Goal: Task Accomplishment & Management: Complete application form

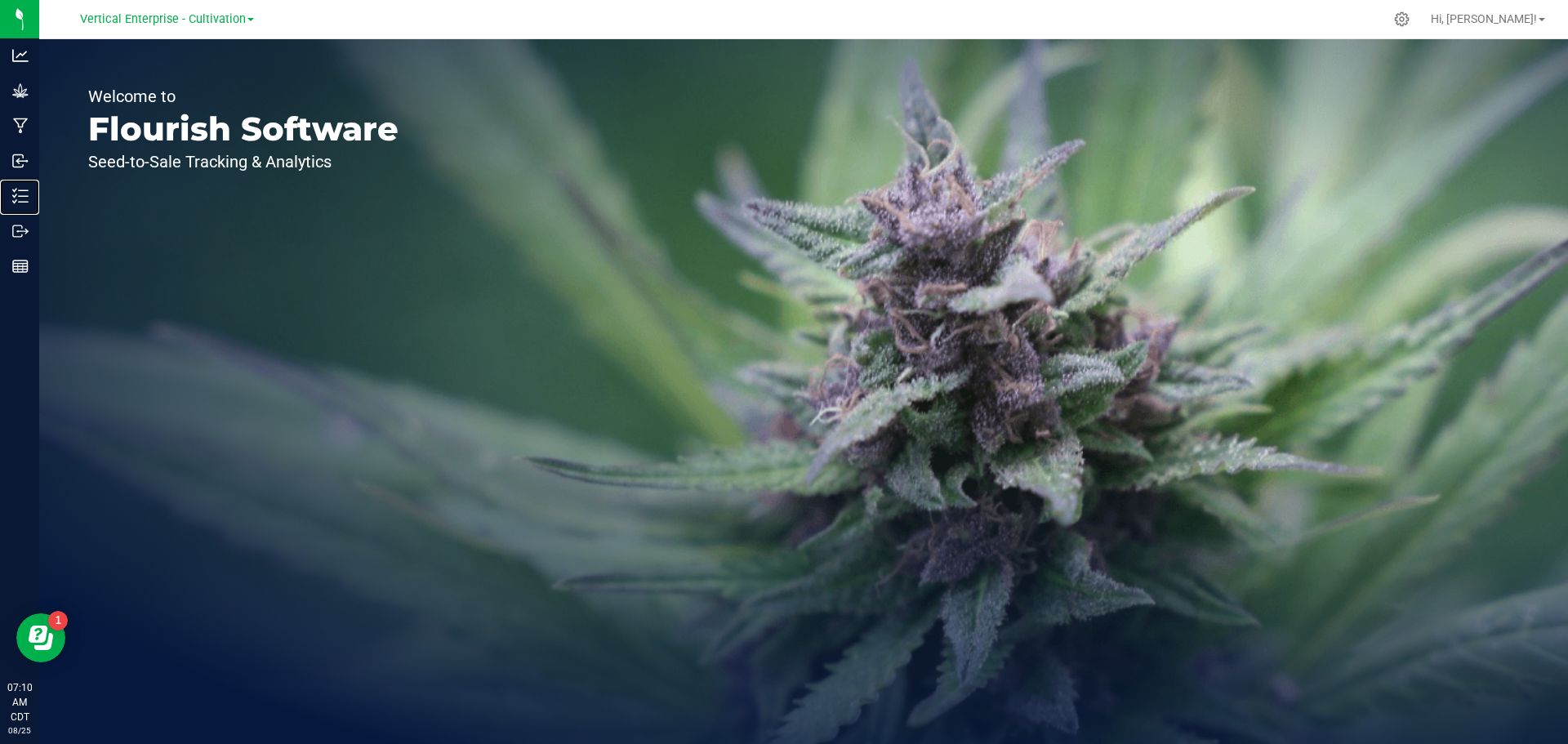
click at [0, 0] on p "Inventory" at bounding box center [0, 0] width 0 height 0
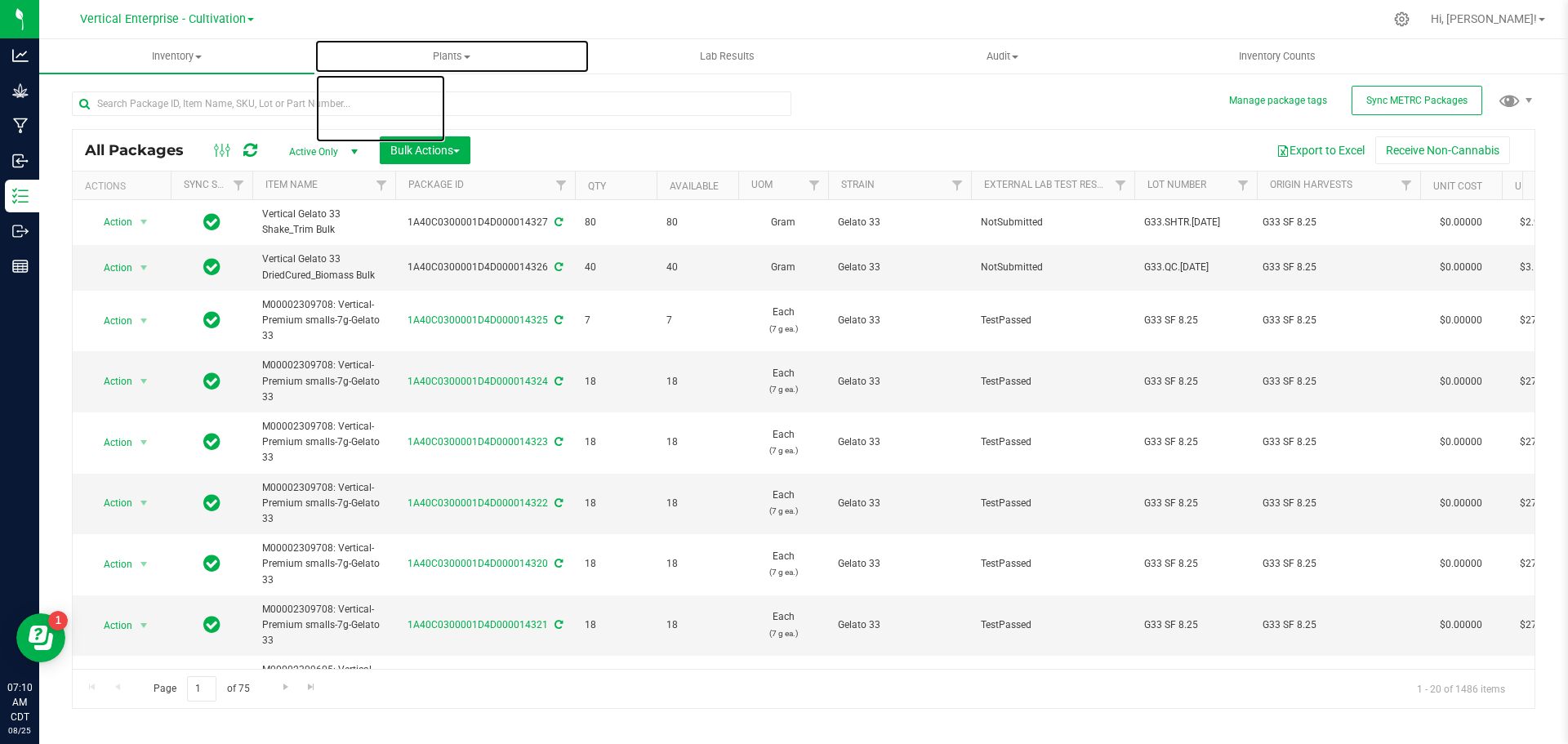
click at [470, 62] on span "Plants" at bounding box center [451, 56] width 274 height 15
click at [467, 105] on li "All plants" at bounding box center [451, 98] width 275 height 19
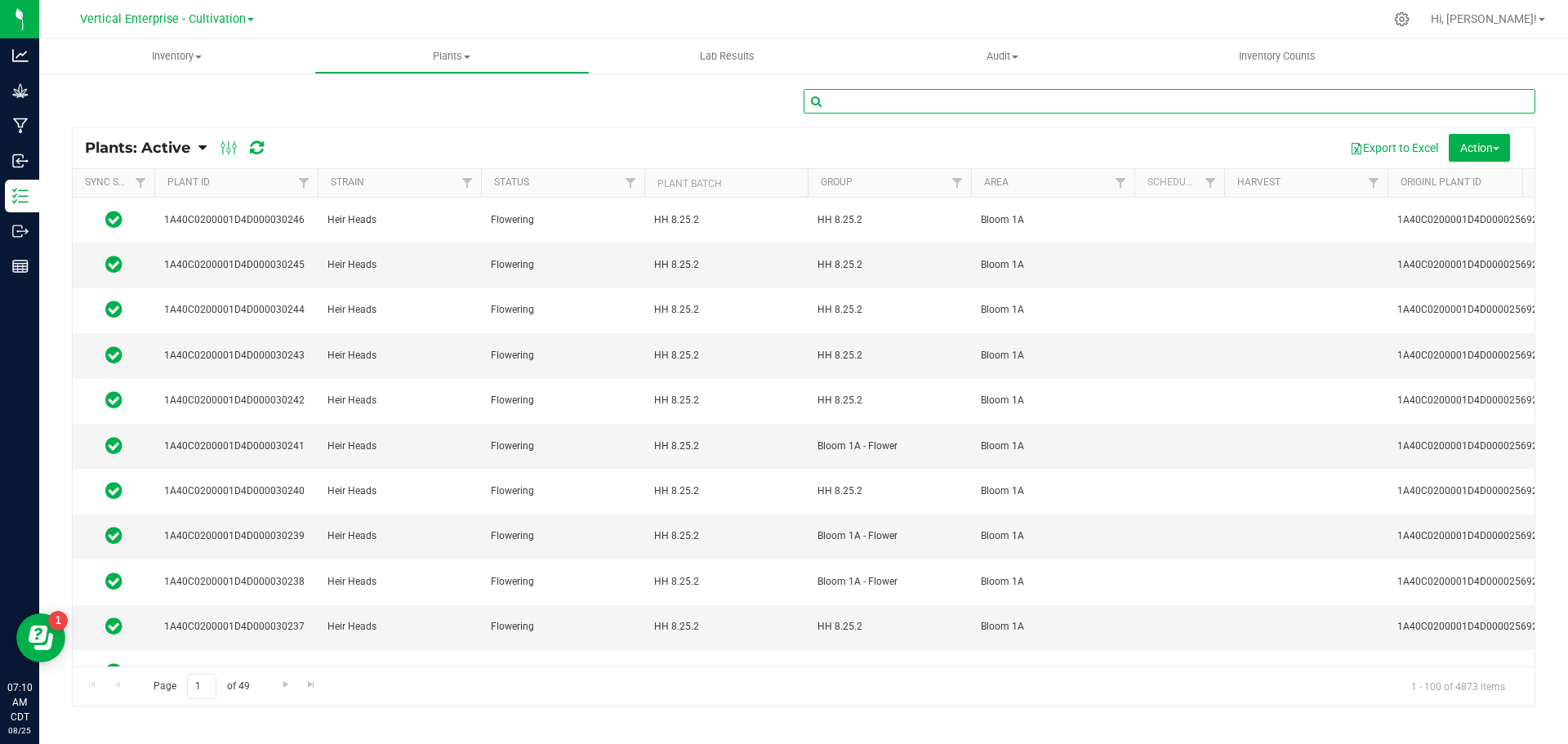
click at [1330, 106] on input "text" at bounding box center [1169, 101] width 732 height 25
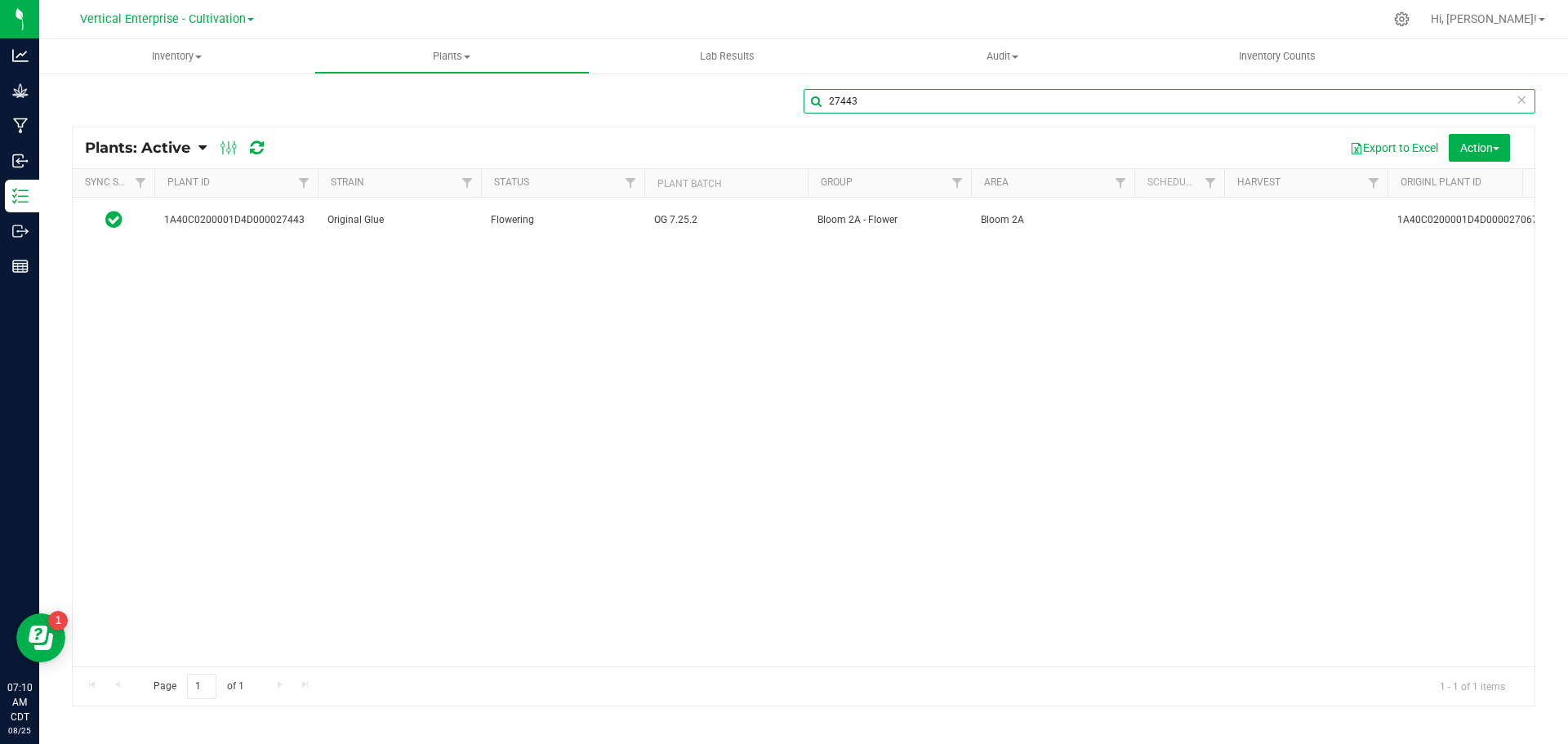
type input "27443"
click at [228, 217] on span "1A40C0200001D4D000027443" at bounding box center [236, 220] width 143 height 16
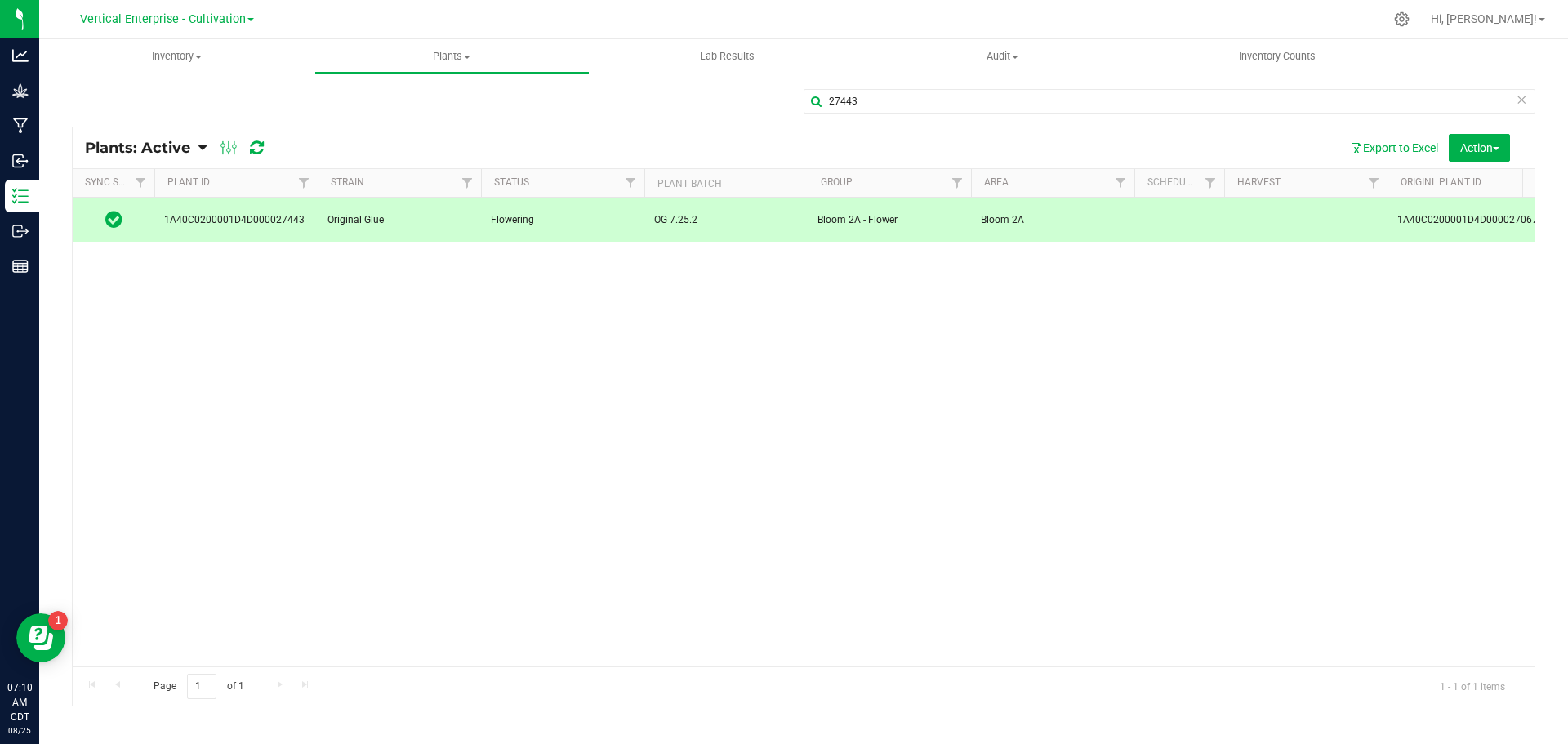
click at [1515, 143] on div "Action" at bounding box center [1486, 148] width 74 height 28
click at [1497, 148] on span "button" at bounding box center [1496, 149] width 6 height 4
click at [1495, 189] on div "Destroy plants" at bounding box center [1458, 187] width 101 height 26
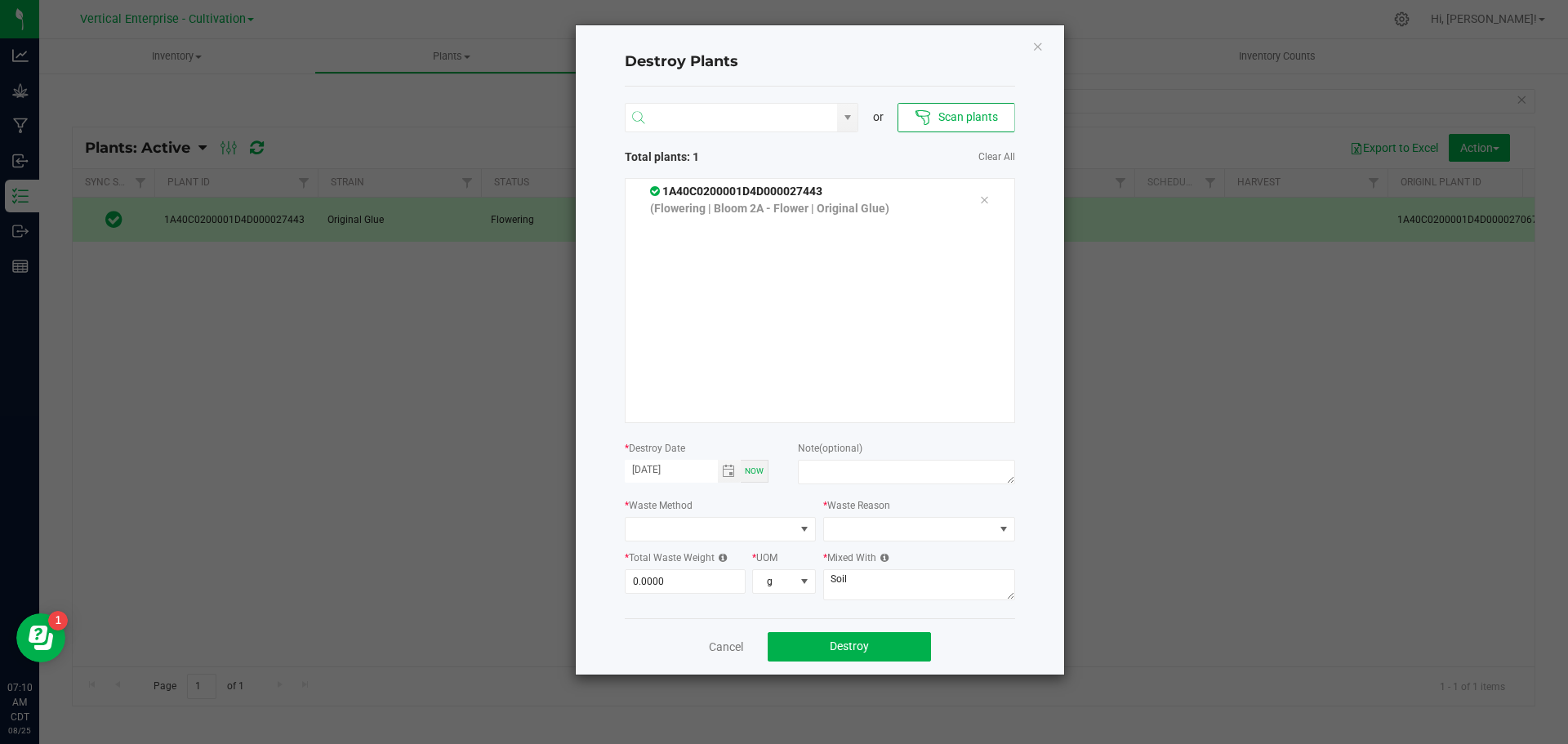
click at [735, 120] on input "NO DATA FOUND" at bounding box center [731, 118] width 212 height 29
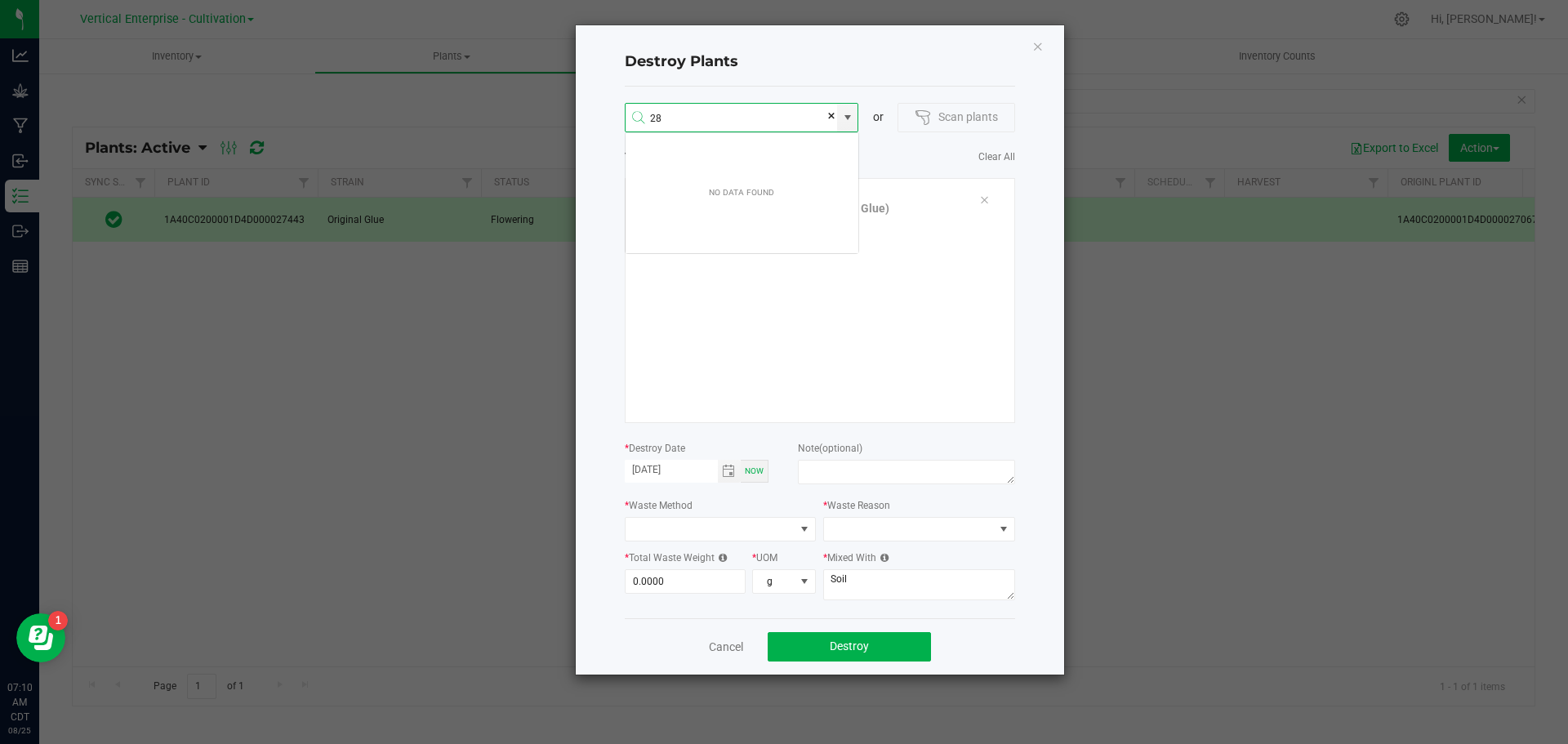
scroll to position [29, 234]
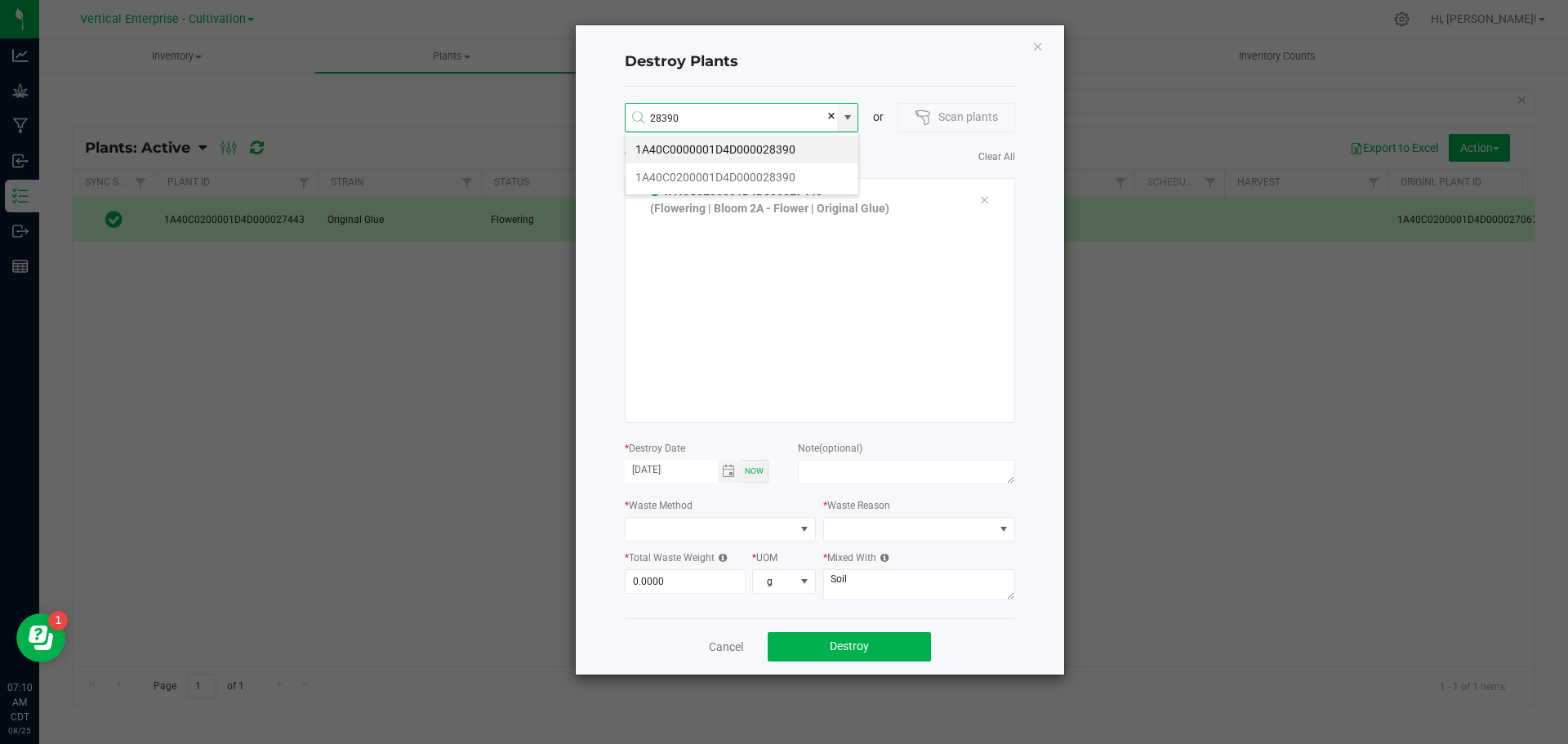
click at [763, 188] on li "1A40C0200001D4D000028390" at bounding box center [742, 178] width 233 height 28
type input "1A40C0200001D4D000028390"
click at [714, 178] on li "1A40C0200001D4D000028749" at bounding box center [742, 178] width 233 height 28
type input "1A40C0200001D4D000028749"
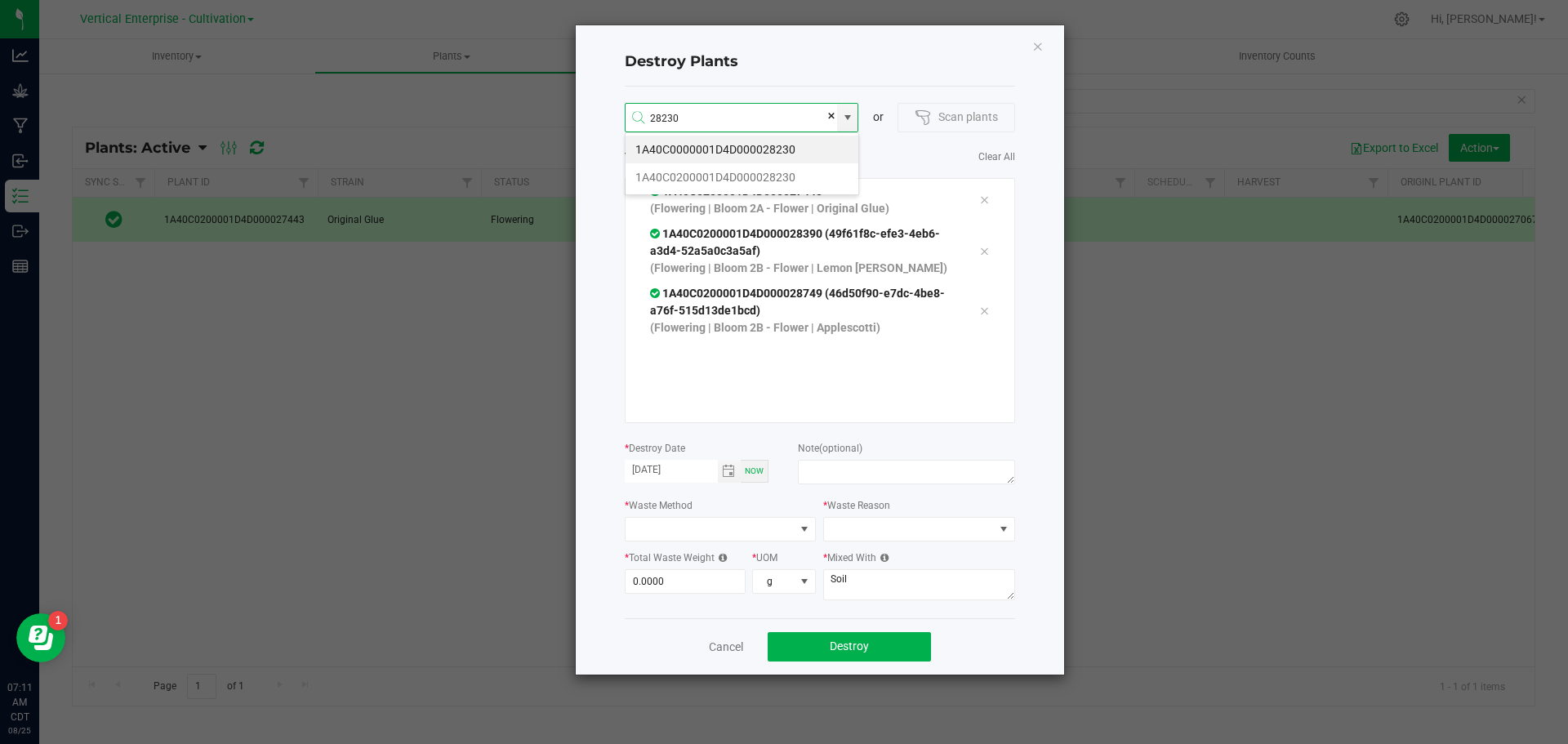
click at [789, 181] on li "1A40C0200001D4D000028230" at bounding box center [742, 178] width 233 height 28
type input "1A40C0200001D4D000028230"
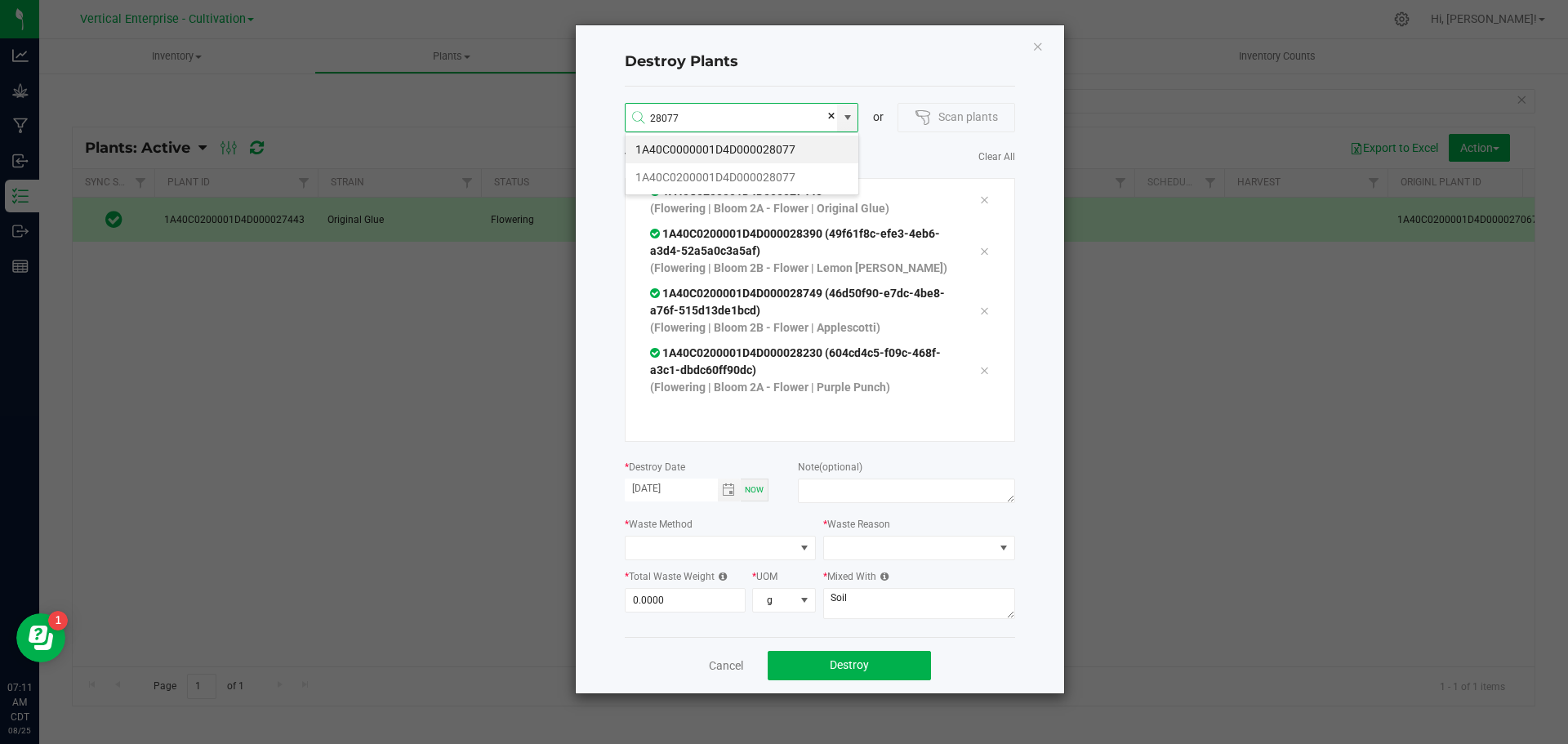
click at [799, 186] on li "1A40C0200001D4D000028077" at bounding box center [742, 178] width 233 height 28
type input "1A40C0200001D4D000028077"
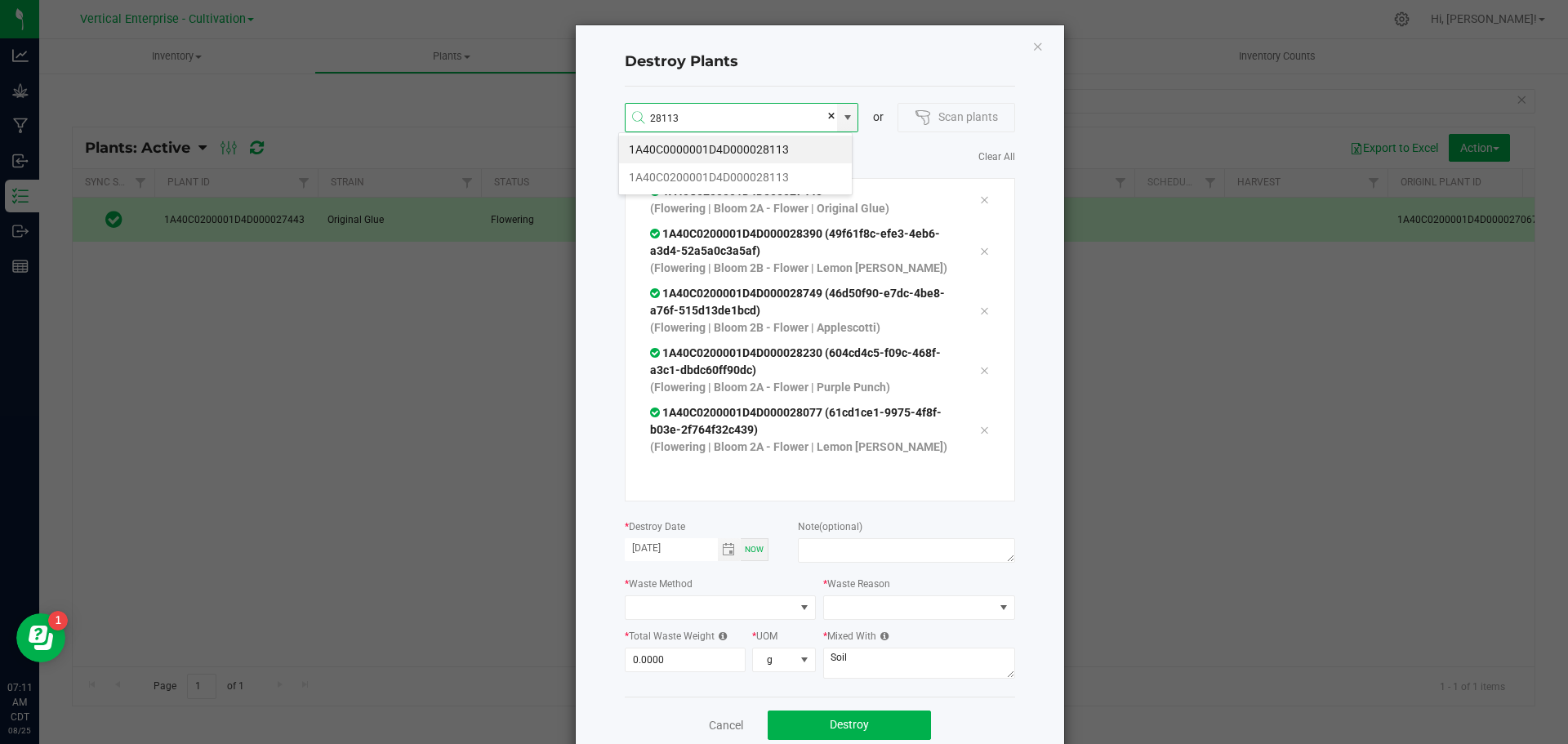
click at [799, 183] on li "1A40C0200001D4D000028113" at bounding box center [736, 178] width 233 height 28
type input "1A40C0200001D4D000028113"
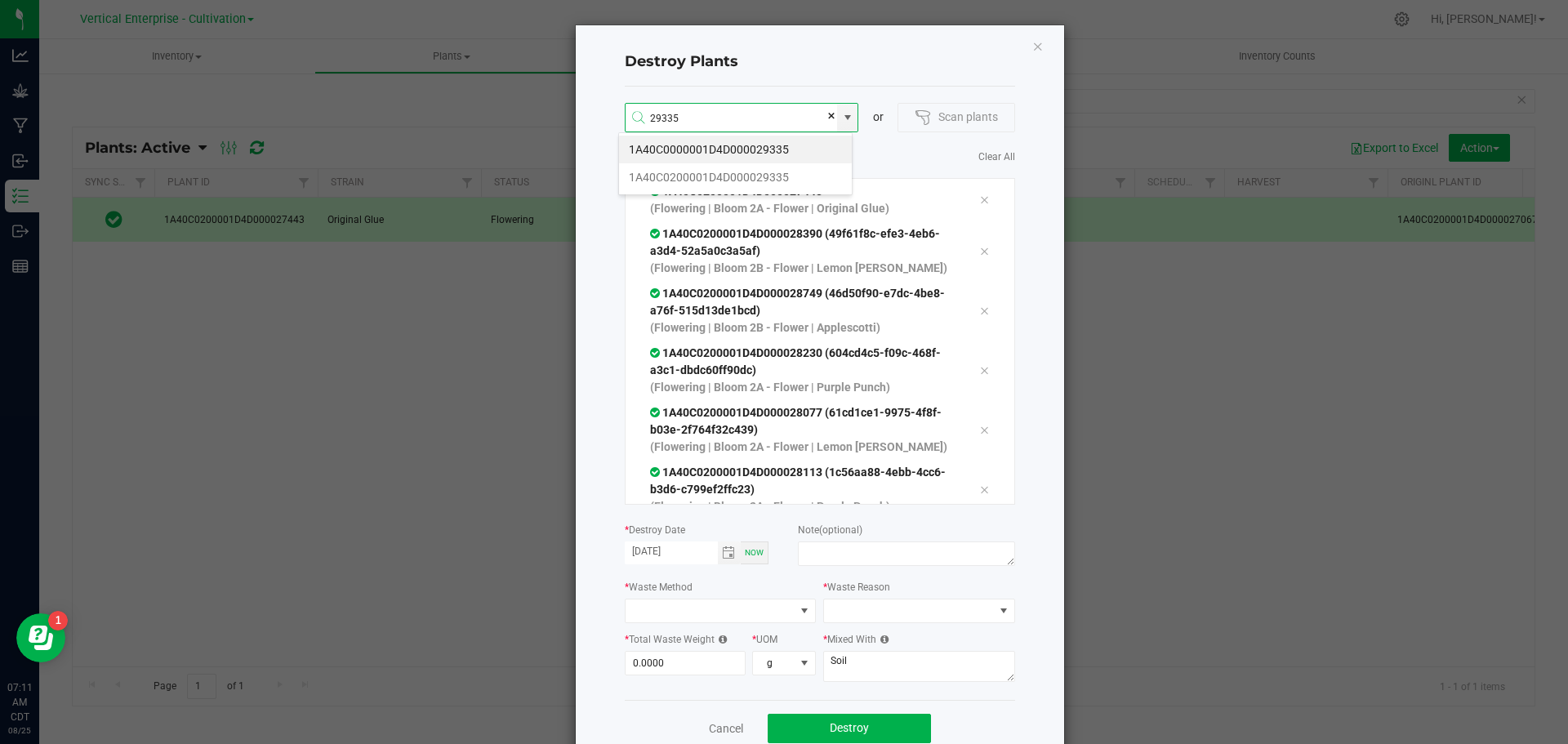
click at [787, 171] on li "1A40C0200001D4D000029335" at bounding box center [736, 178] width 233 height 28
type input "1A40C0200001D4D000029335"
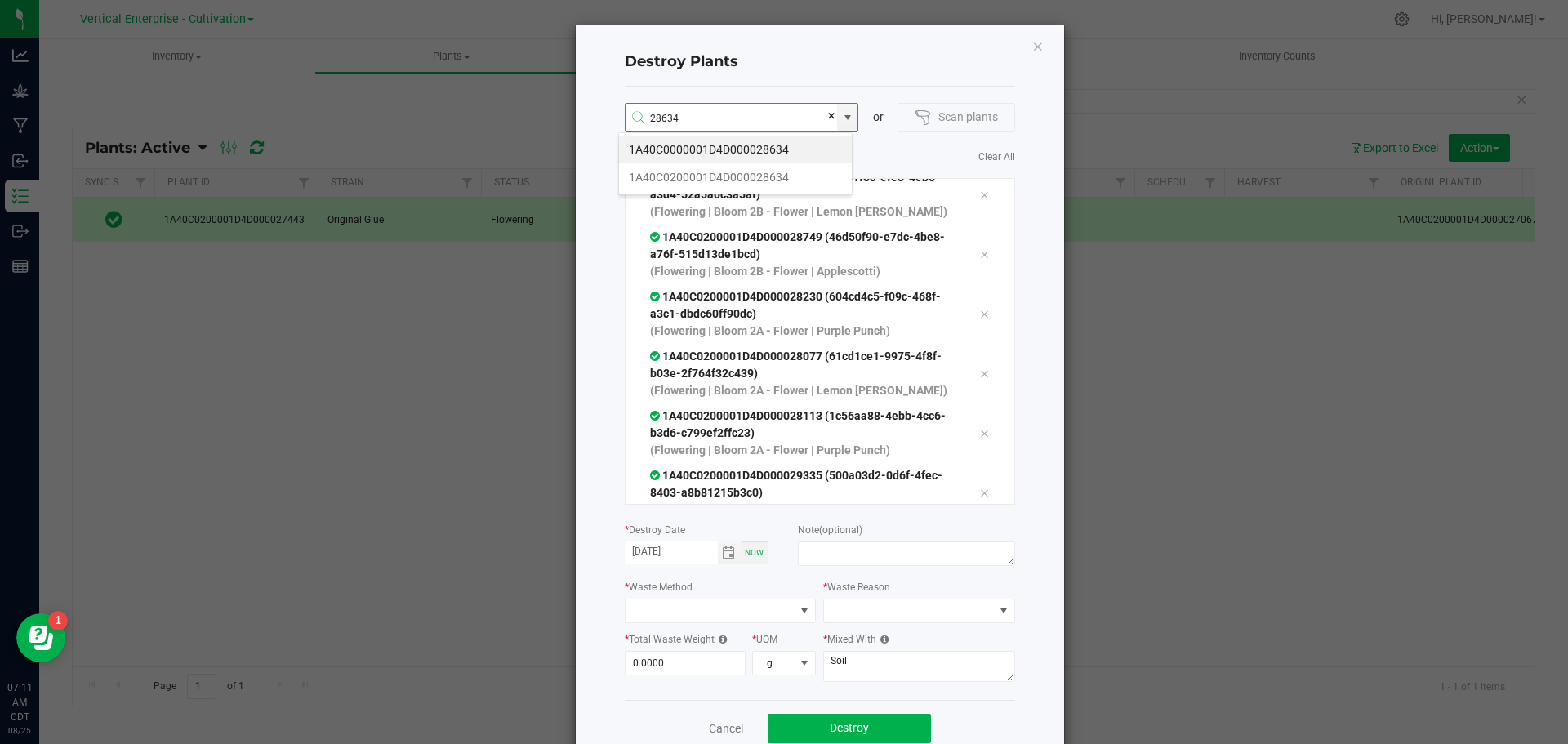
click at [773, 169] on li "1A40C0200001D4D000028634" at bounding box center [736, 178] width 233 height 28
type input "1A40C0200001D4D000028634"
click at [738, 171] on li "1A40C0200001D4D000028616" at bounding box center [736, 178] width 233 height 28
type input "1A40C0200001D4D000028616"
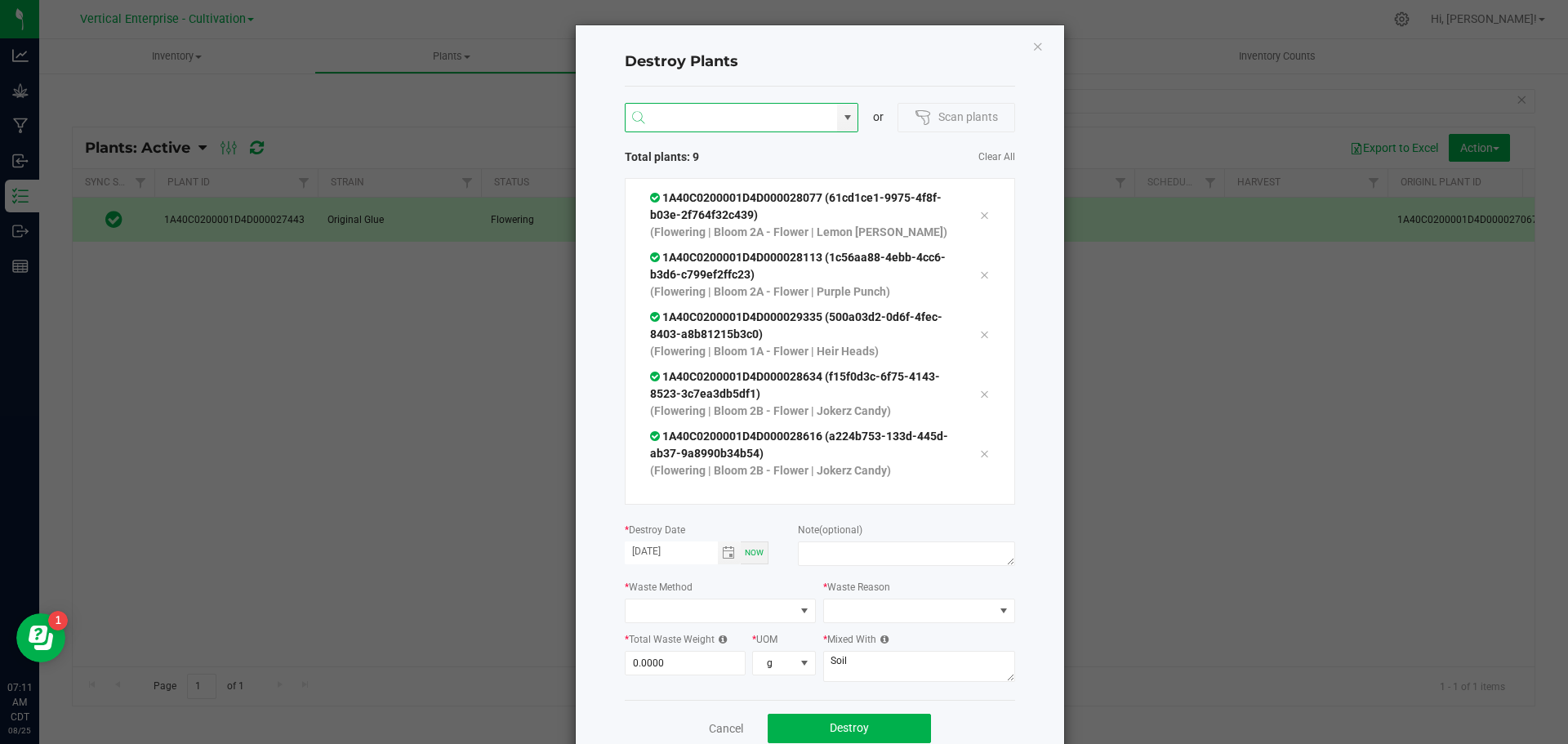
scroll to position [235, 0]
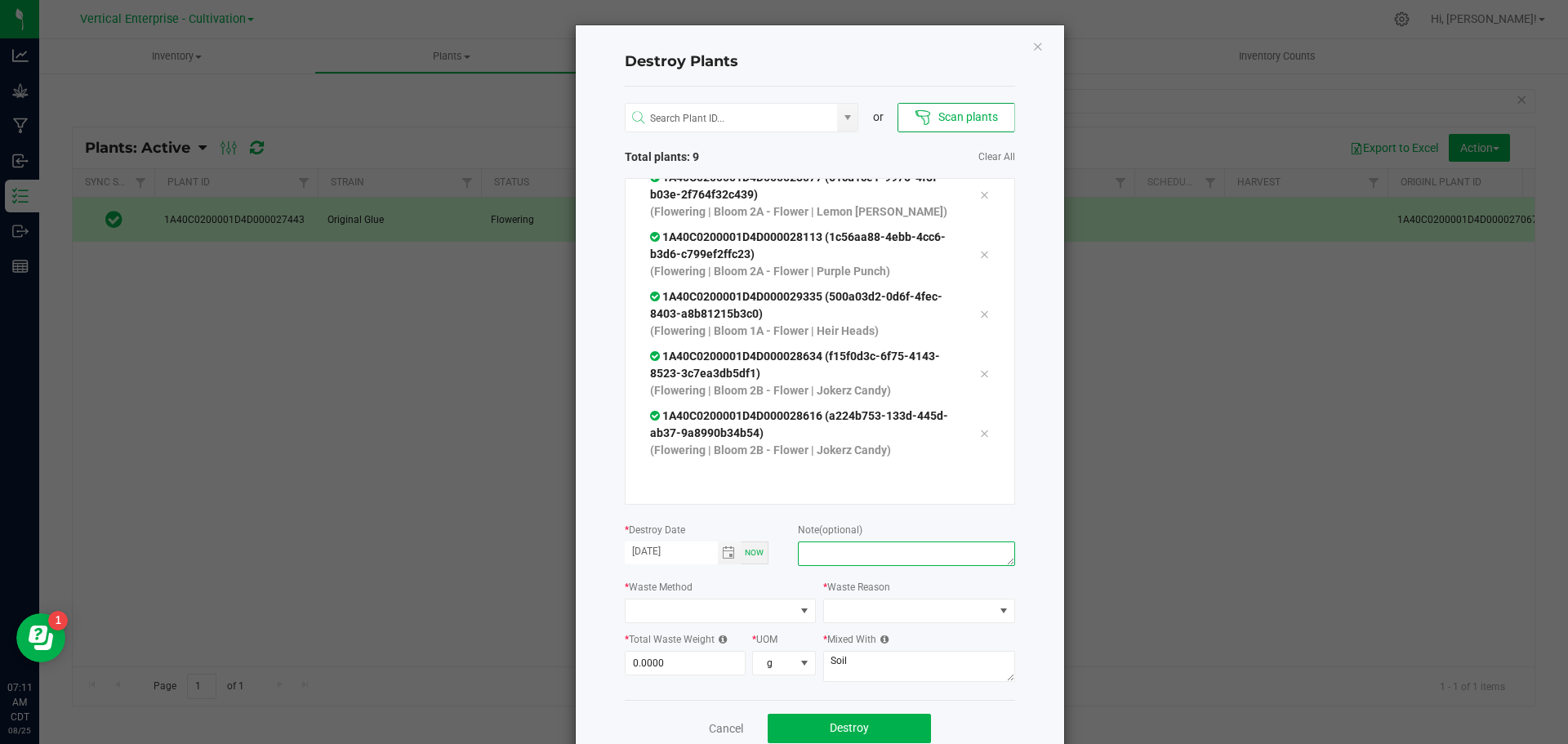
click at [860, 556] on textarea at bounding box center [906, 553] width 216 height 25
type textarea "plant died"
click at [672, 607] on span at bounding box center [710, 610] width 170 height 23
click at [662, 636] on li "Compost" at bounding box center [714, 640] width 190 height 28
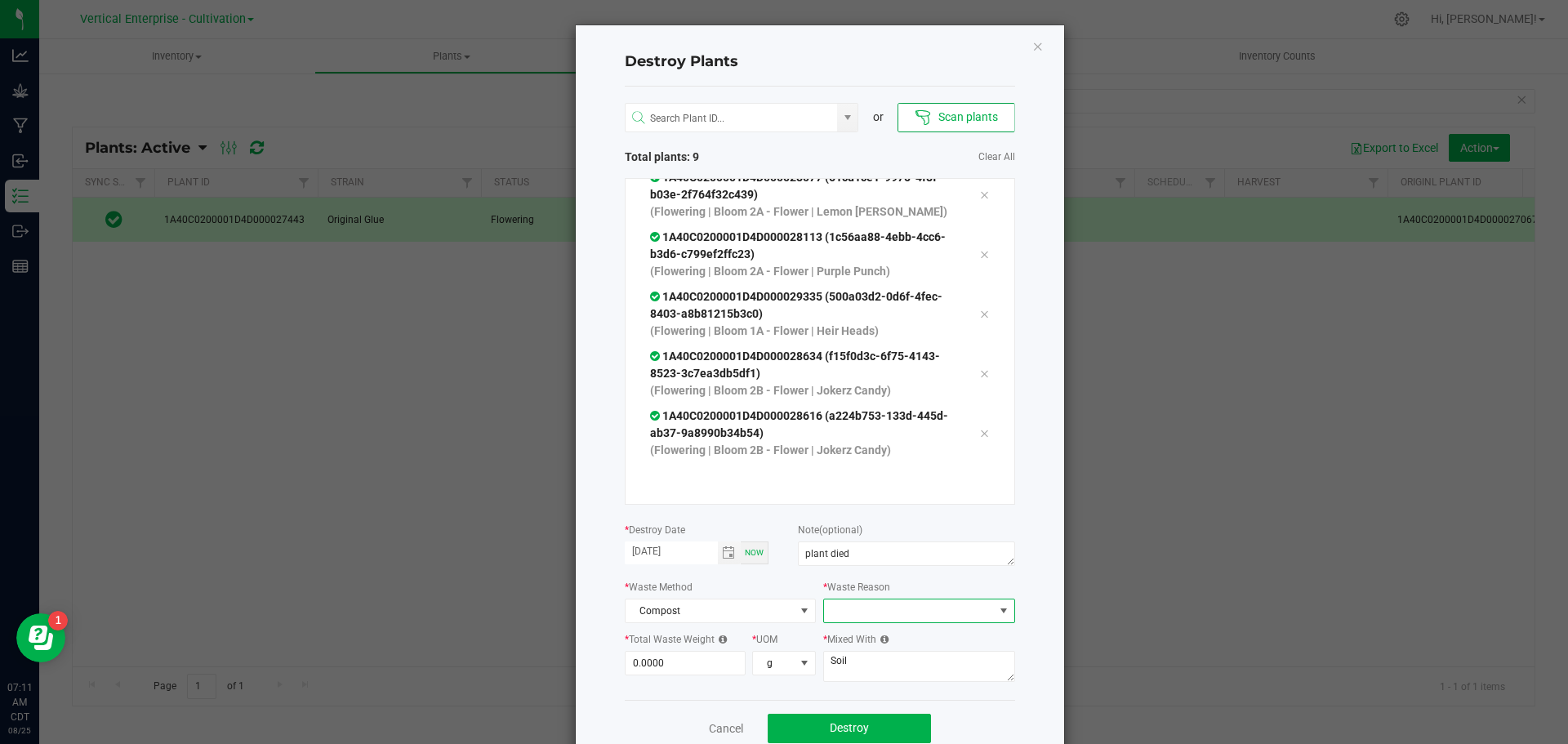
click at [831, 608] on span at bounding box center [908, 610] width 170 height 23
click at [858, 495] on li "Damaged" at bounding box center [913, 497] width 190 height 28
click at [714, 643] on icon at bounding box center [721, 638] width 12 height 10
click at [697, 659] on input "0" at bounding box center [685, 663] width 120 height 23
type input "240.0000"
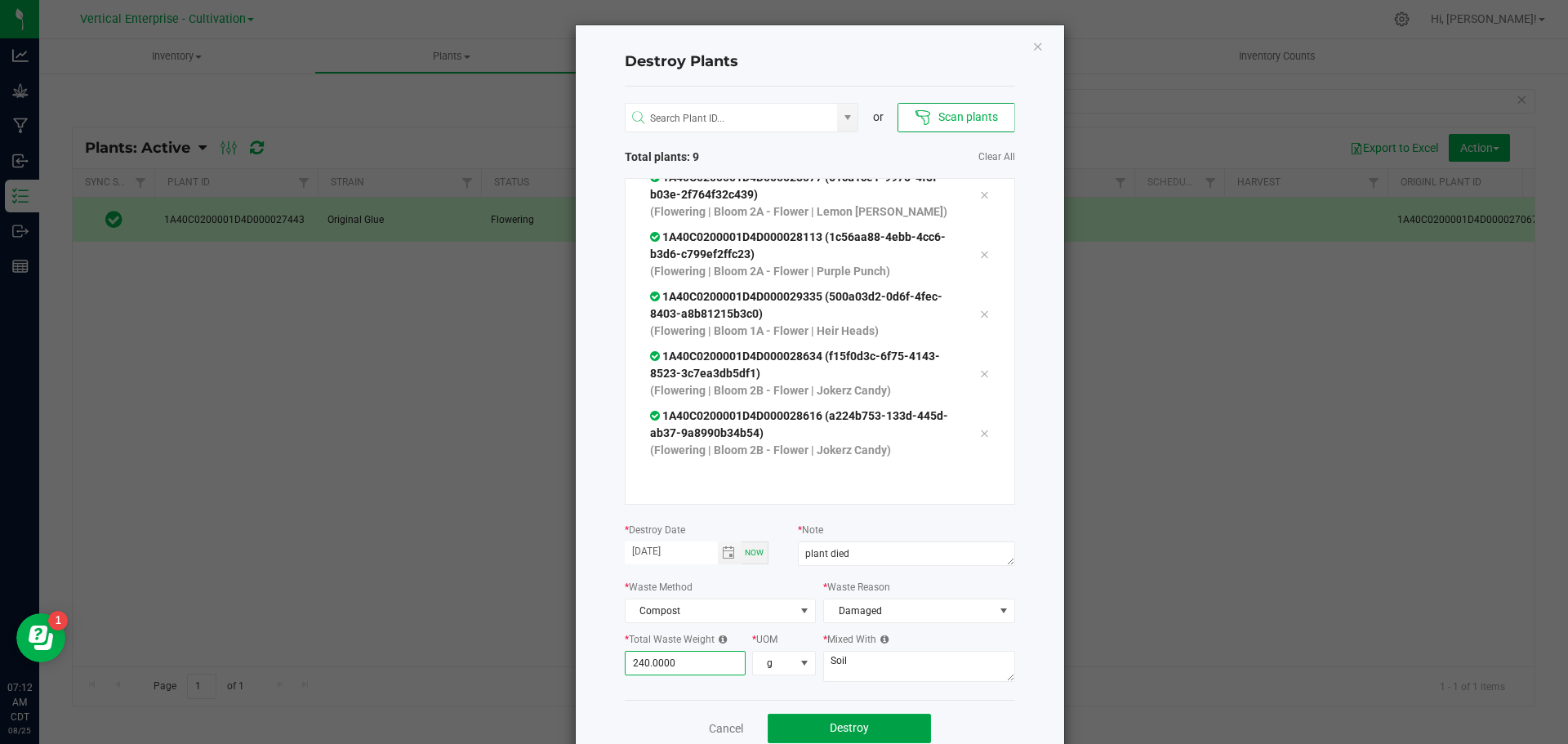
click at [866, 726] on button "Destroy" at bounding box center [849, 727] width 164 height 29
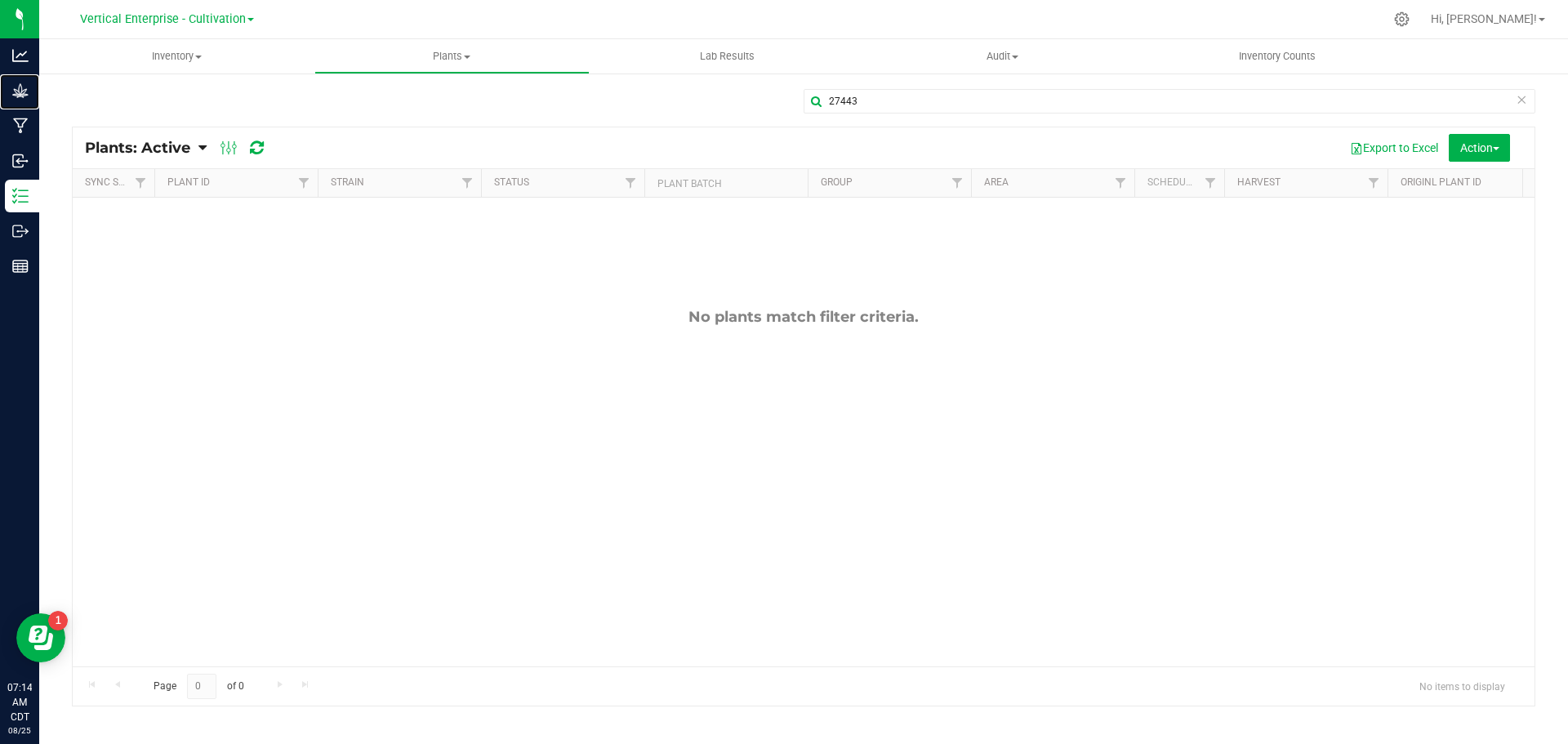
click at [0, 0] on p "Grow" at bounding box center [0, 0] width 0 height 0
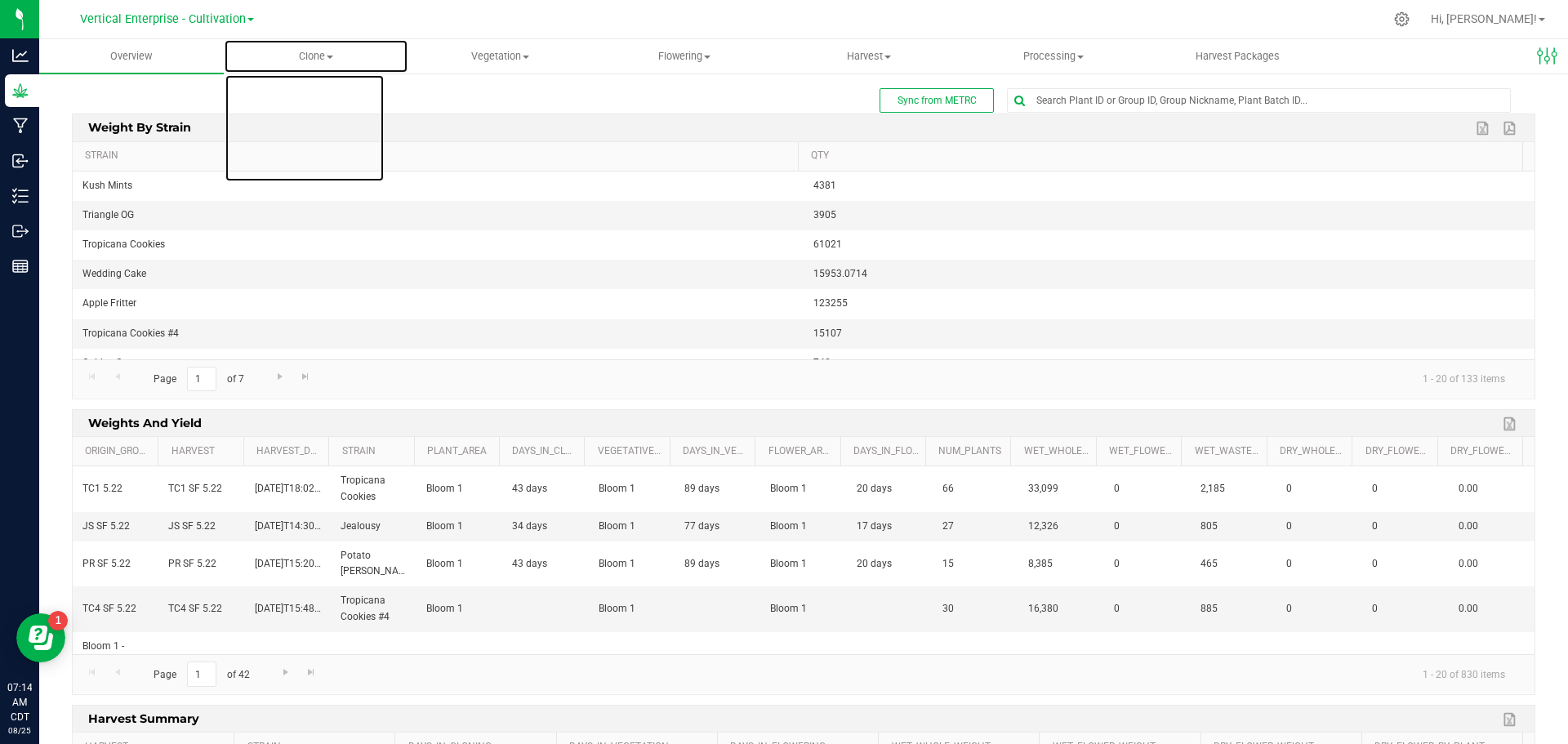
click at [331, 51] on span "Clone" at bounding box center [316, 56] width 183 height 15
click at [308, 98] on span "Create plants" at bounding box center [281, 98] width 115 height 14
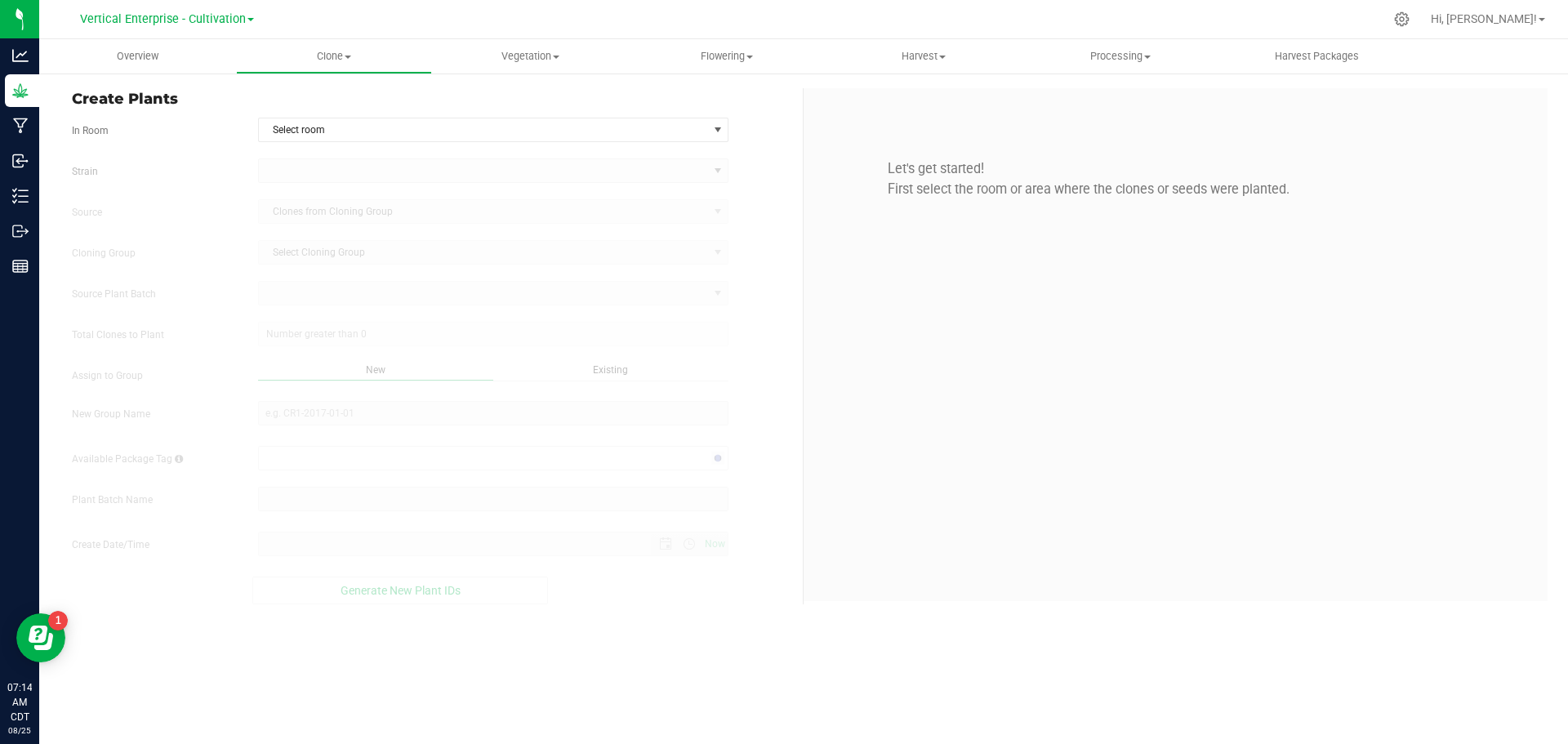
type input "[DATE] 7:14 AM"
click at [353, 128] on span "Select room" at bounding box center [483, 130] width 449 height 23
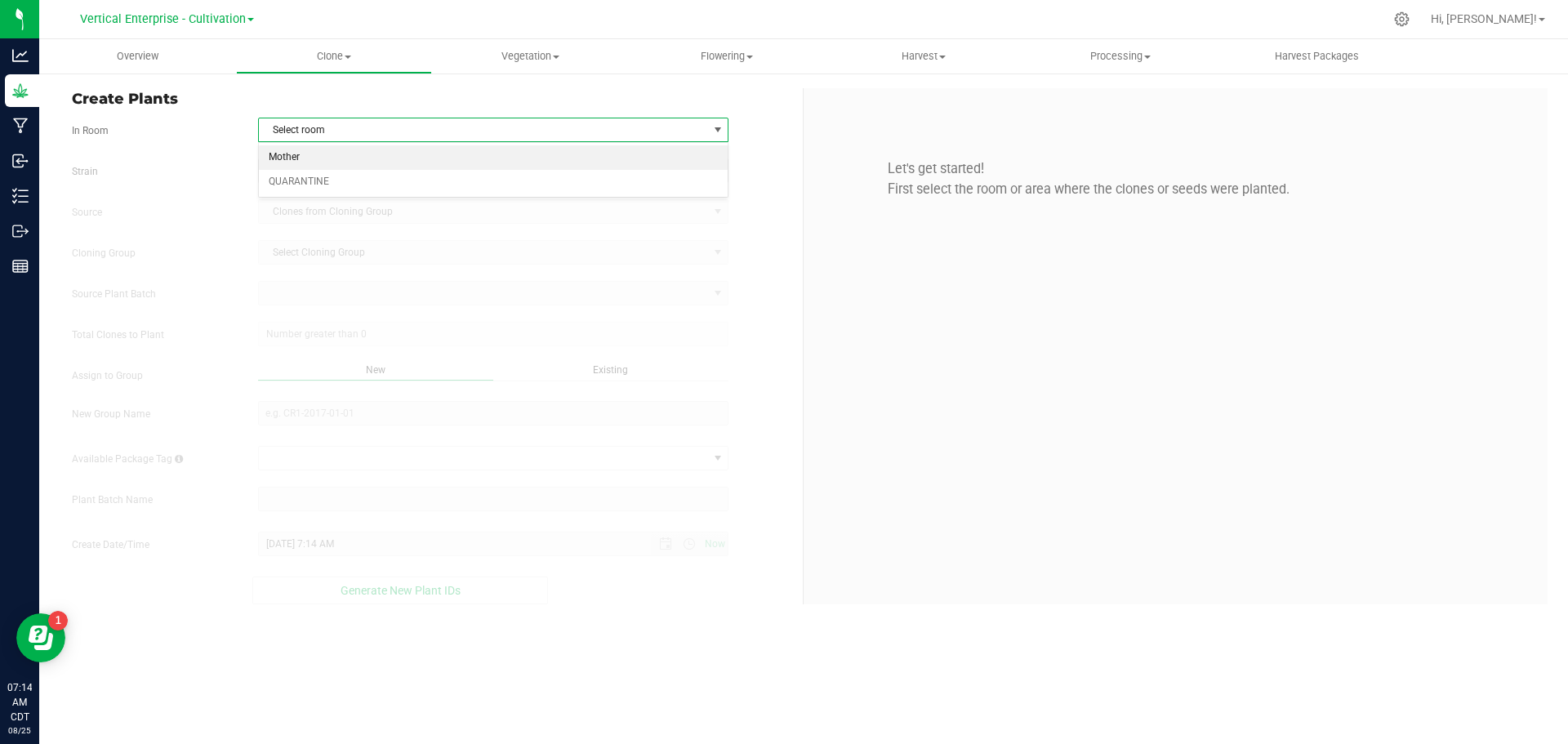
click at [345, 165] on li "Mother" at bounding box center [494, 157] width 470 height 25
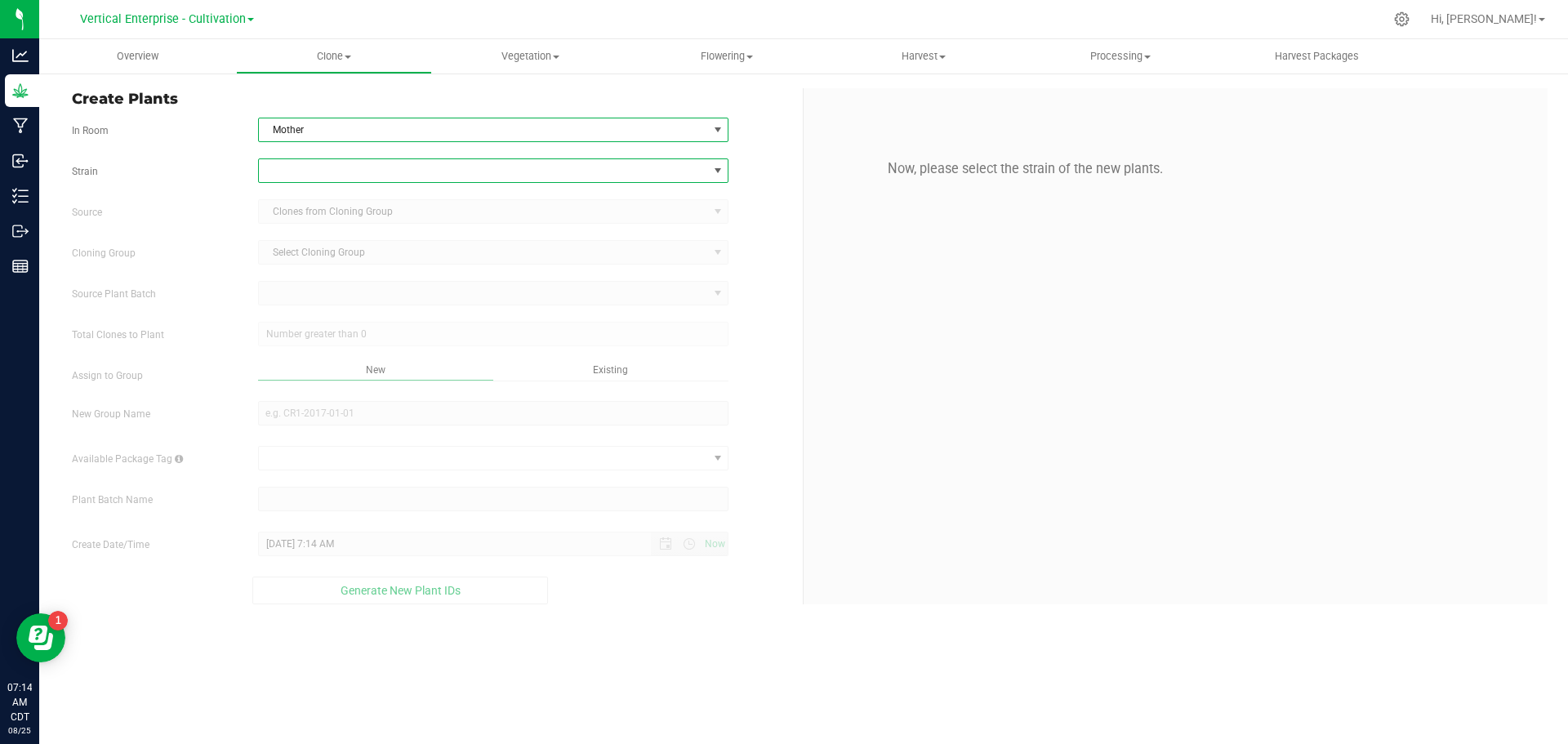
click at [341, 175] on span at bounding box center [483, 171] width 449 height 23
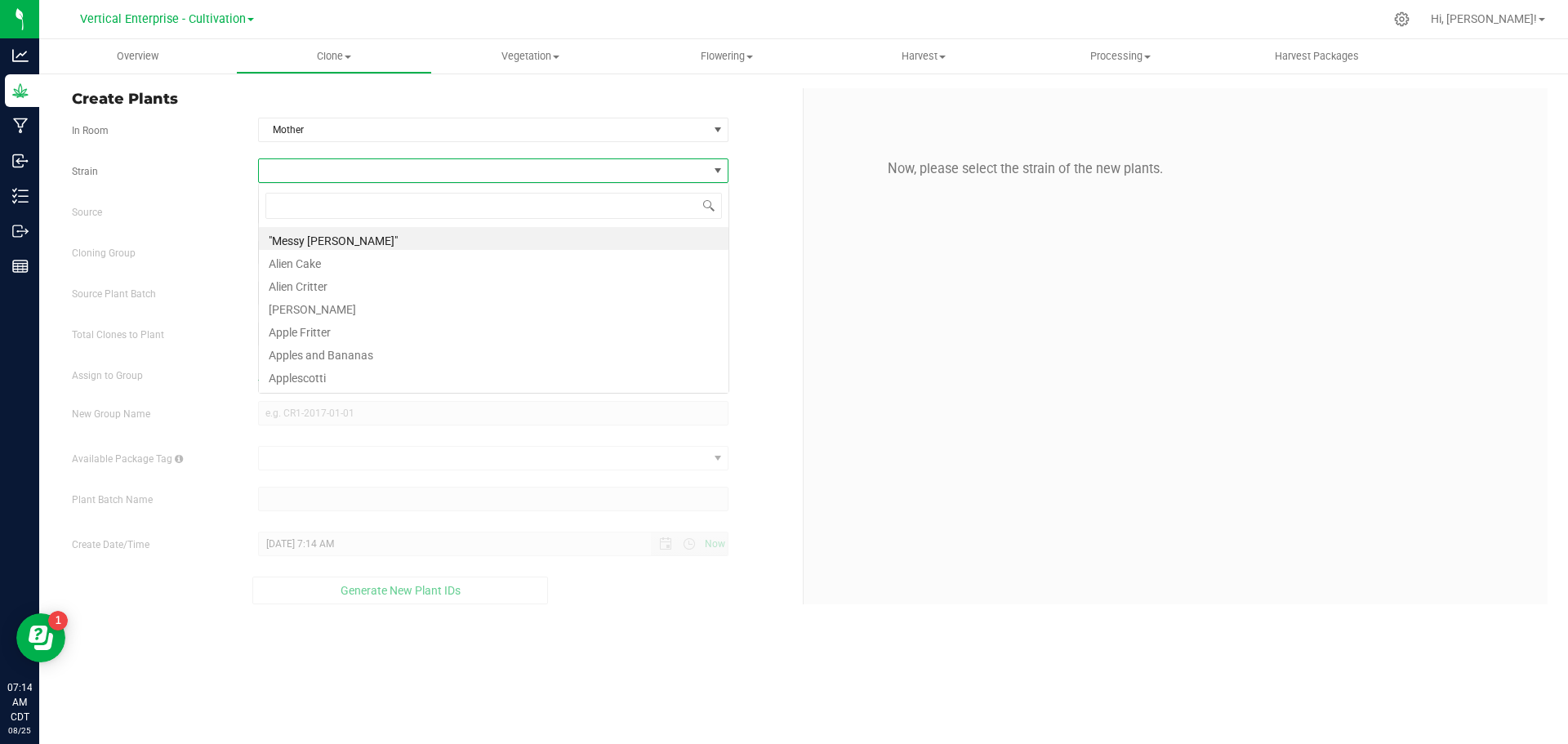
scroll to position [25, 471]
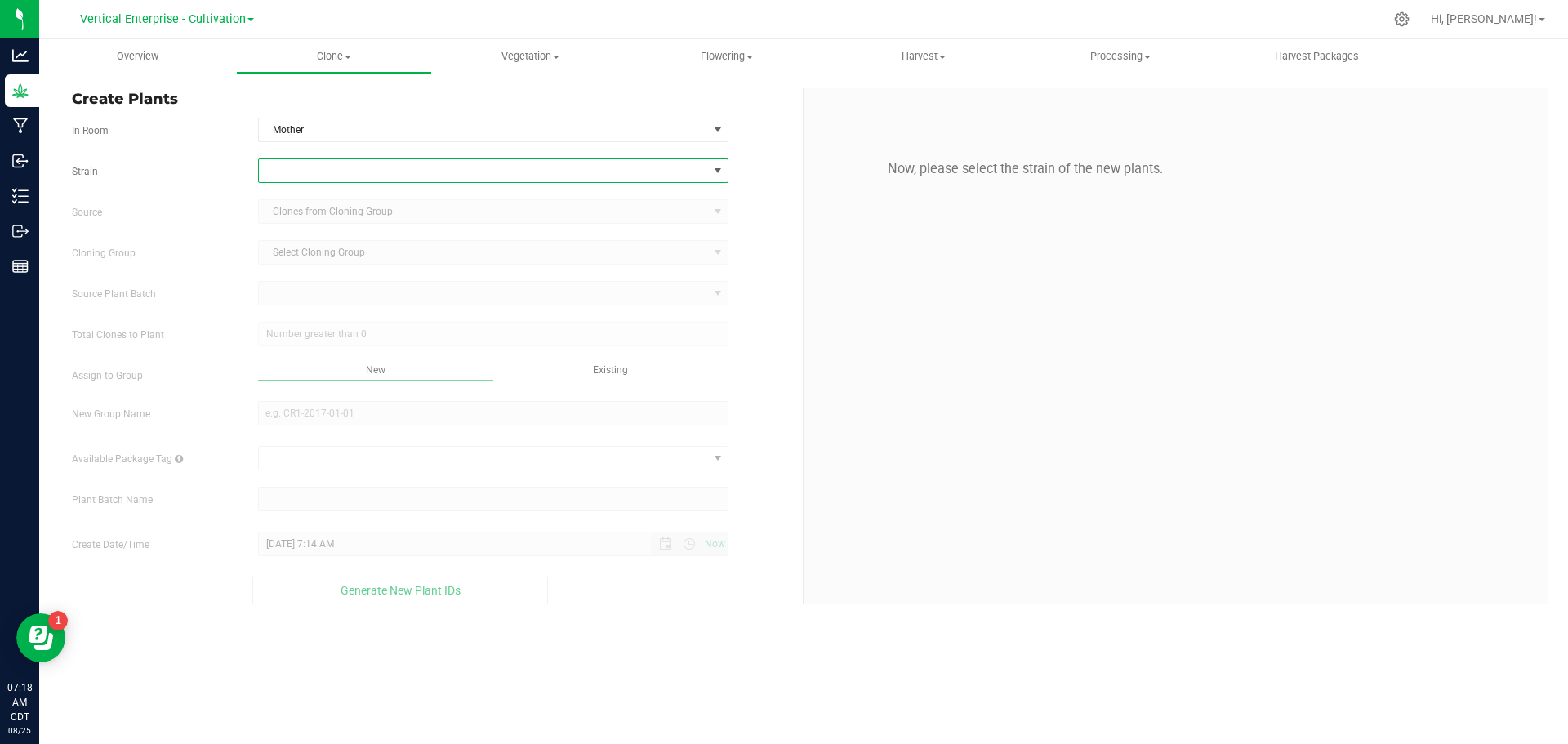
click at [309, 176] on span at bounding box center [483, 171] width 449 height 23
type input "blue an"
click at [355, 237] on li "Blue Andeze" at bounding box center [494, 238] width 470 height 23
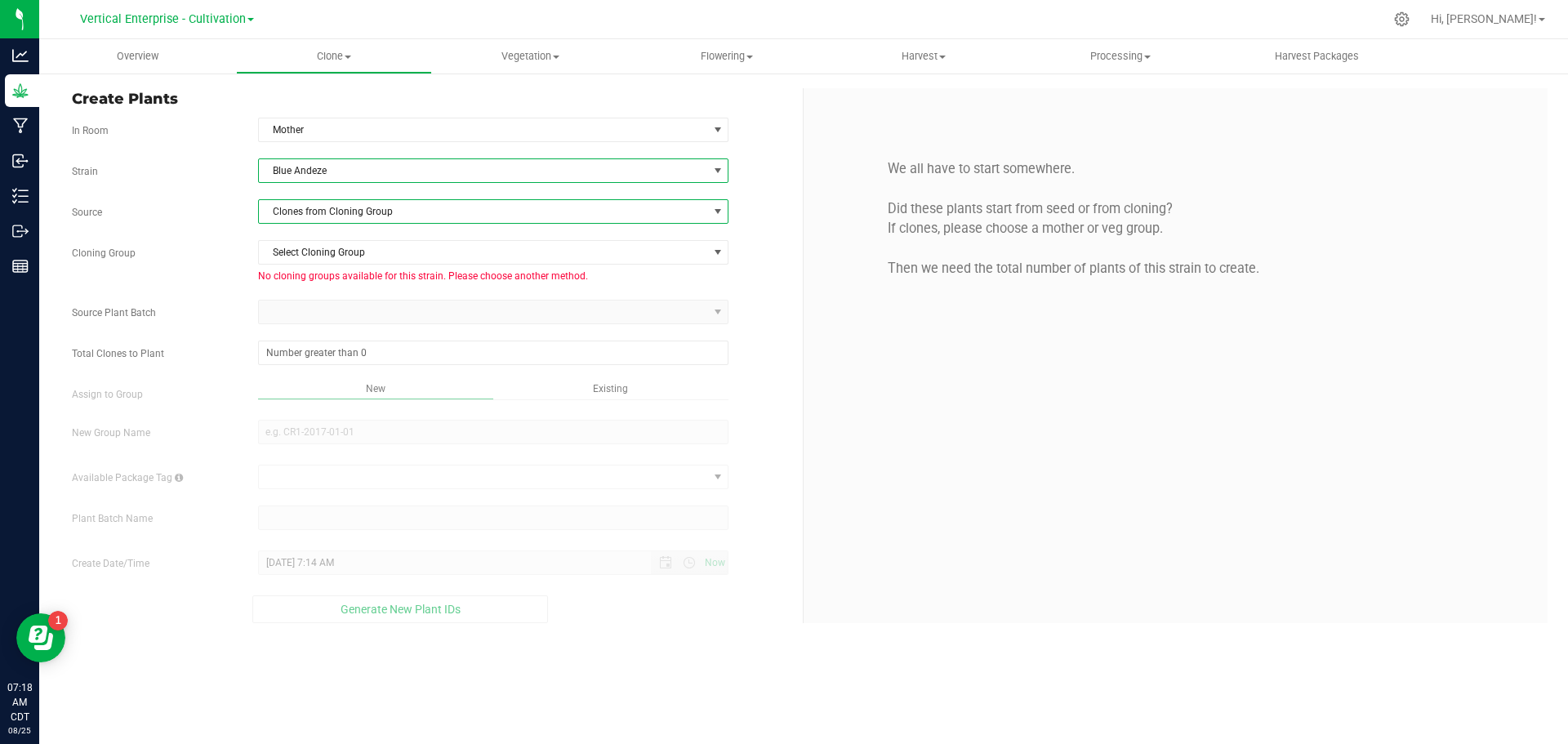
click at [349, 215] on span "Clones from Cloning Group" at bounding box center [483, 211] width 449 height 23
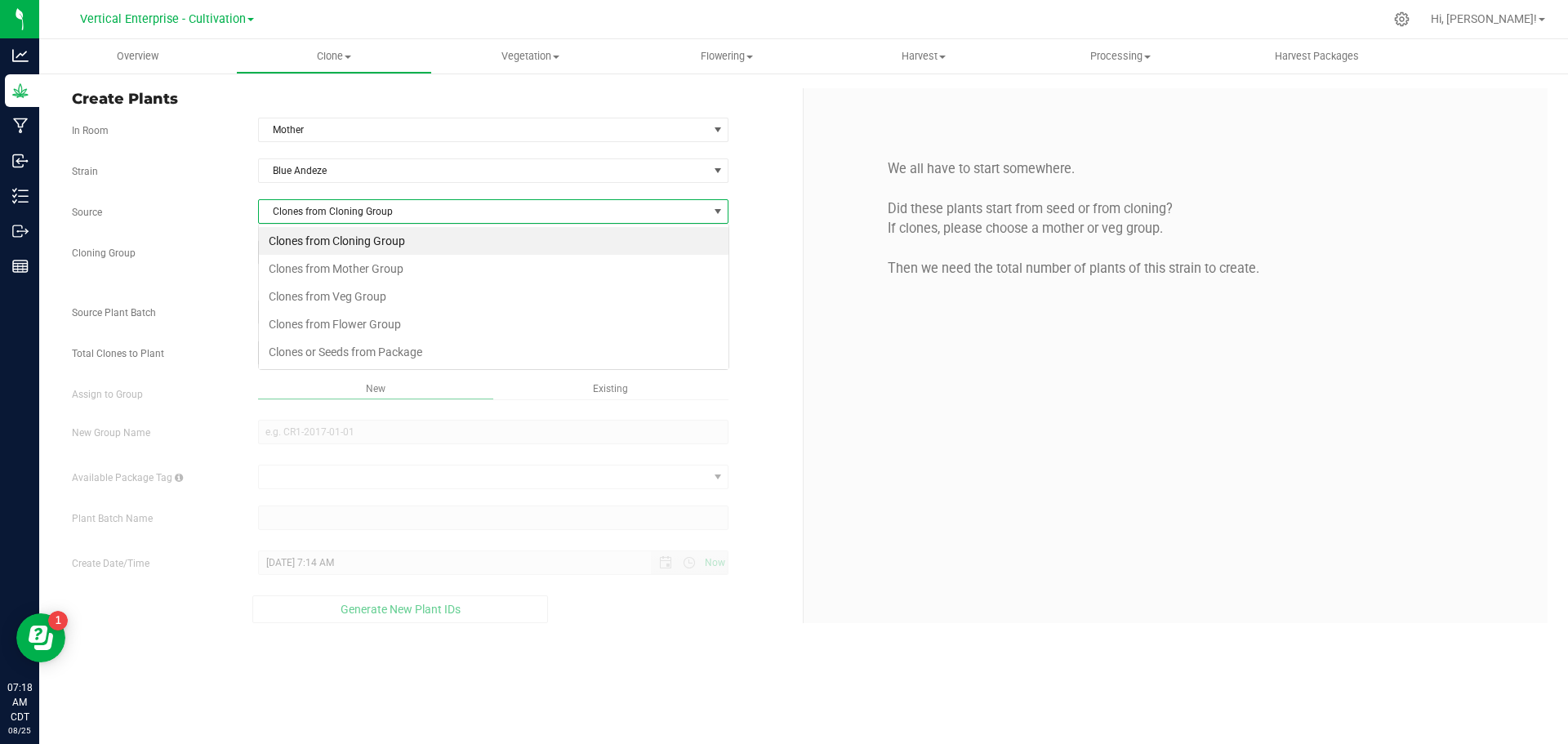
scroll to position [25, 471]
click at [373, 271] on li "Clones from Mother Group" at bounding box center [494, 269] width 470 height 28
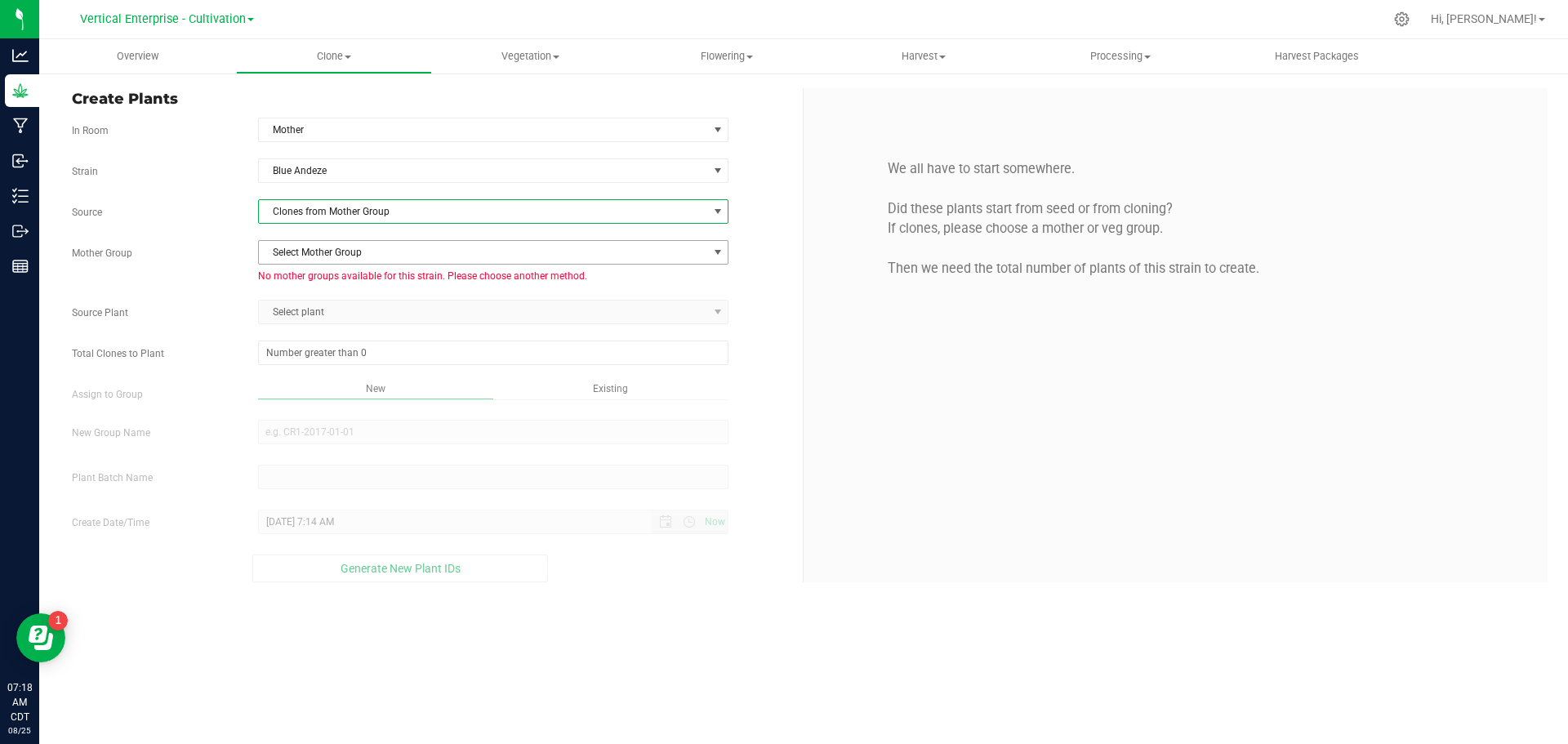
click at [331, 252] on span "Select Mother Group" at bounding box center [483, 252] width 449 height 23
click at [312, 201] on span "Clones from Mother Group" at bounding box center [483, 211] width 449 height 23
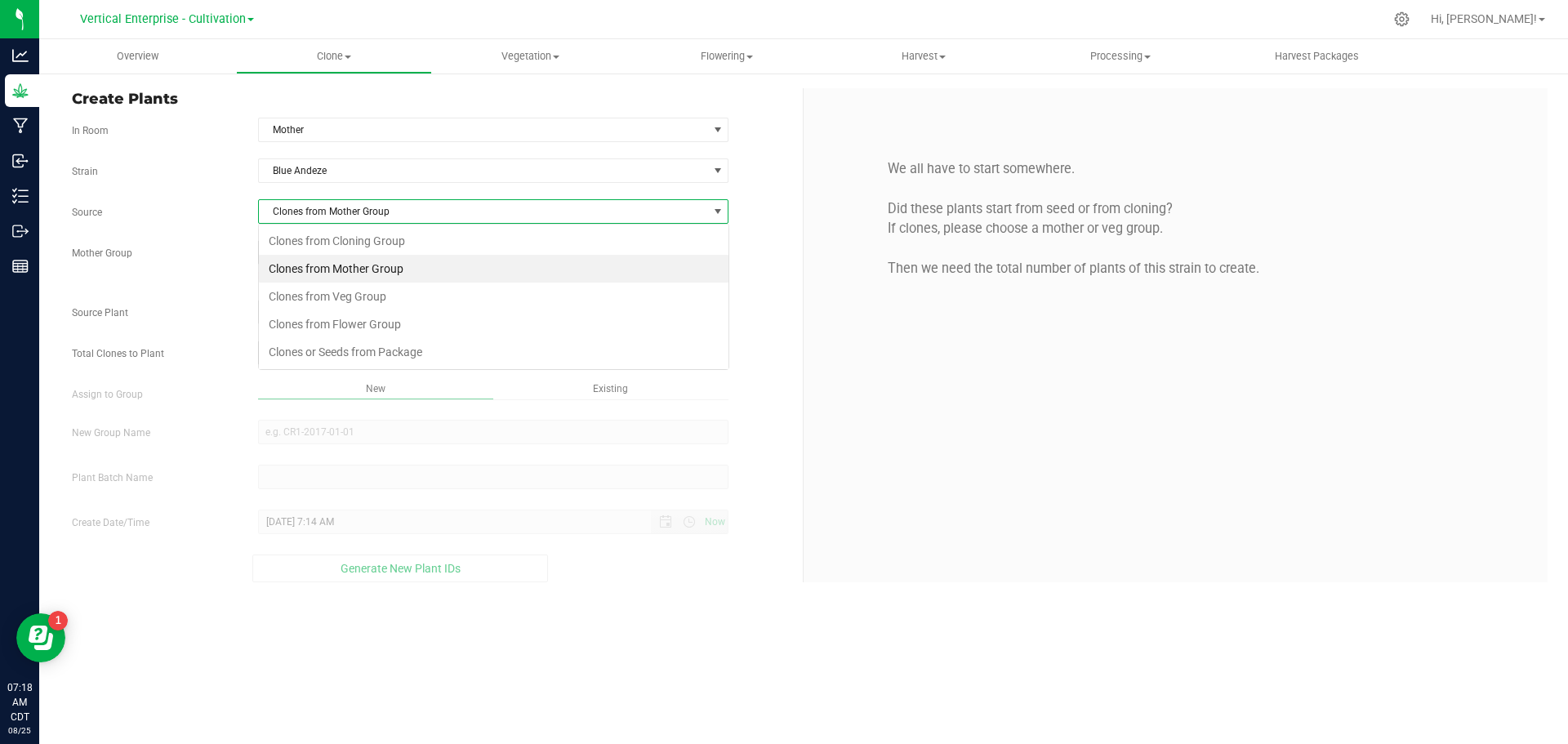
scroll to position [25, 471]
click at [318, 285] on li "Clones from Veg Group" at bounding box center [494, 296] width 470 height 28
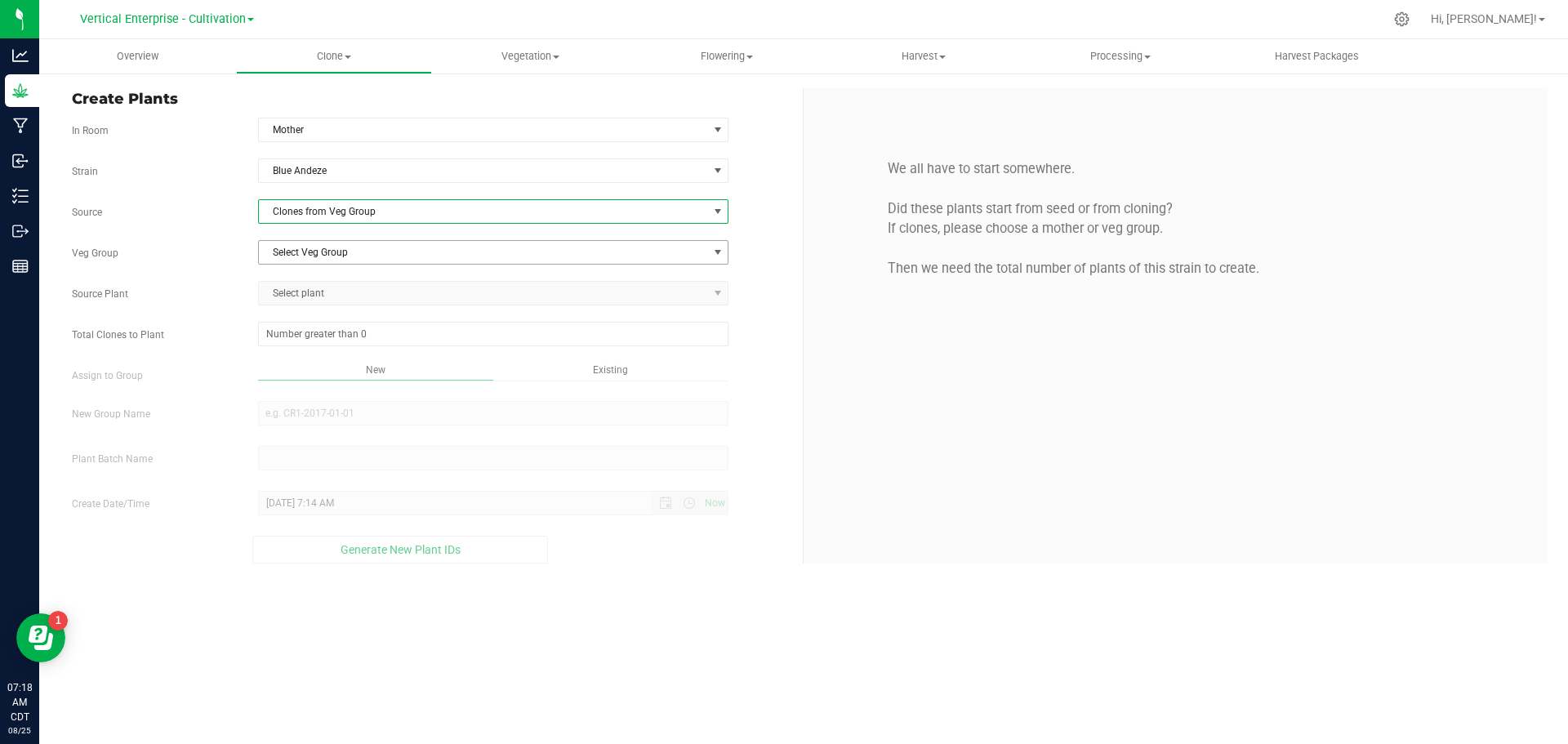
click at [324, 249] on span "Select Veg Group" at bounding box center [483, 252] width 449 height 23
click at [324, 288] on li "BA 6.25.2" at bounding box center [494, 280] width 470 height 25
click at [324, 288] on span "Select plant" at bounding box center [483, 293] width 449 height 23
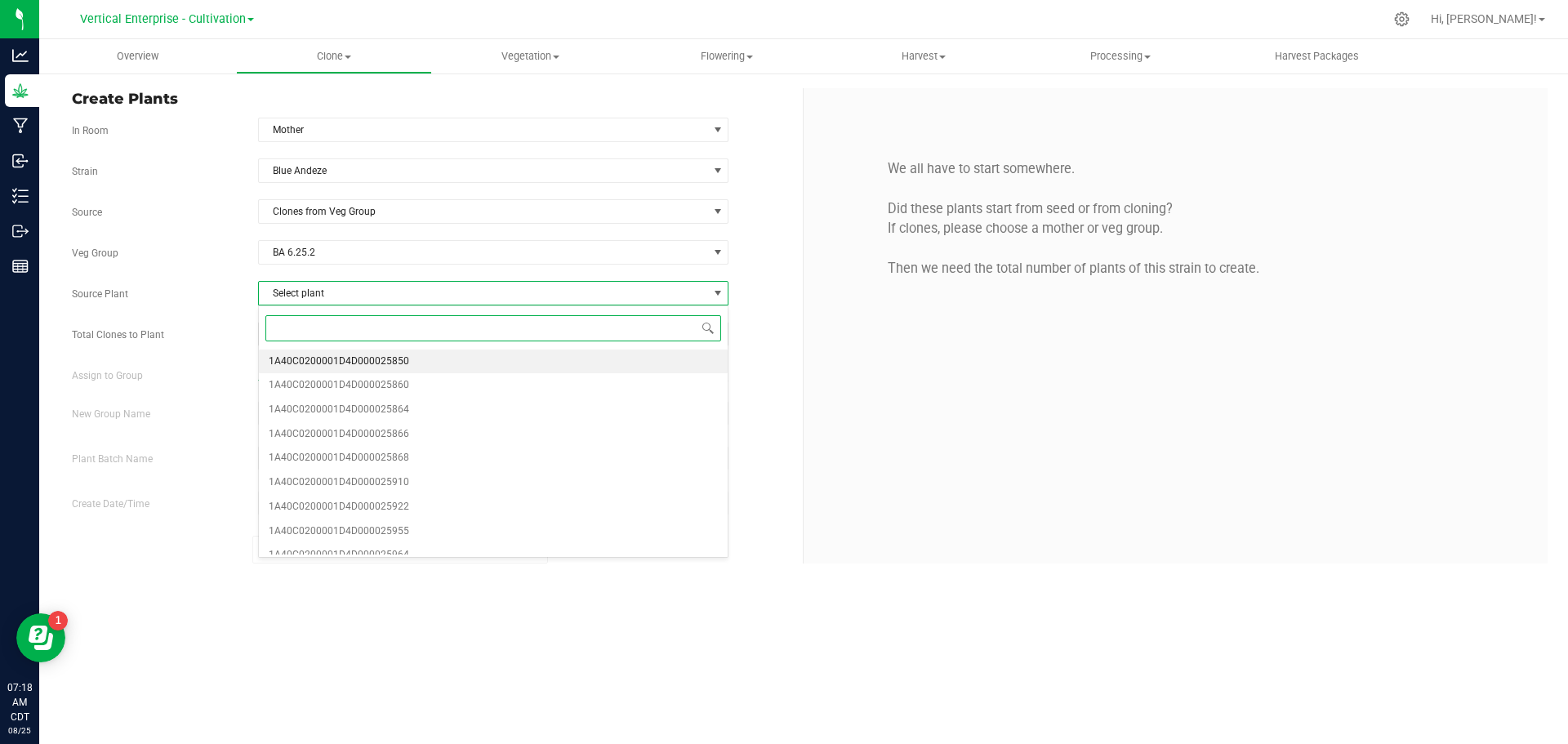
click at [312, 355] on span "1A40C0200001D4D000025850" at bounding box center [339, 361] width 141 height 21
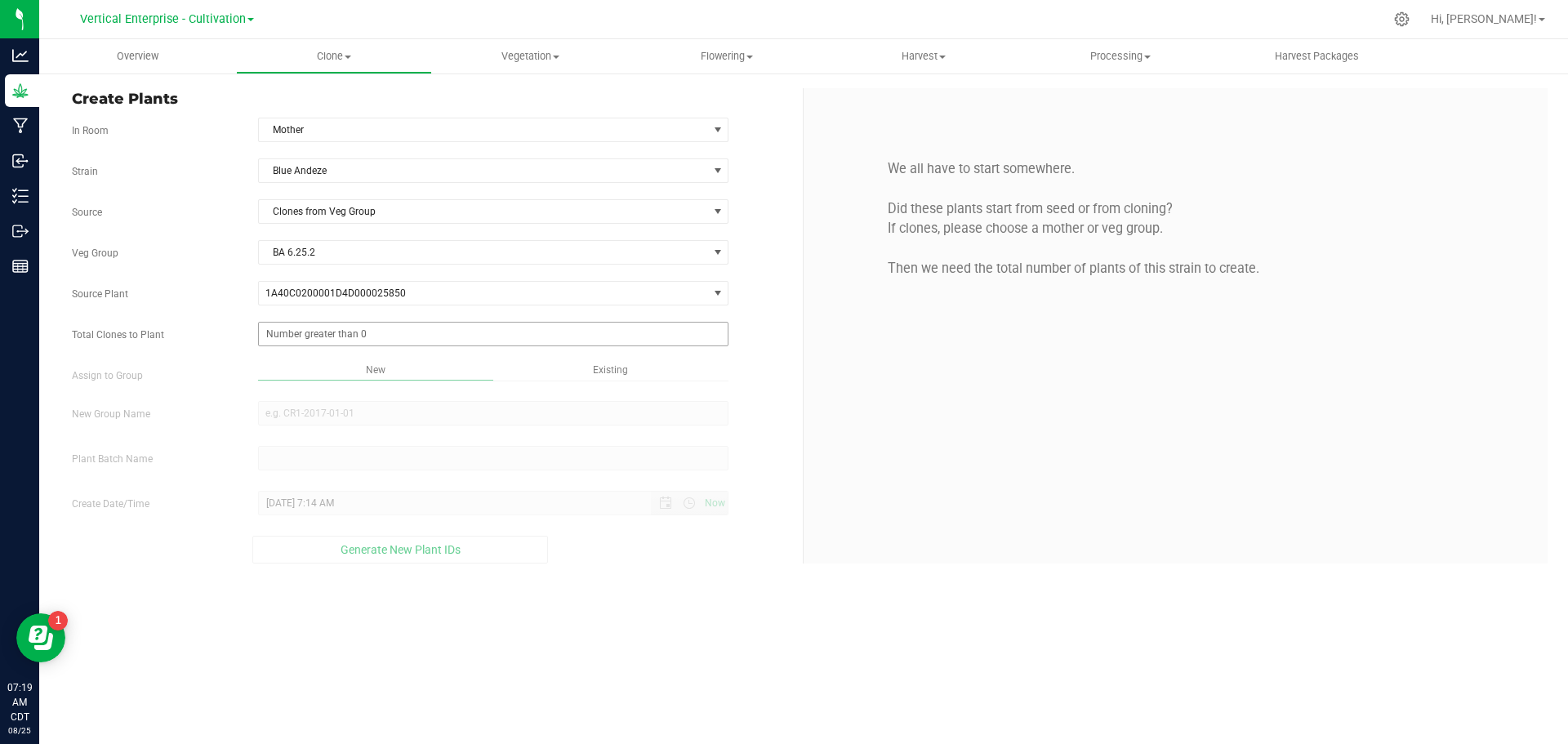
click at [325, 333] on span at bounding box center [494, 334] width 472 height 25
type input "0"
click at [282, 340] on span at bounding box center [494, 334] width 472 height 25
type input "277"
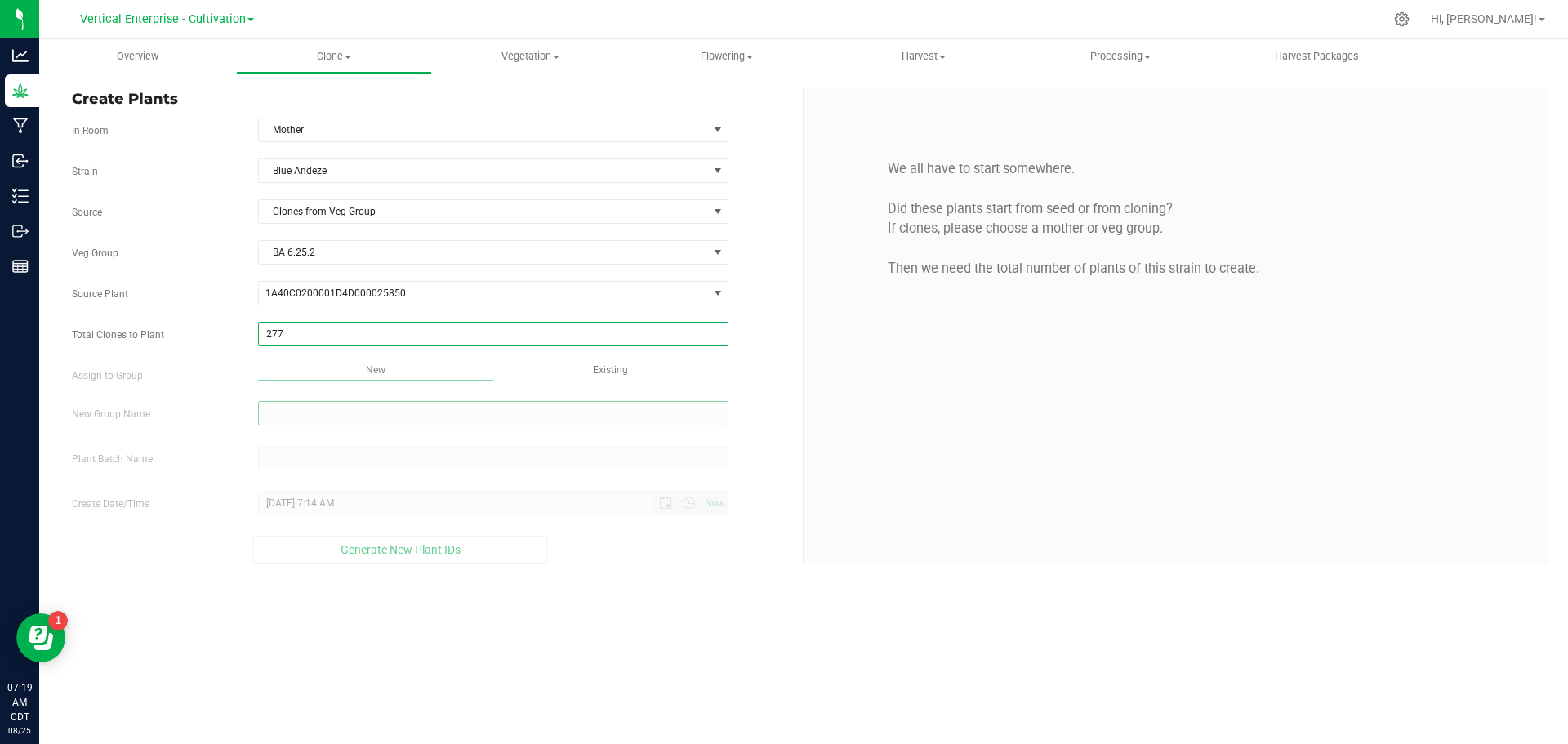
type input "277"
click at [297, 414] on input "New Group Name" at bounding box center [494, 413] width 472 height 25
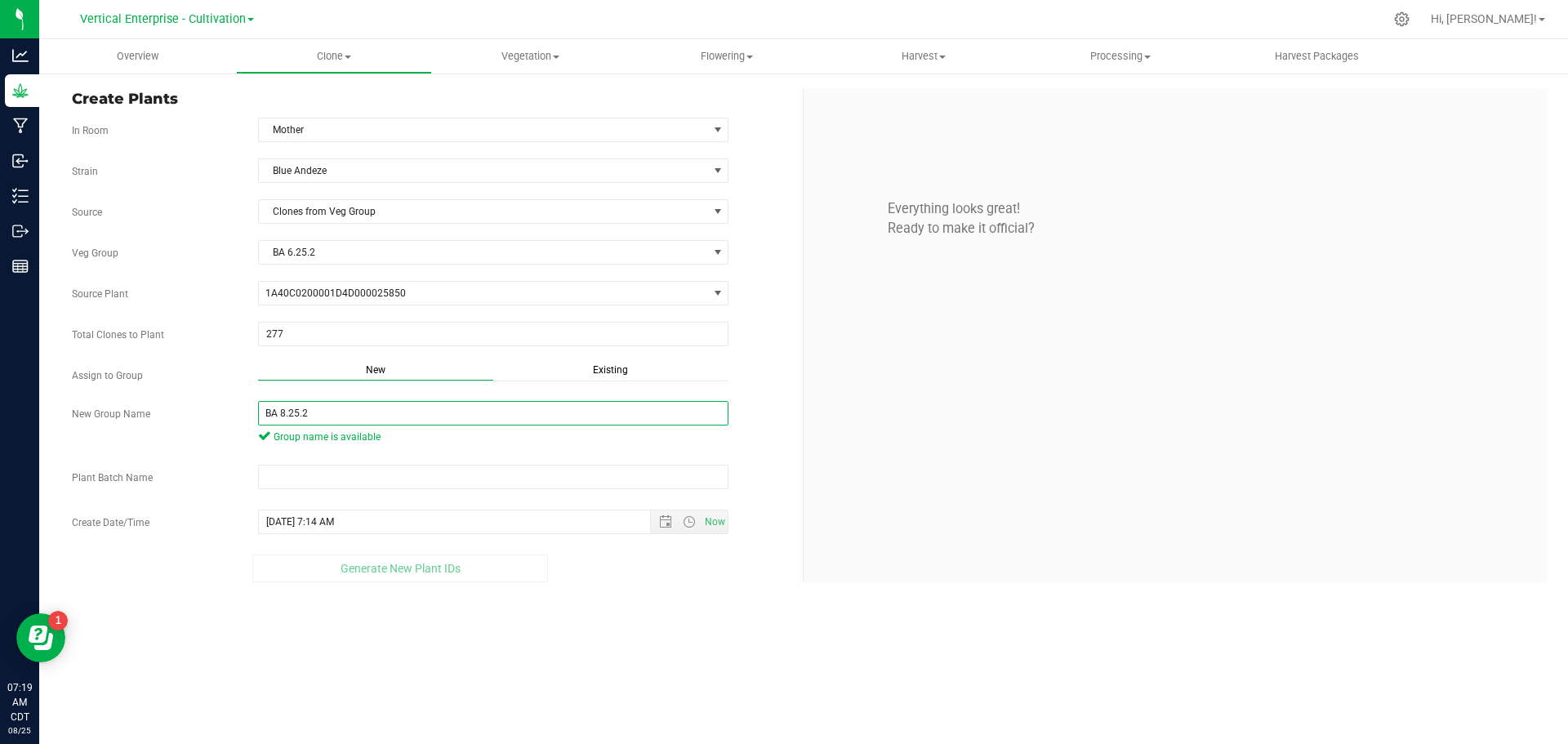
drag, startPoint x: 324, startPoint y: 414, endPoint x: 165, endPoint y: 414, distance: 159.0
click at [165, 414] on div "New Group Name BA 8.25.2 Group name is available" at bounding box center [431, 425] width 744 height 47
type input "BA 8.25.2"
click at [328, 480] on input "text" at bounding box center [494, 477] width 472 height 25
paste input "BA 8.25.2"
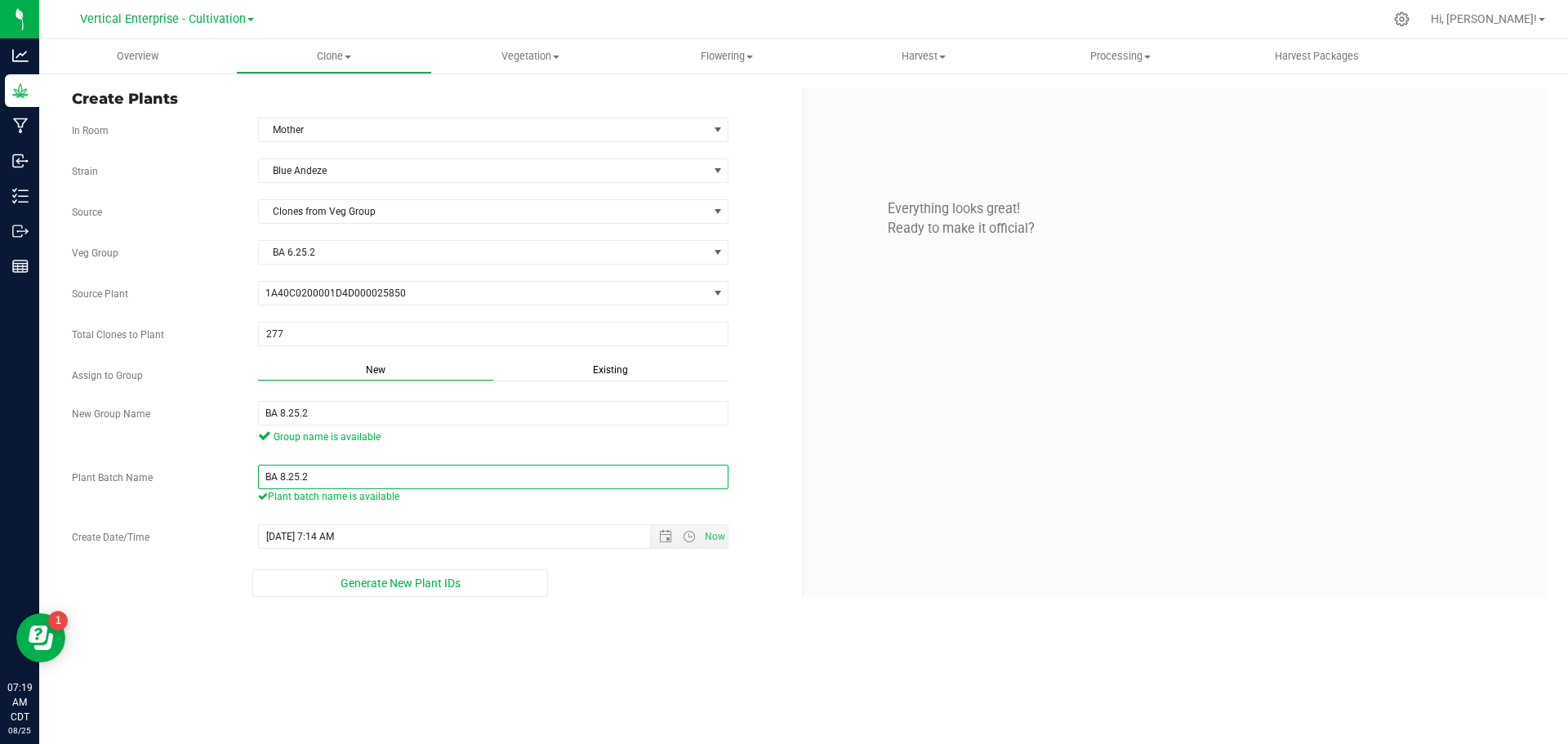
type input "BA 8.25.2"
click at [368, 590] on button "Generate New Plant IDs" at bounding box center [400, 583] width 296 height 28
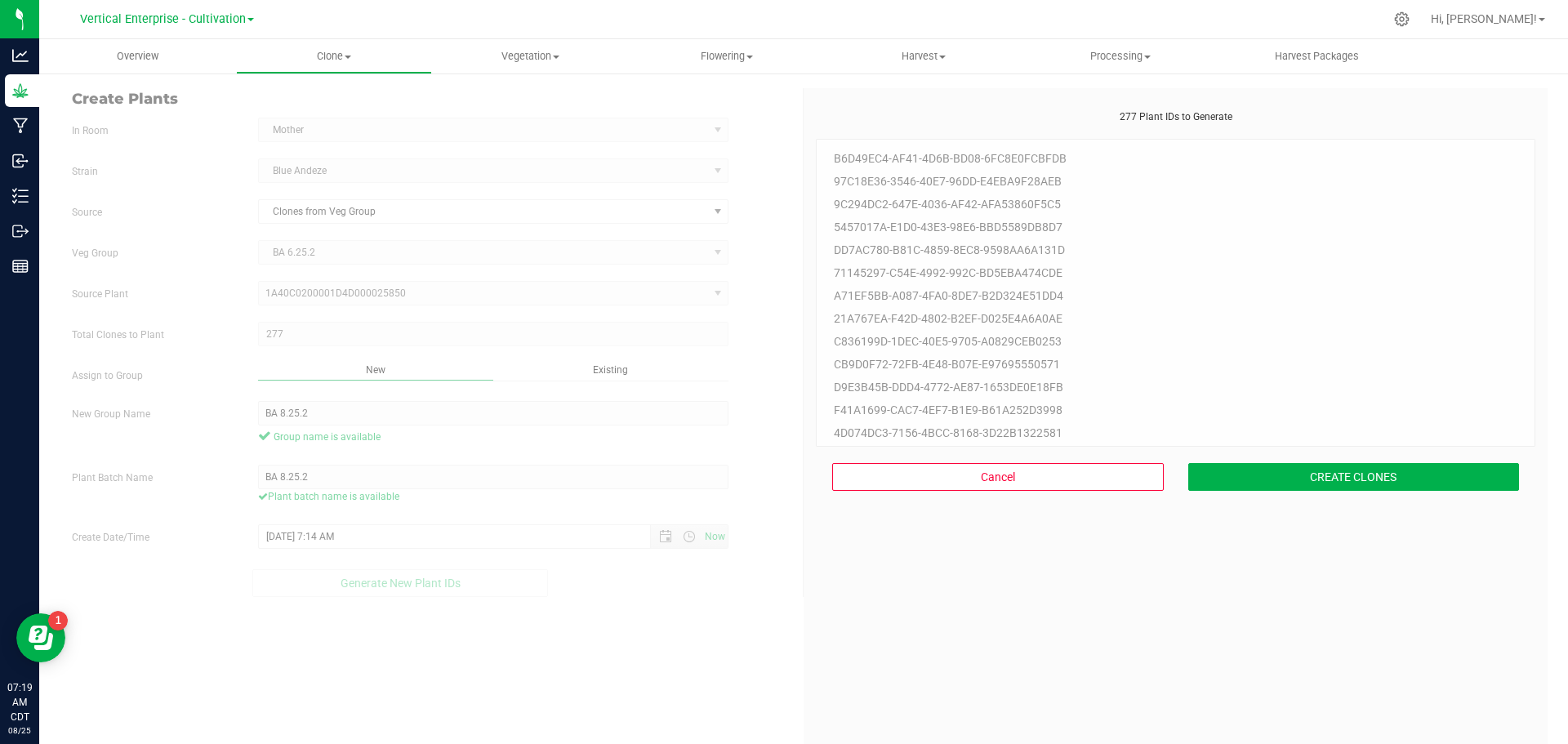
scroll to position [49, 0]
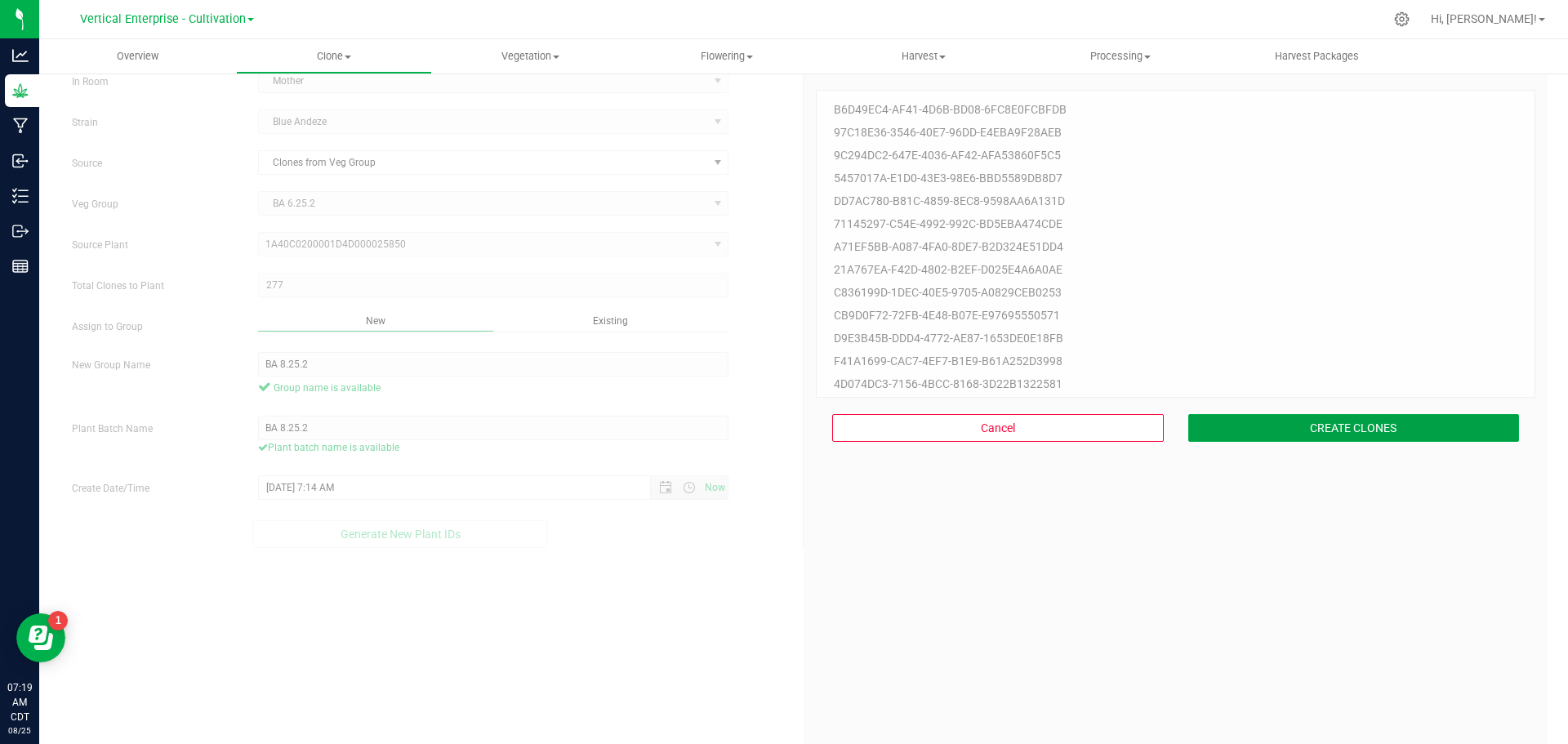
click at [1426, 425] on button "CREATE CLONES" at bounding box center [1353, 428] width 332 height 28
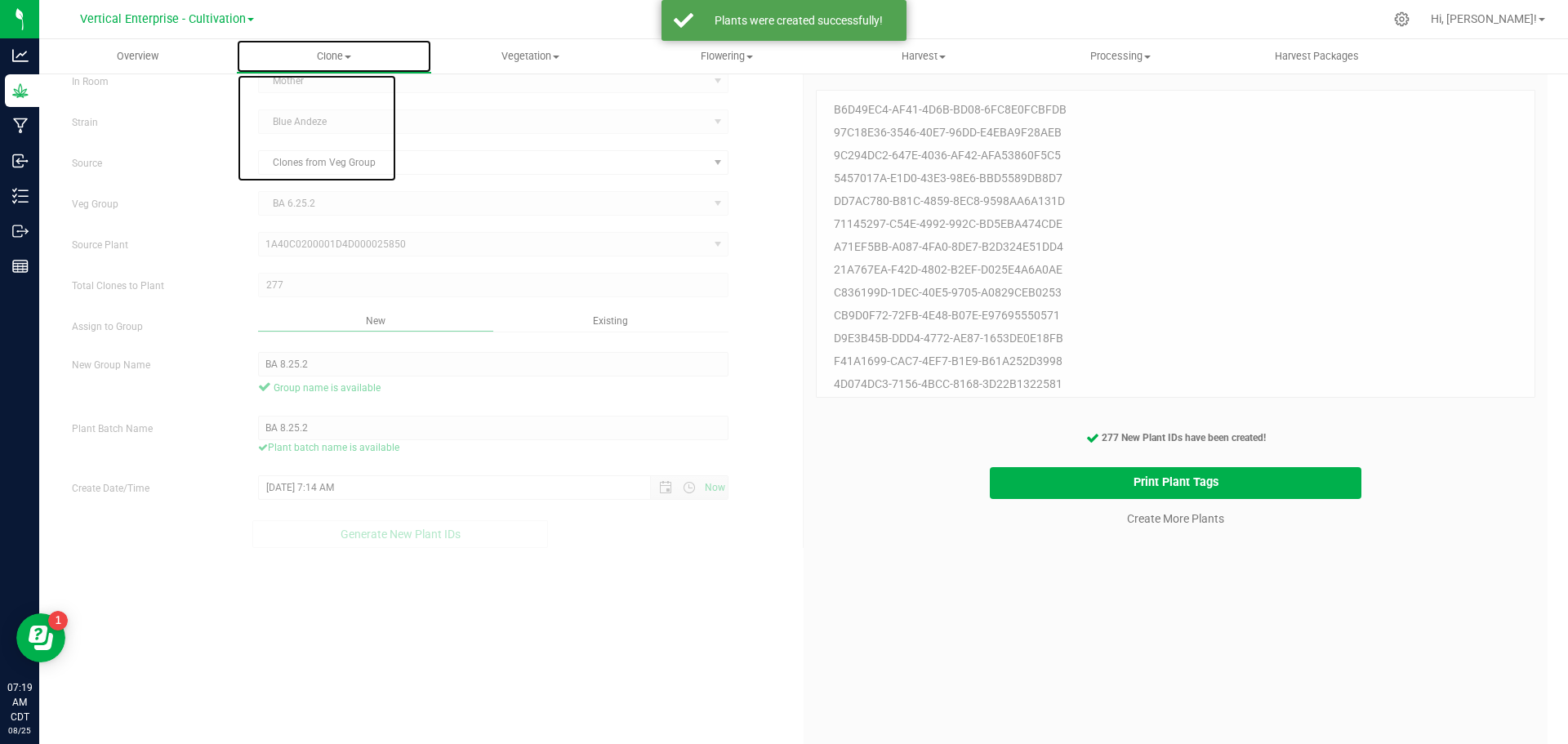
click at [357, 54] on span "Clone" at bounding box center [334, 56] width 195 height 15
click at [350, 116] on span "Cloning groups" at bounding box center [297, 118] width 123 height 14
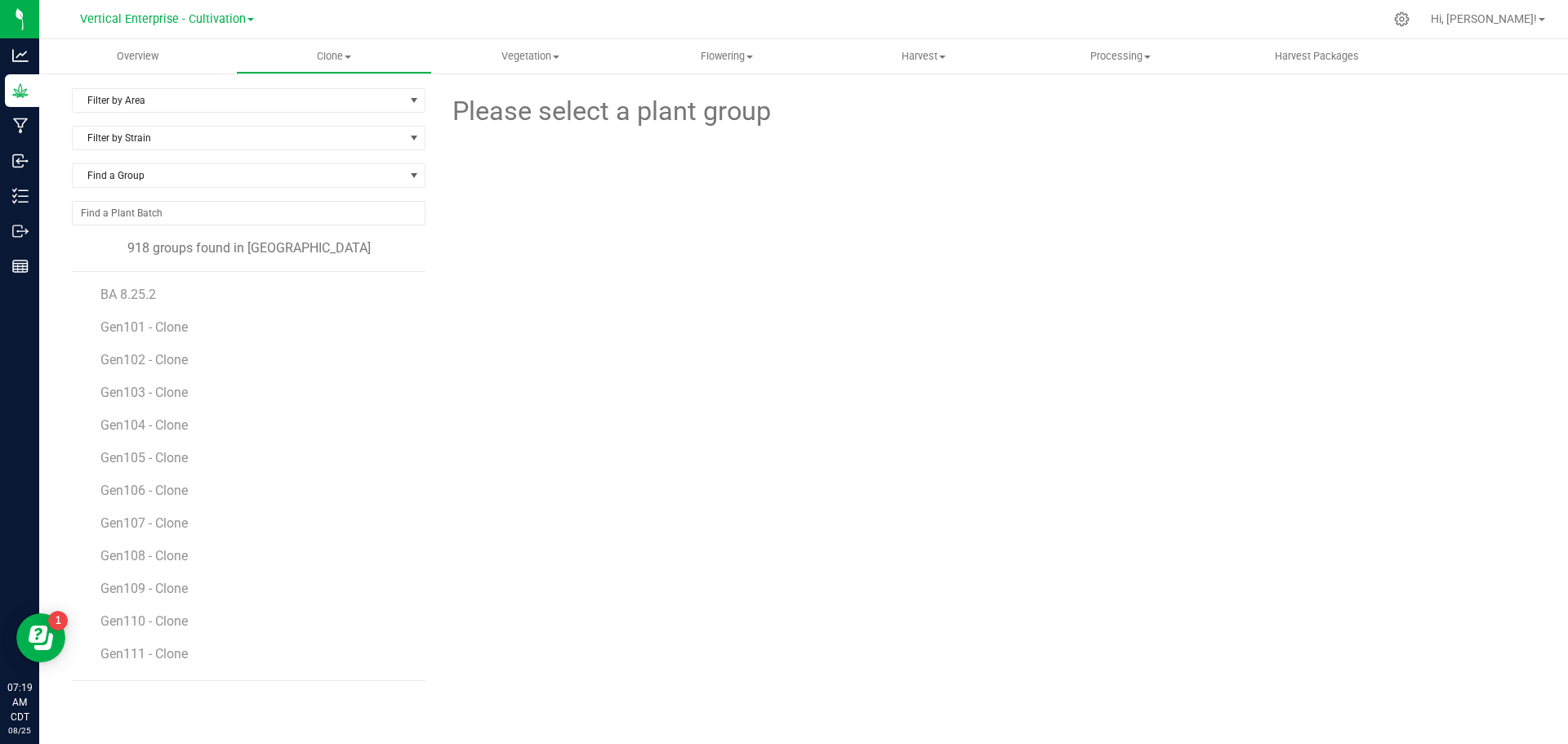
click at [137, 282] on li "BA 8.25.2" at bounding box center [257, 288] width 313 height 33
click at [128, 291] on span "BA 8.25.2" at bounding box center [128, 295] width 55 height 16
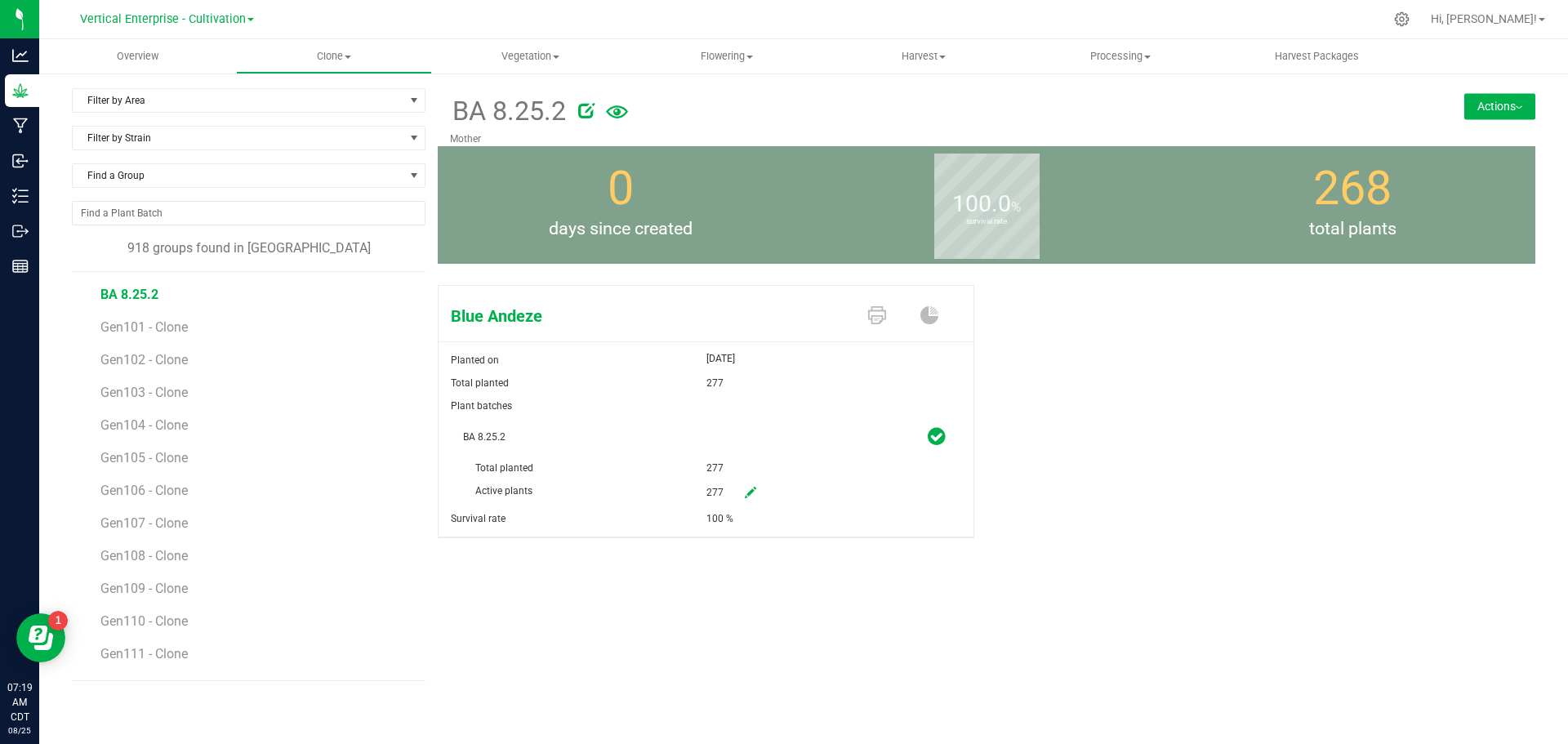
click at [1520, 112] on button "Actions" at bounding box center [1499, 106] width 71 height 26
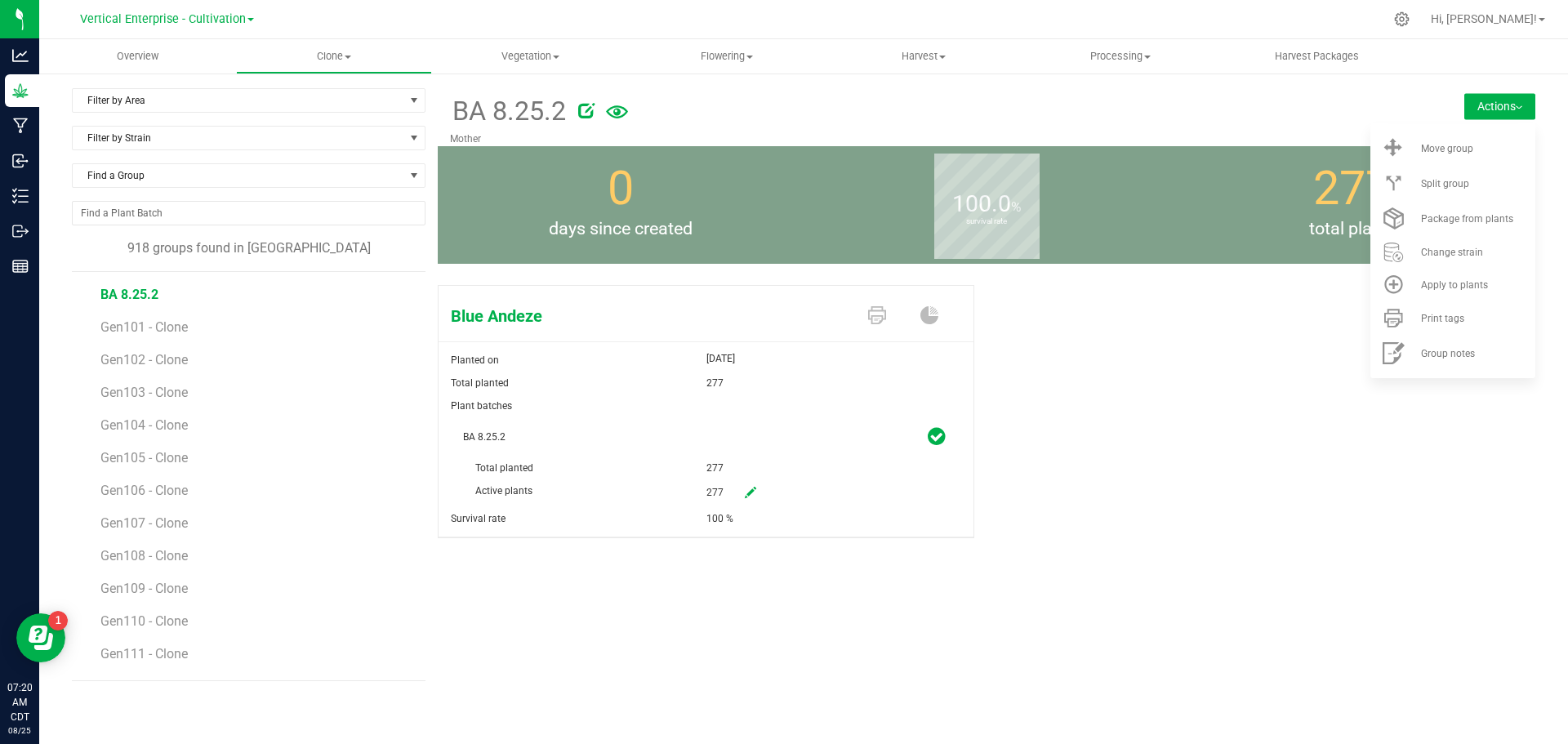
click at [1528, 146] on div "Move group" at bounding box center [1476, 148] width 111 height 11
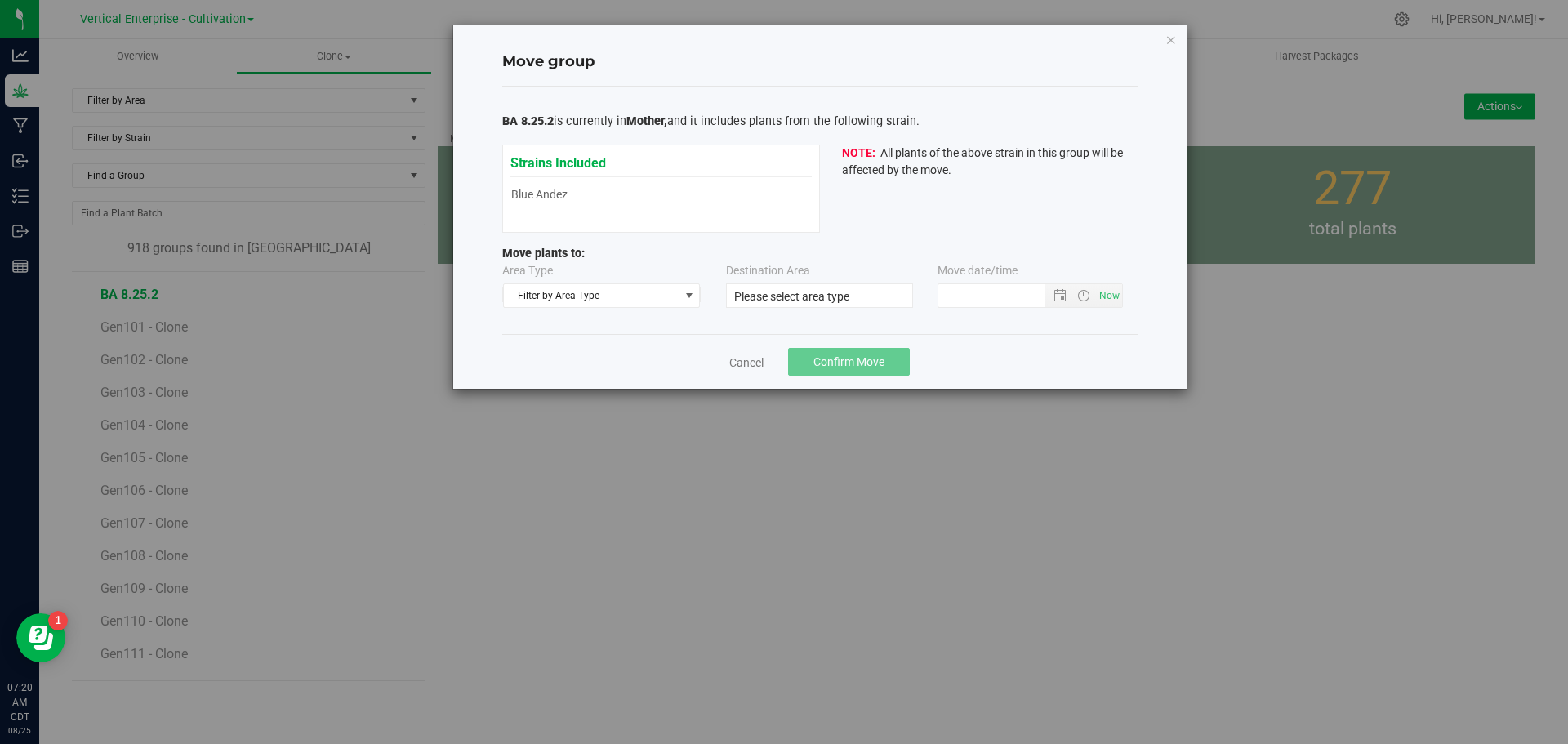
type input "[DATE] 7:19 AM"
click at [549, 287] on span "Filter by Area Type" at bounding box center [592, 295] width 176 height 23
click at [572, 372] on li "Vegetative" at bounding box center [602, 372] width 196 height 25
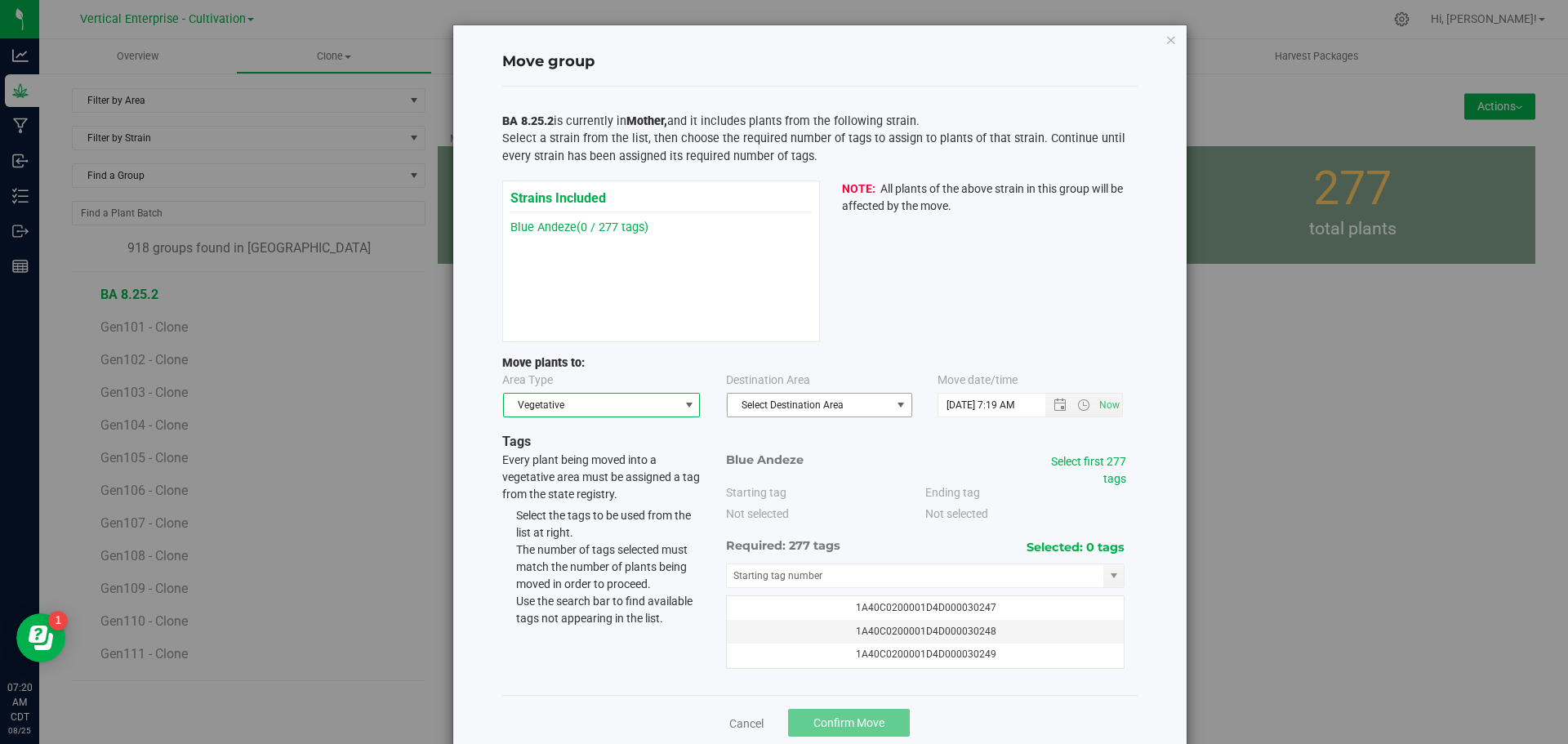
click at [846, 403] on span "Select Destination Area" at bounding box center [810, 405] width 164 height 23
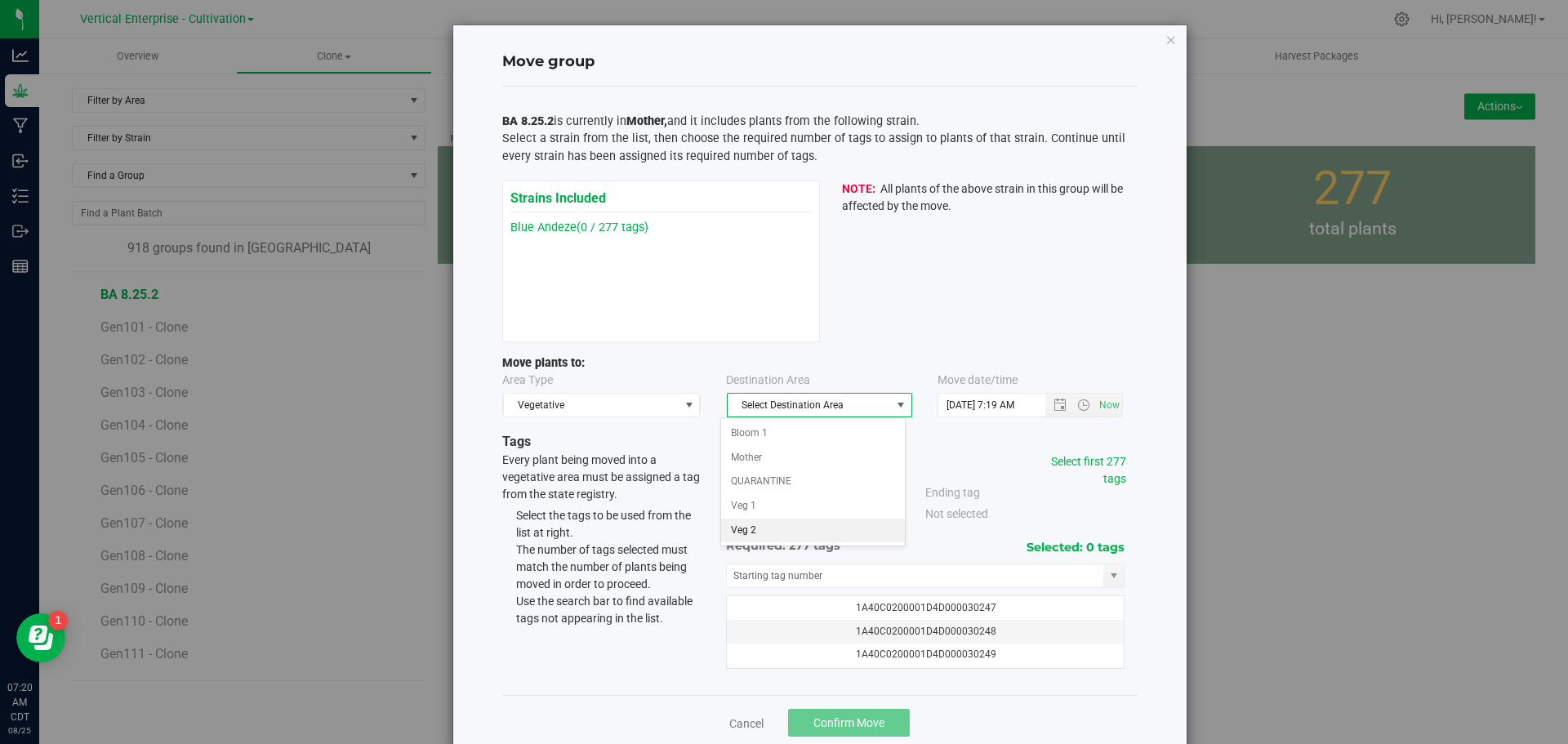
click at [791, 534] on li "Veg 2" at bounding box center [813, 530] width 184 height 25
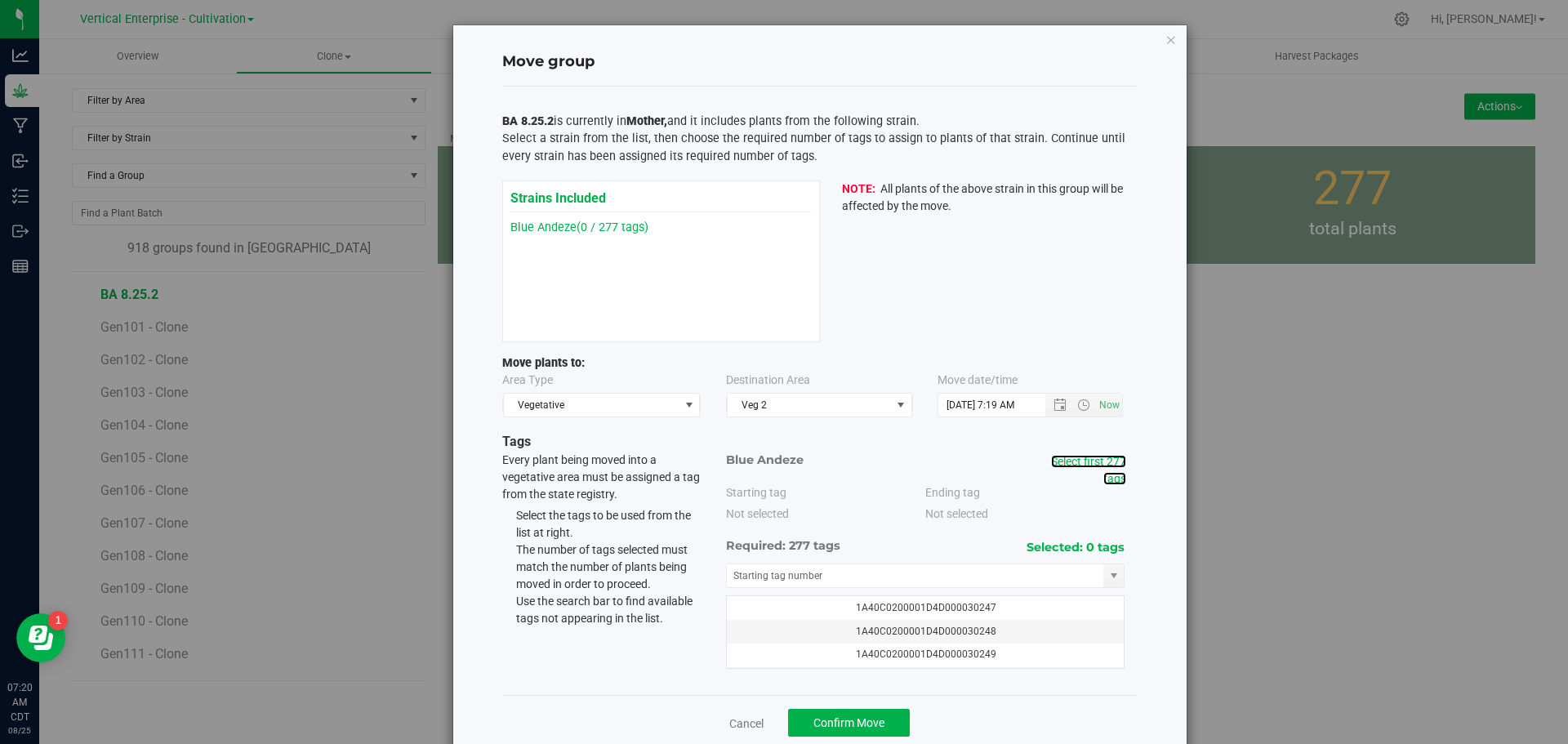
click at [1089, 459] on link "Select first 277 tags" at bounding box center [1088, 470] width 75 height 30
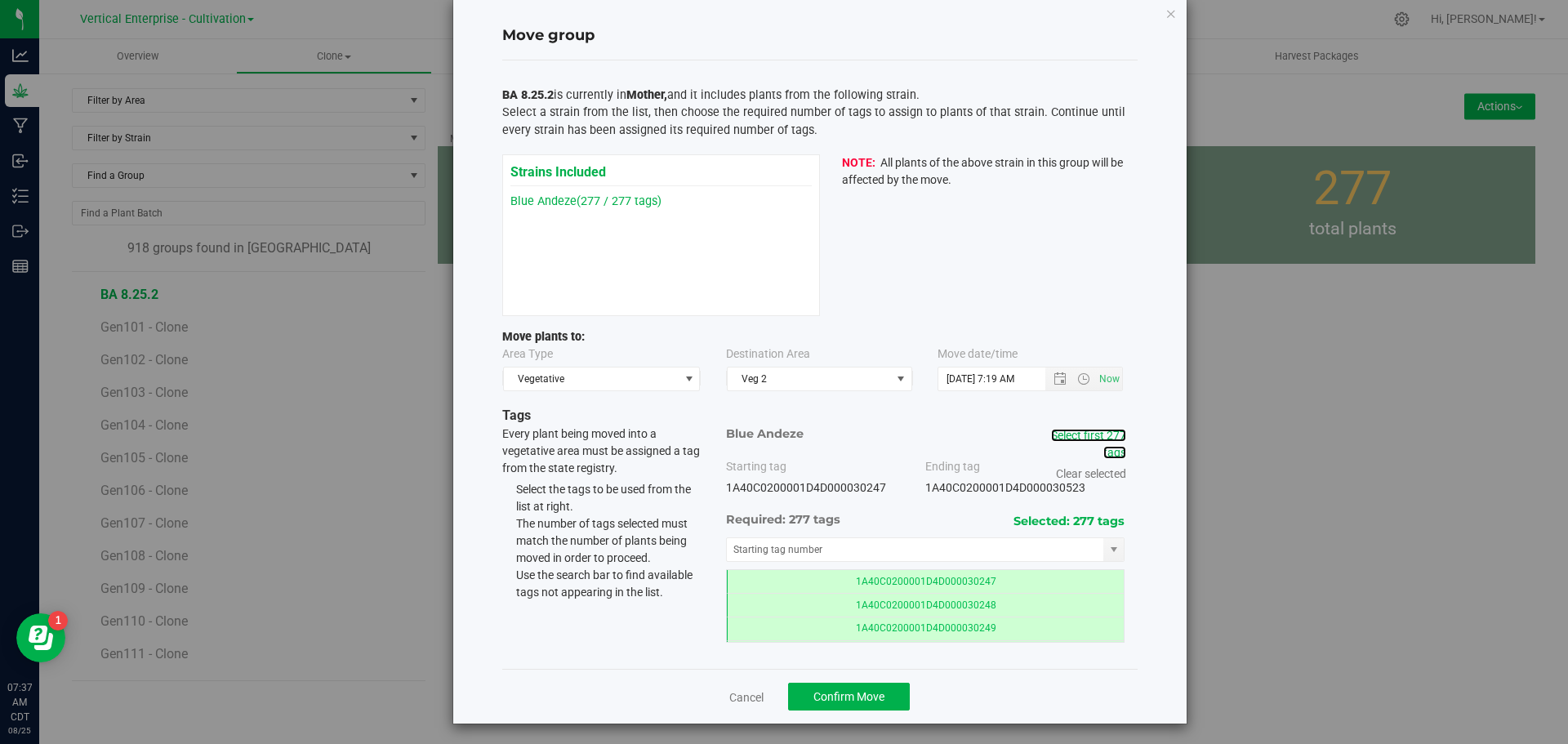
scroll to position [31, 0]
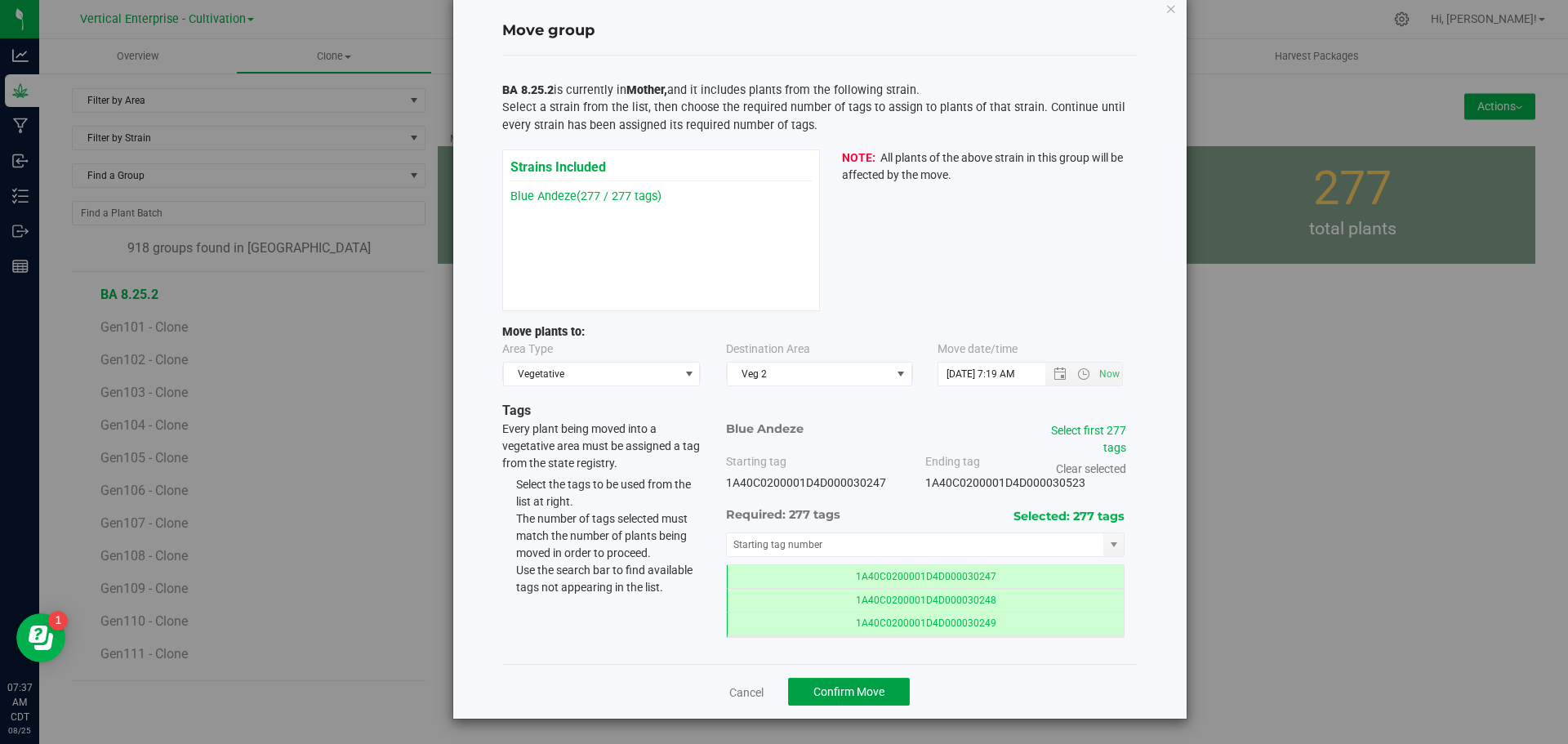
click at [850, 687] on span "Confirm Move" at bounding box center [848, 691] width 71 height 13
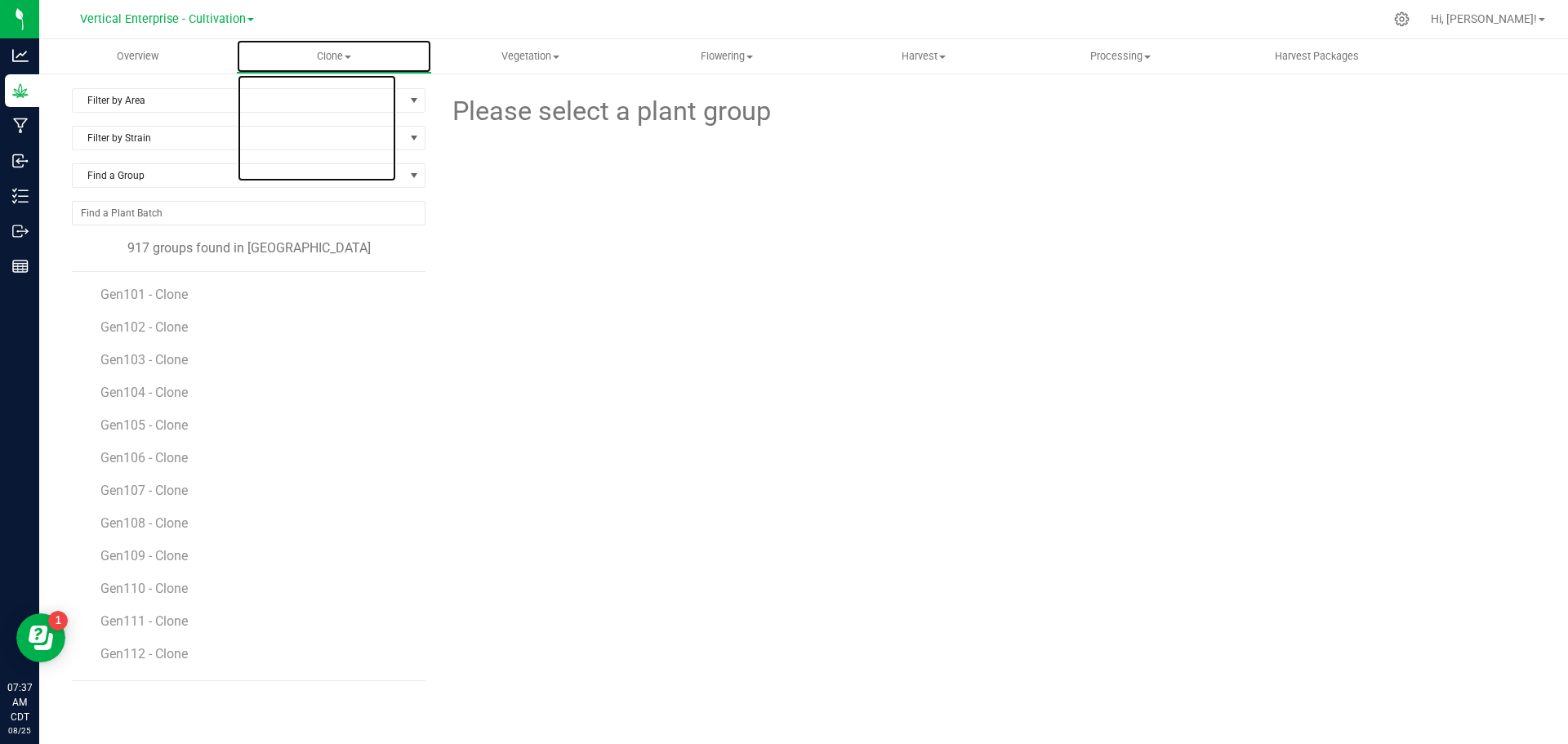
click at [320, 52] on span "Clone" at bounding box center [334, 56] width 195 height 15
click at [326, 91] on span "Create plants" at bounding box center [293, 98] width 115 height 14
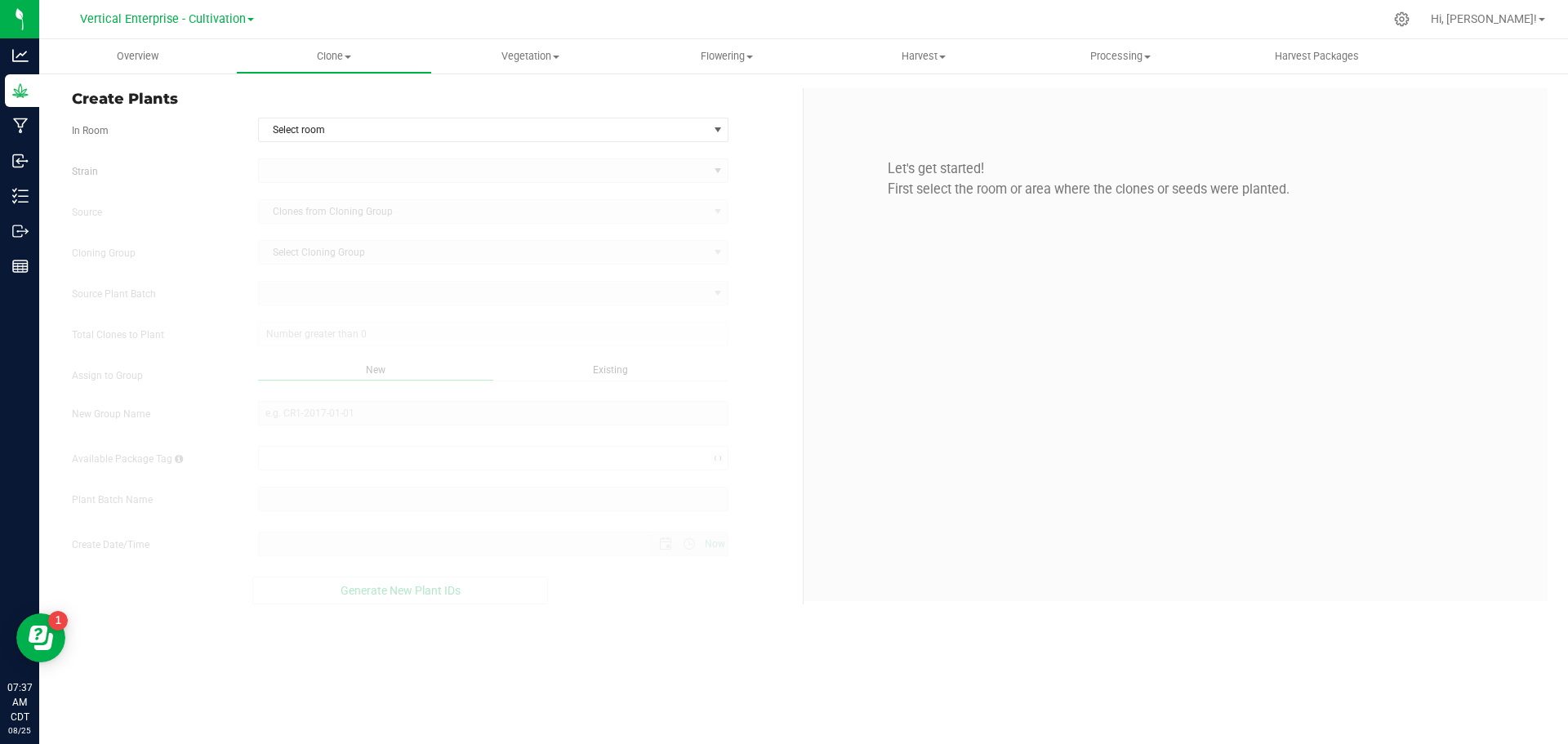
type input "[DATE] 7:37 AM"
click at [311, 123] on span "Select room" at bounding box center [483, 130] width 449 height 23
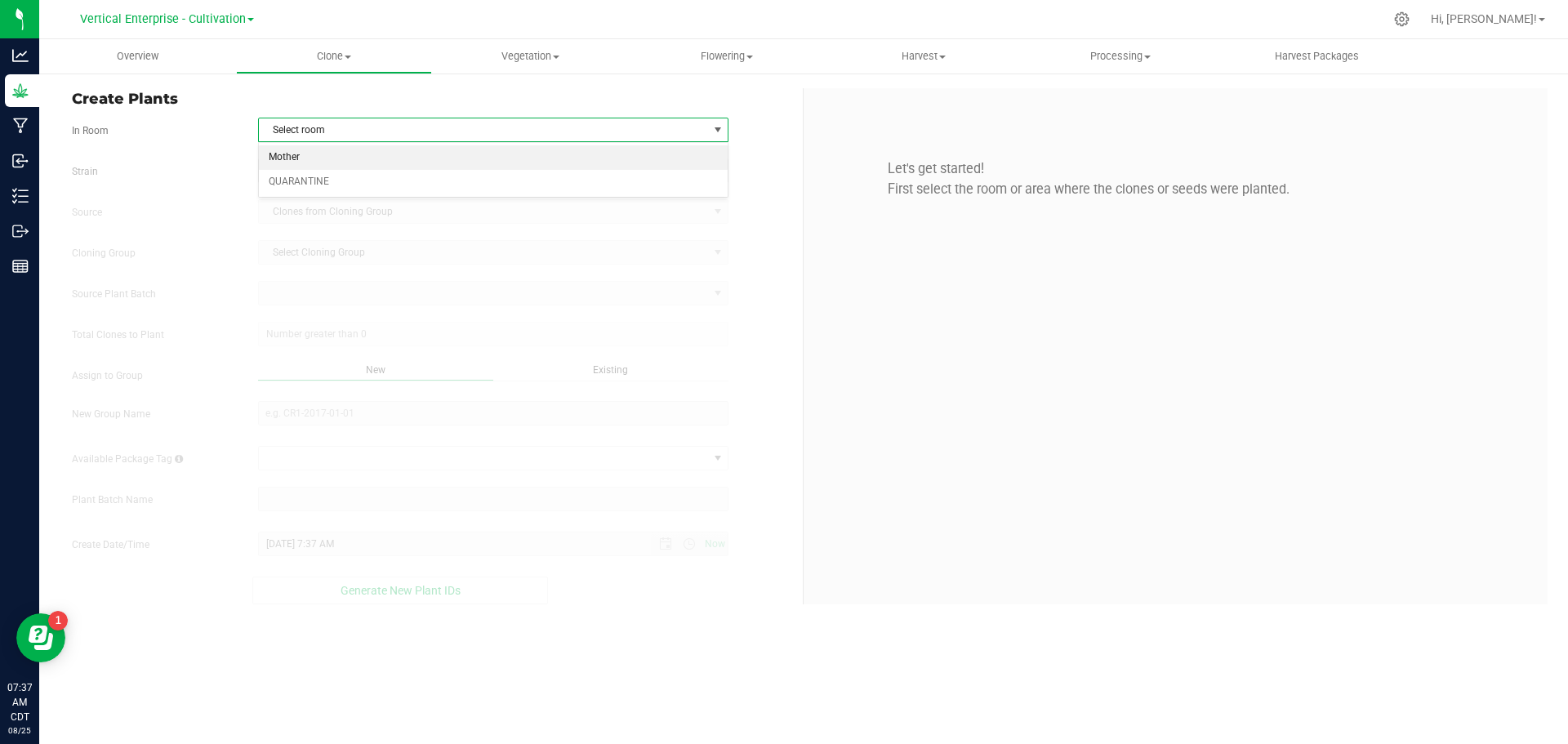
click at [310, 159] on li "Mother" at bounding box center [494, 157] width 470 height 25
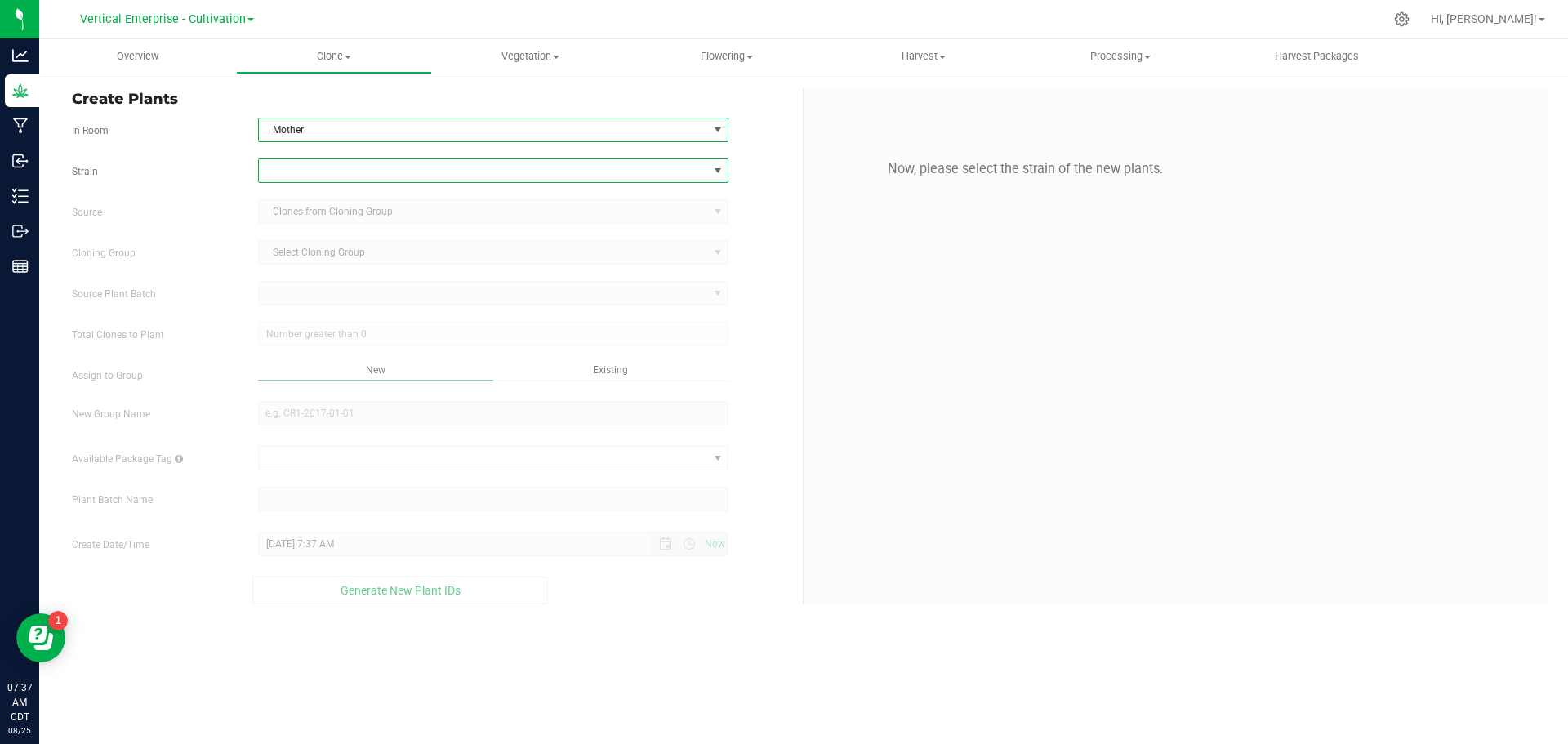
click at [311, 172] on span at bounding box center [483, 171] width 449 height 23
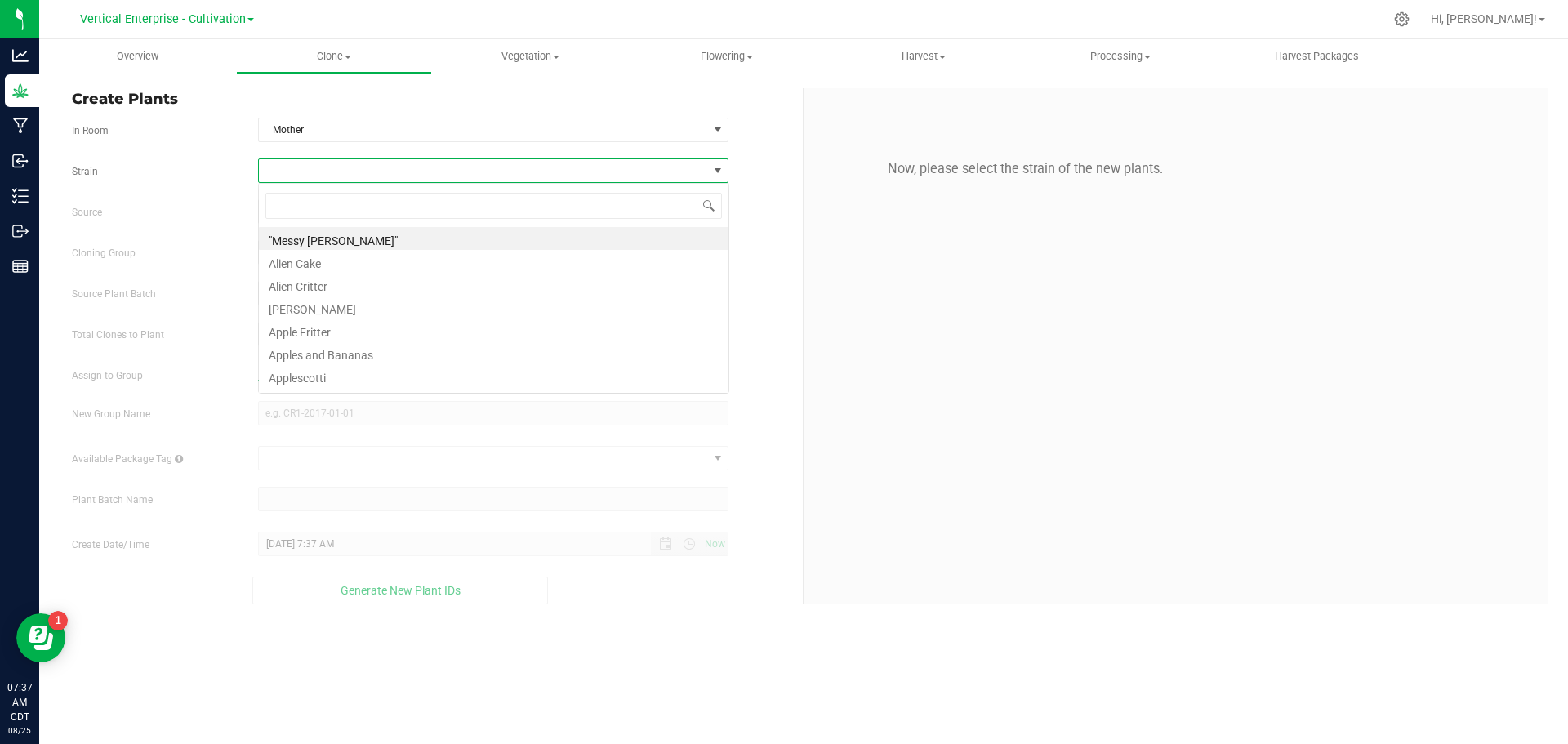
scroll to position [25, 471]
type input "ori"
click at [329, 237] on li "Original Glue" at bounding box center [494, 238] width 470 height 23
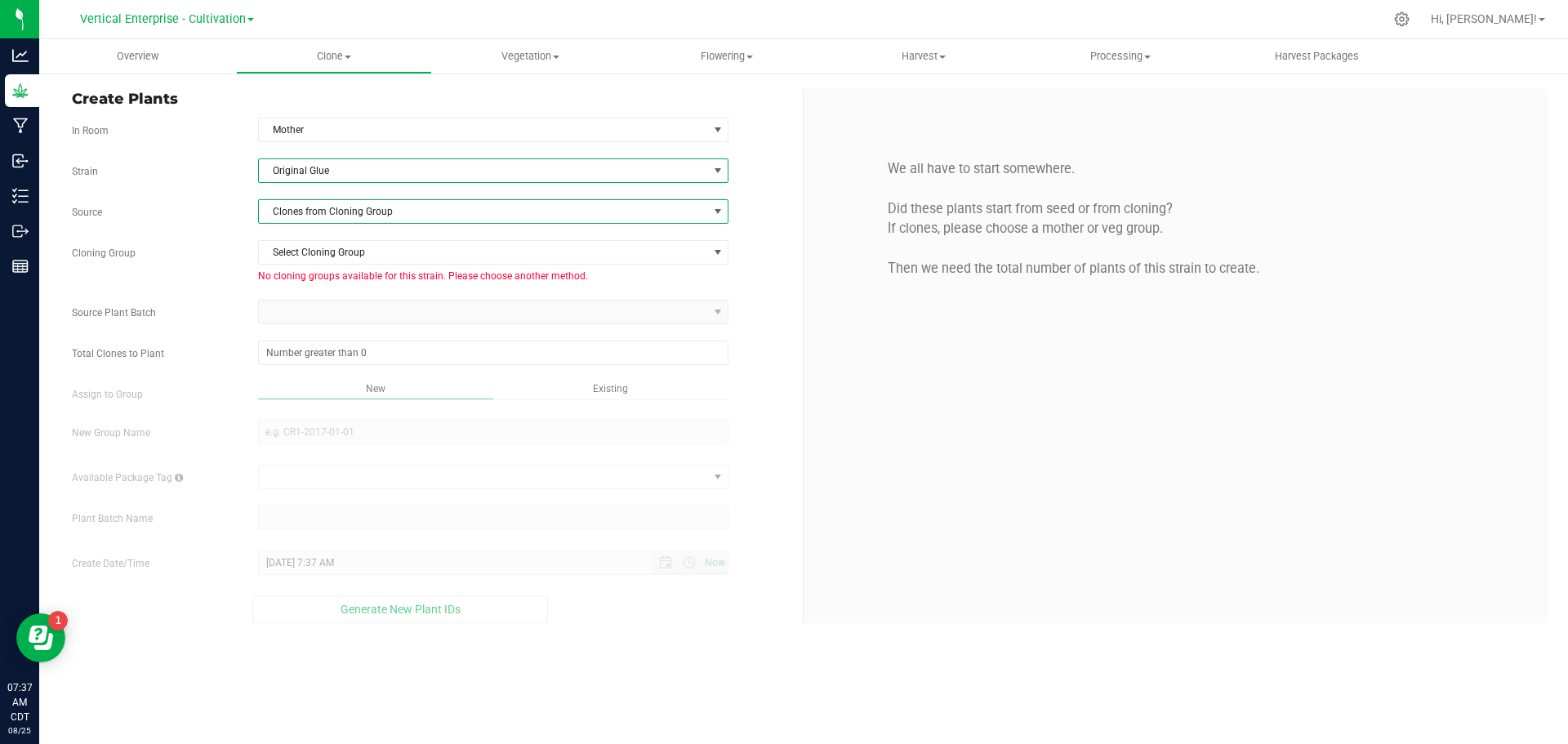
click at [318, 222] on span "Clones from Cloning Group" at bounding box center [494, 211] width 472 height 25
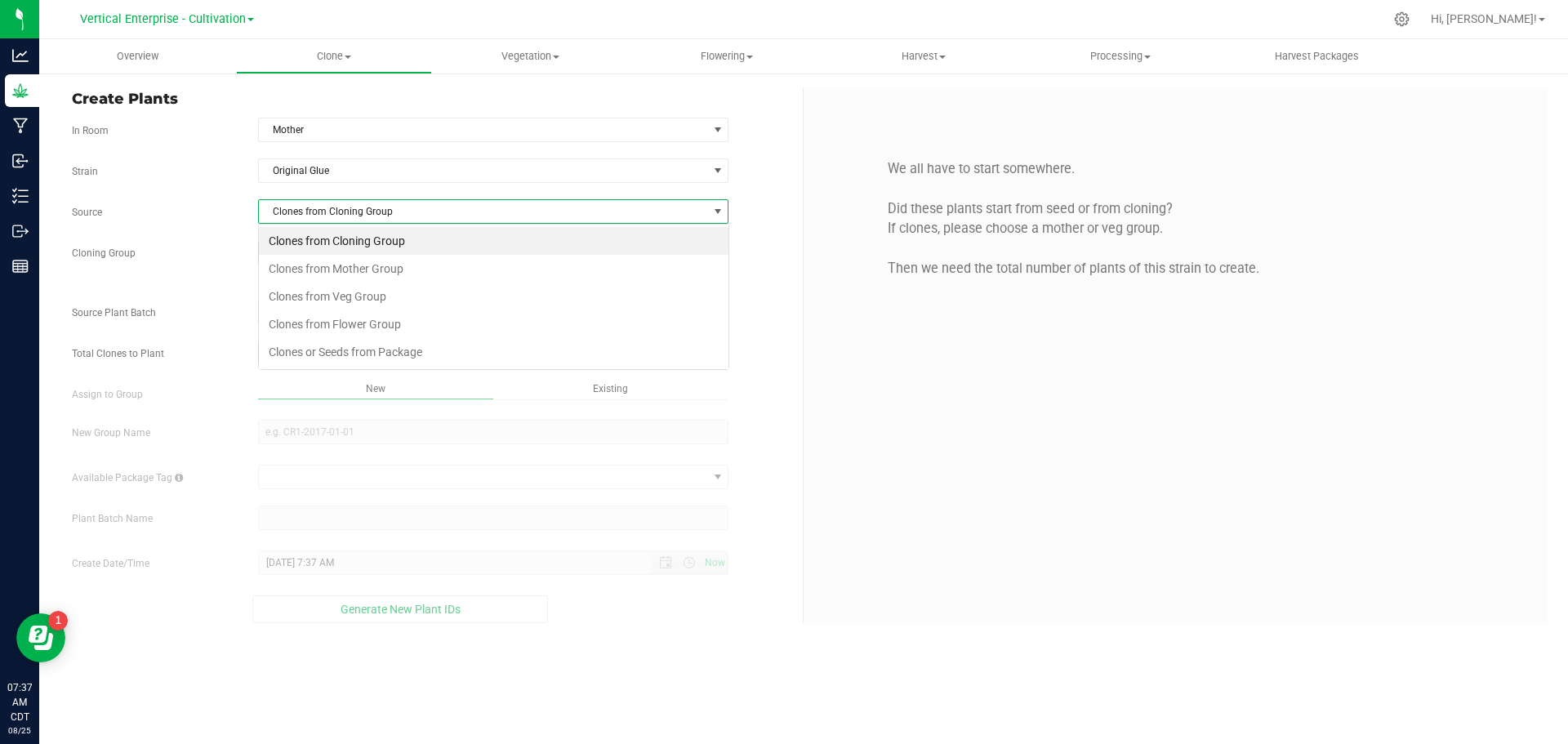
scroll to position [25, 471]
click at [324, 267] on li "Clones from Mother Group" at bounding box center [494, 269] width 470 height 28
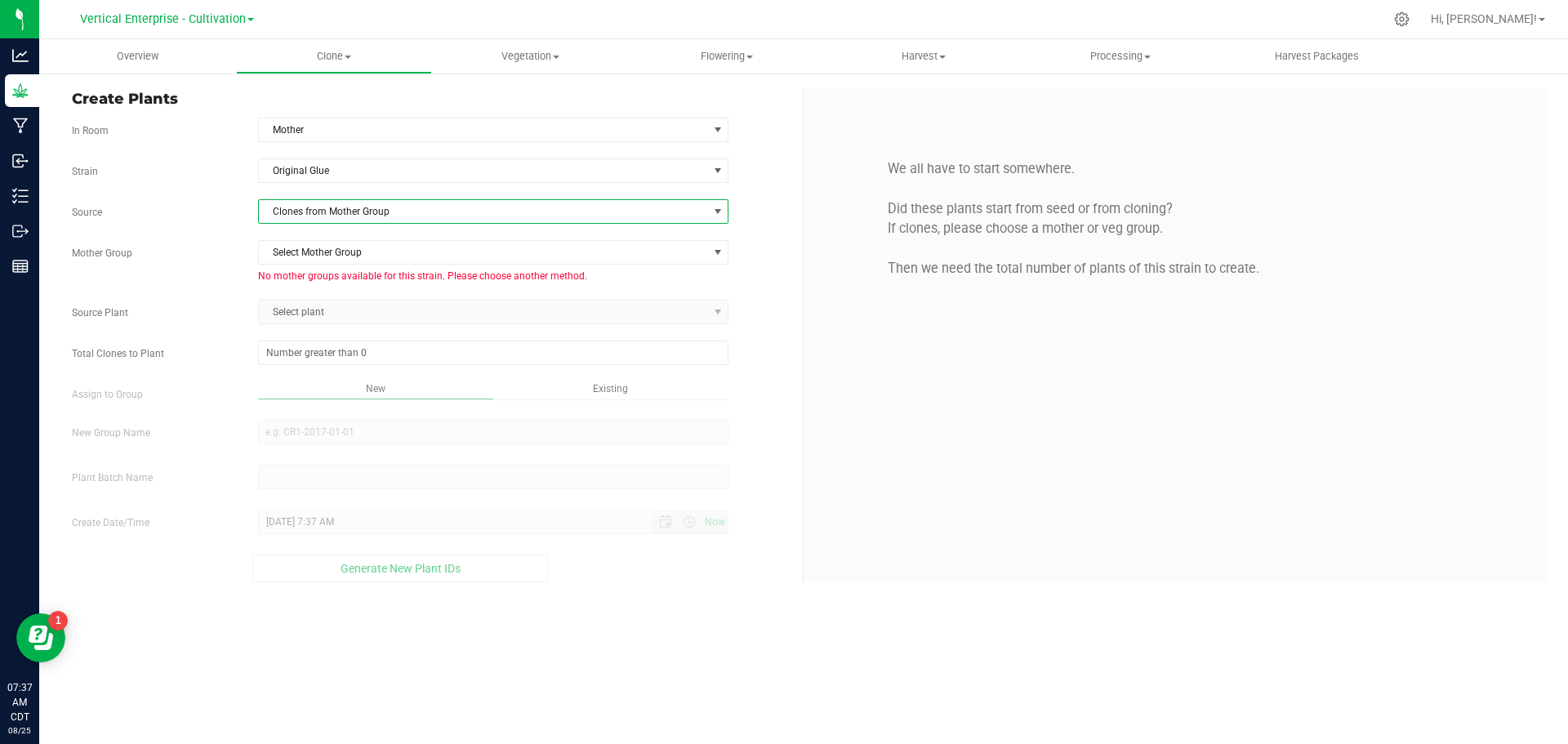
click at [318, 207] on span "Clones from Mother Group" at bounding box center [483, 211] width 449 height 23
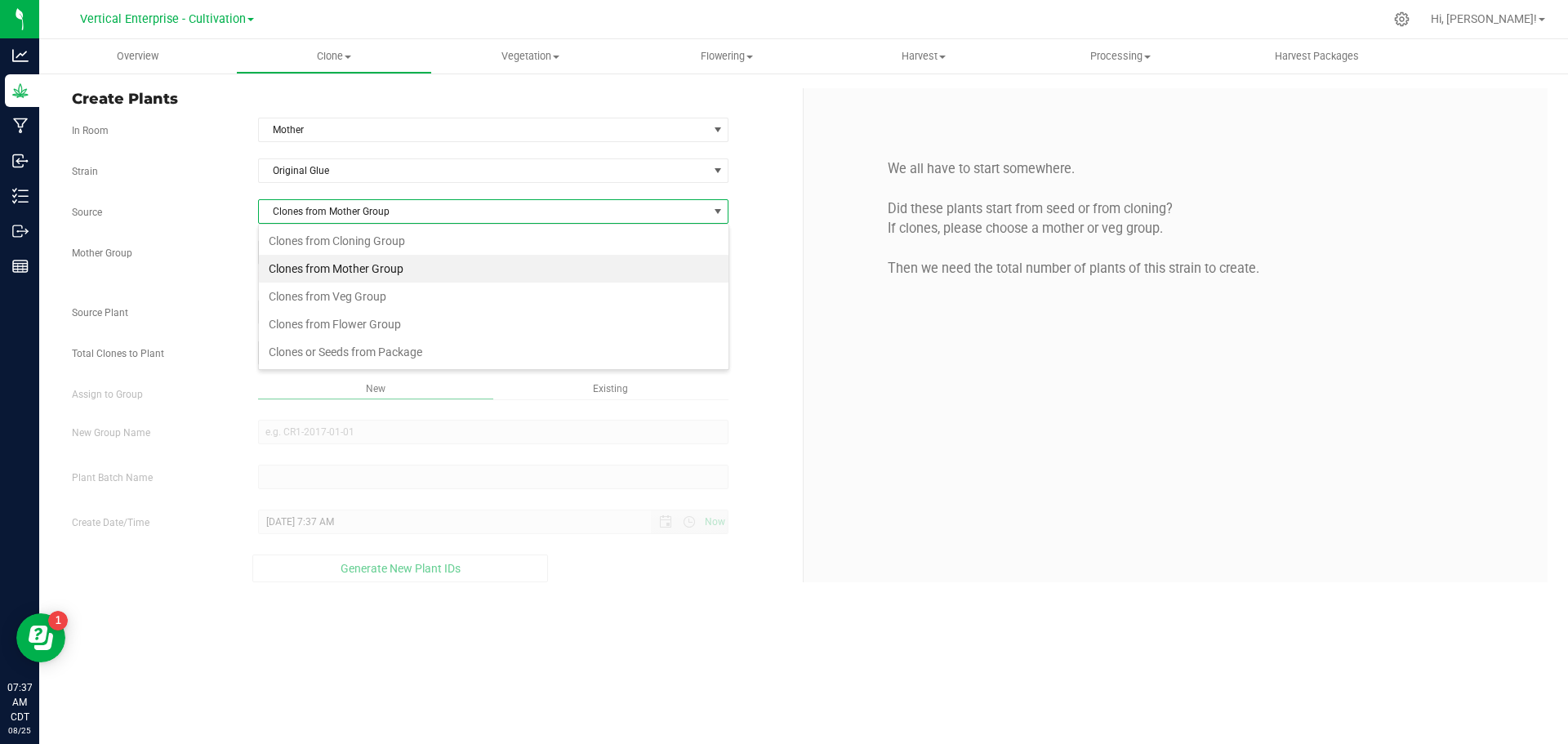
scroll to position [25, 471]
click at [331, 288] on li "Clones from Veg Group" at bounding box center [494, 296] width 470 height 28
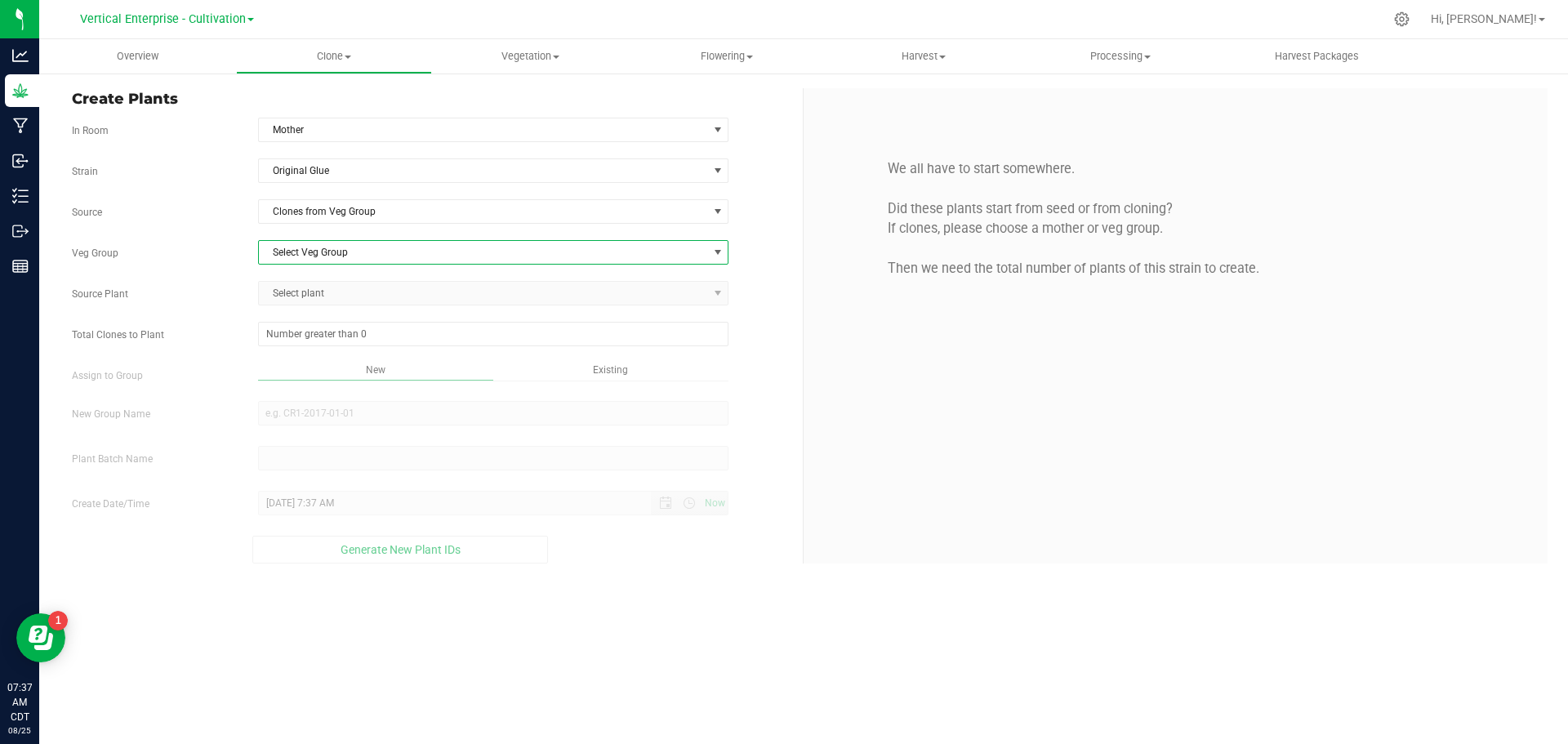
click at [314, 255] on span "Select Veg Group" at bounding box center [483, 252] width 449 height 23
click at [303, 285] on li "OG 6.25.2" at bounding box center [494, 280] width 470 height 25
click at [372, 291] on span "Select plant" at bounding box center [483, 293] width 449 height 23
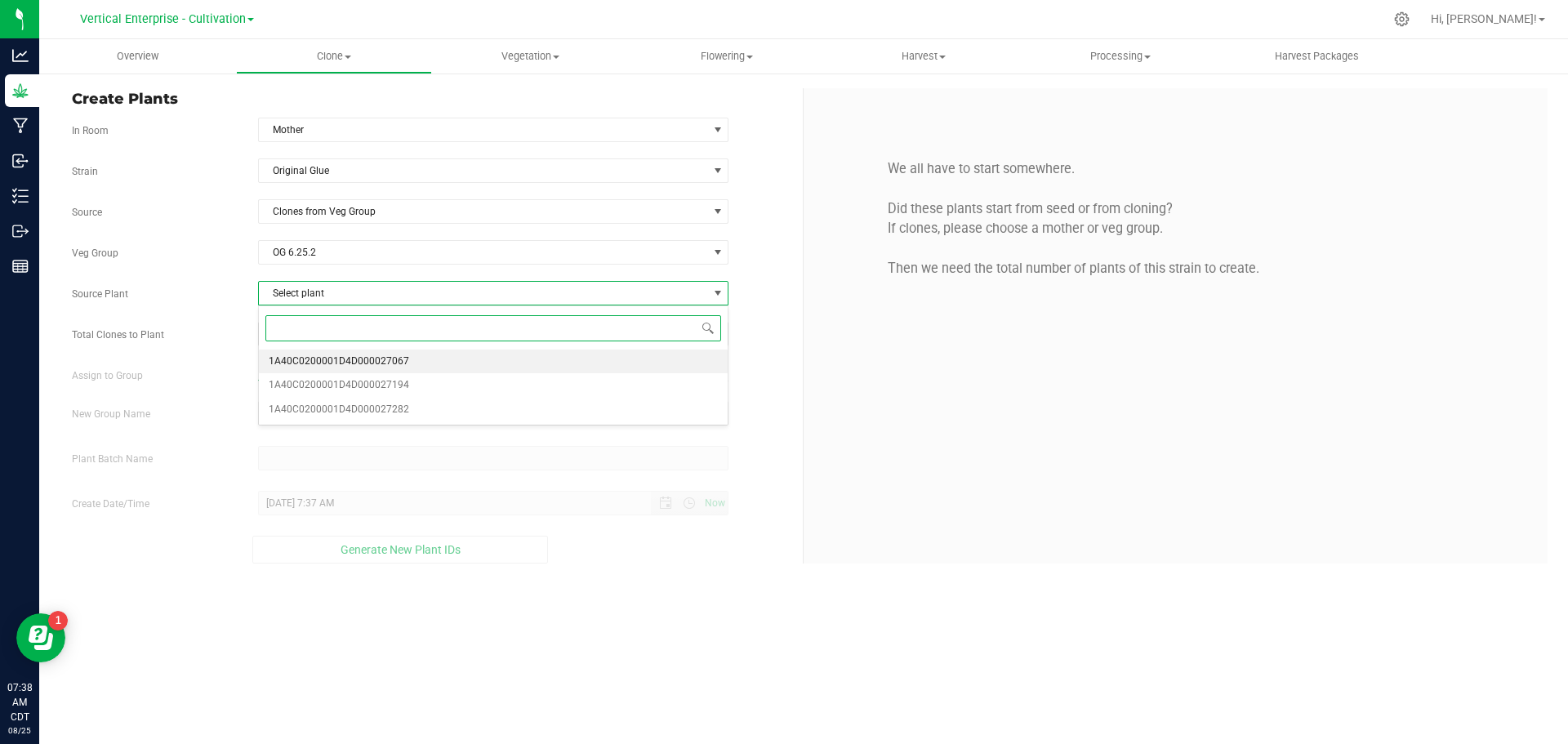
click at [362, 357] on span "1A40C0200001D4D000027067" at bounding box center [339, 361] width 141 height 21
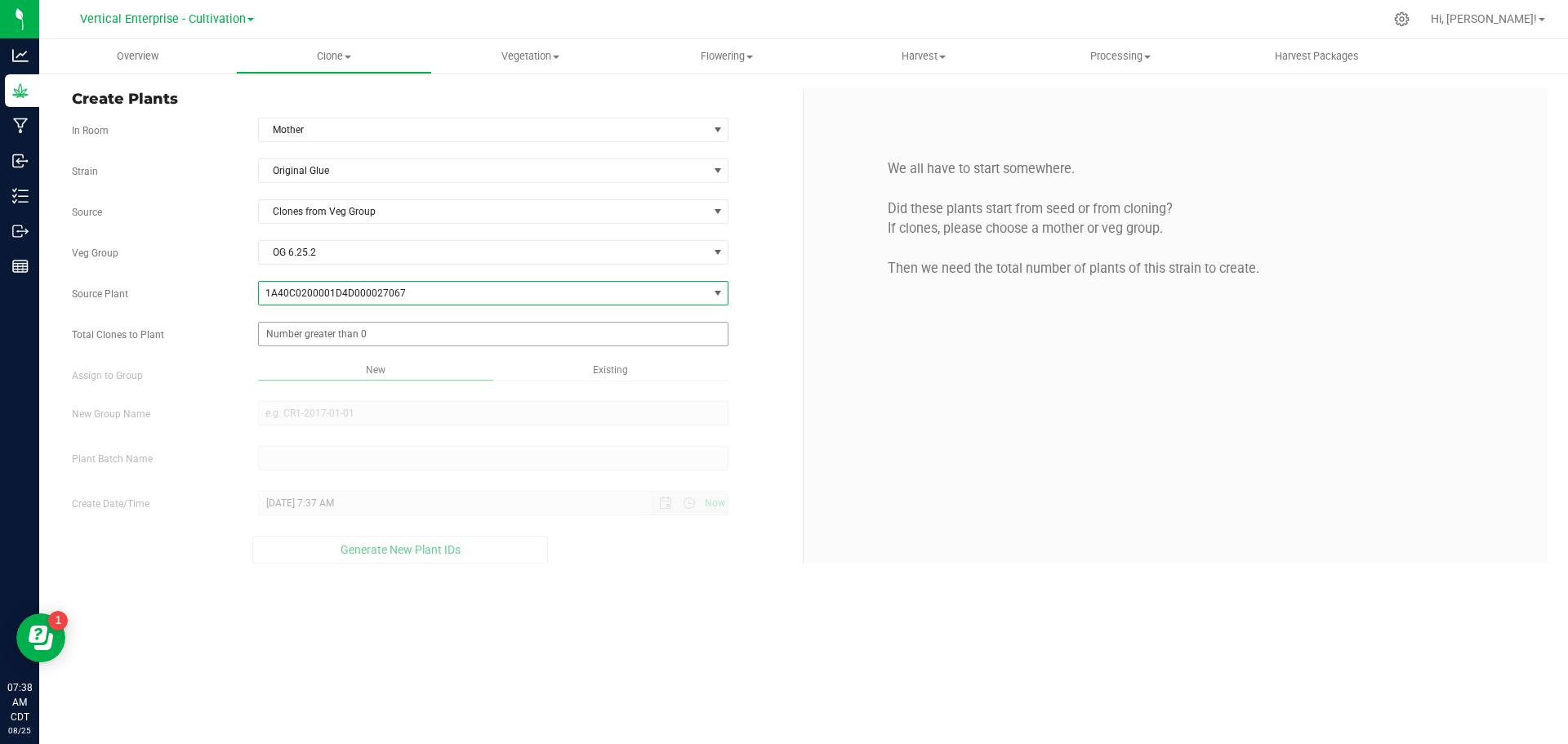
click at [331, 332] on span at bounding box center [494, 334] width 472 height 25
type input "0"
click at [275, 328] on span at bounding box center [494, 334] width 472 height 25
type input "67"
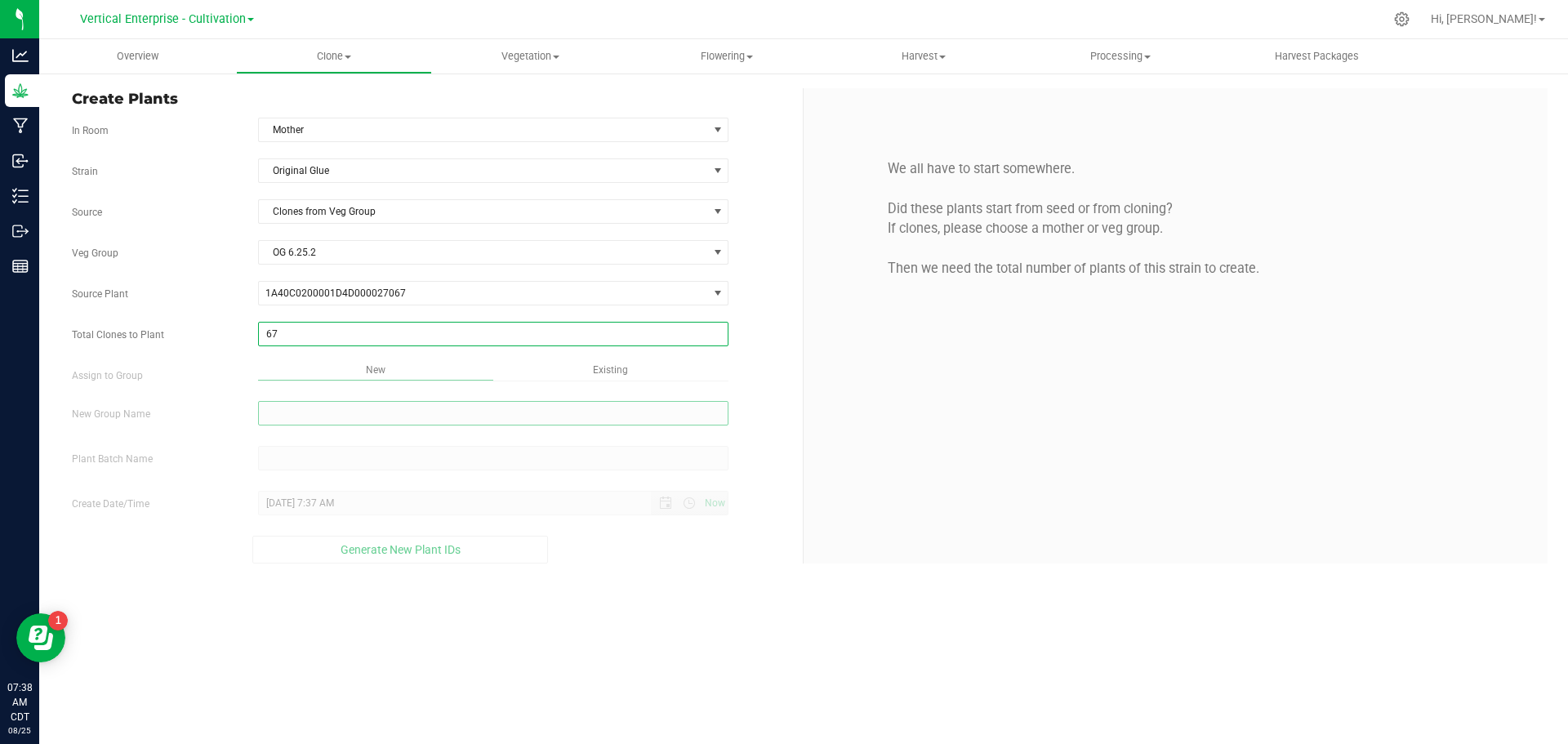
click at [326, 409] on input "New Group Name" at bounding box center [494, 413] width 472 height 25
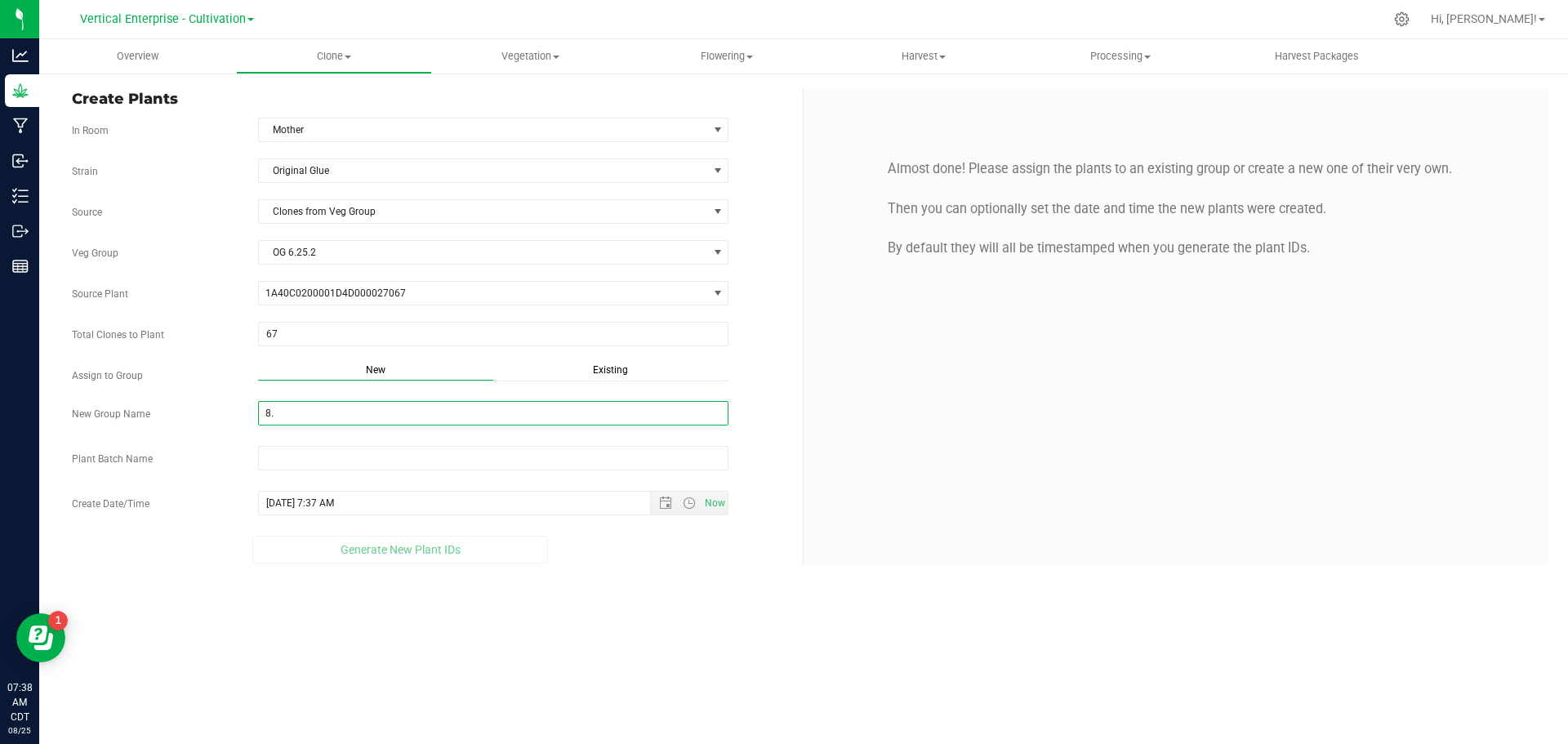
type input "8"
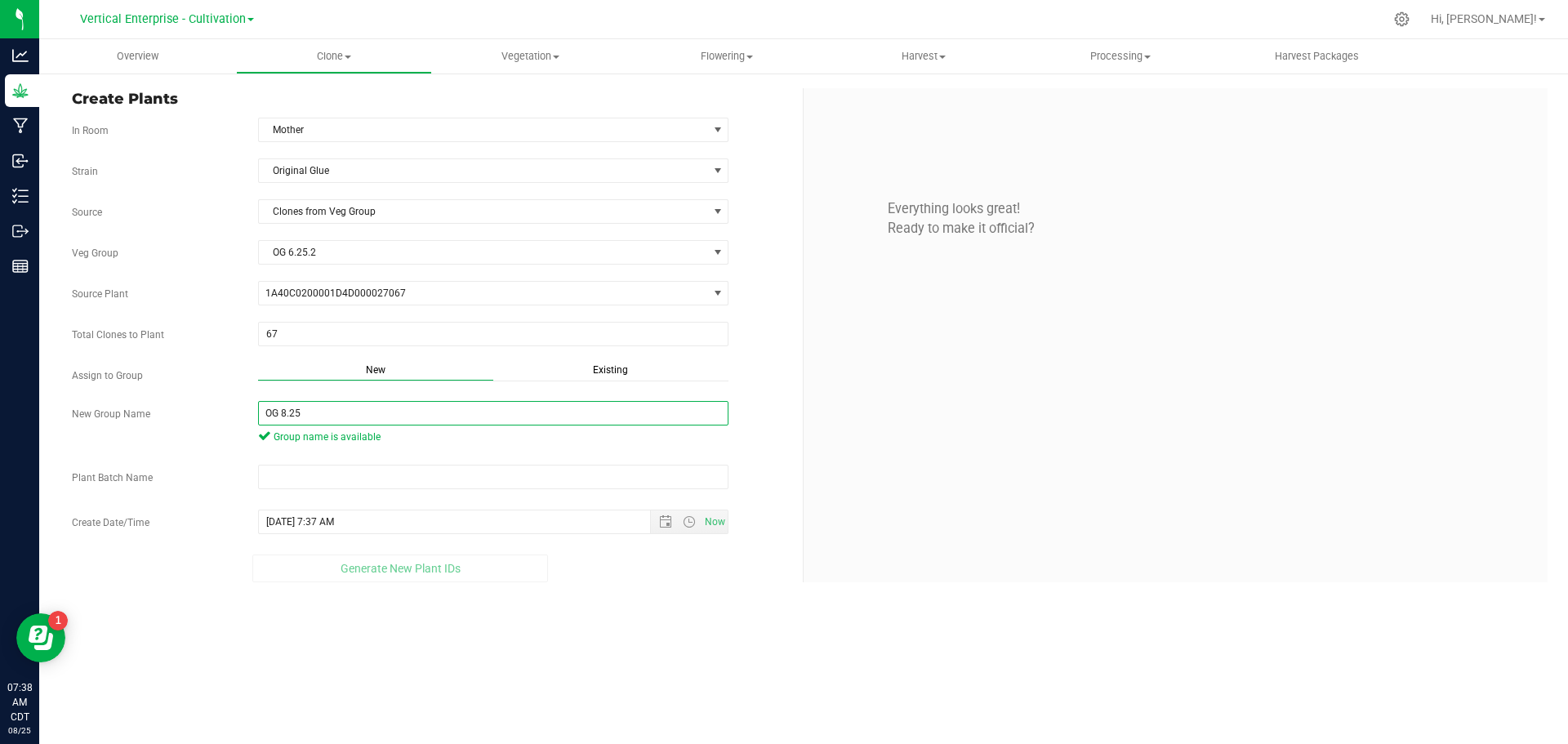
drag, startPoint x: 334, startPoint y: 414, endPoint x: 195, endPoint y: 417, distance: 139.0
click at [195, 417] on div "New Group Name OG 8.25 Group name is available" at bounding box center [431, 425] width 744 height 47
type input "OG 8.25"
click at [301, 478] on input "text" at bounding box center [494, 477] width 472 height 25
paste input "OG 8.25"
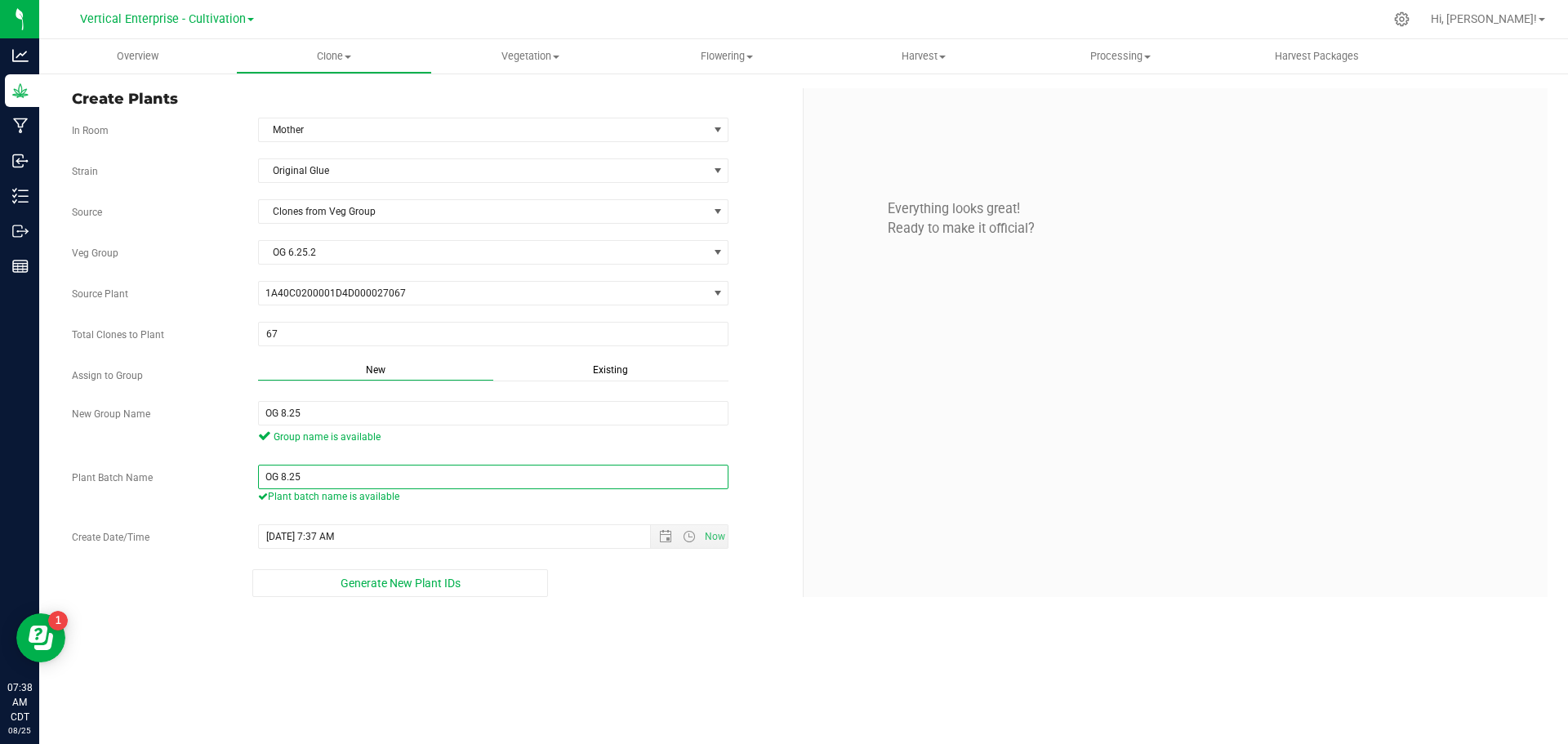
type input "OG 8.25"
click at [345, 587] on span "Generate New Plant IDs" at bounding box center [400, 582] width 120 height 13
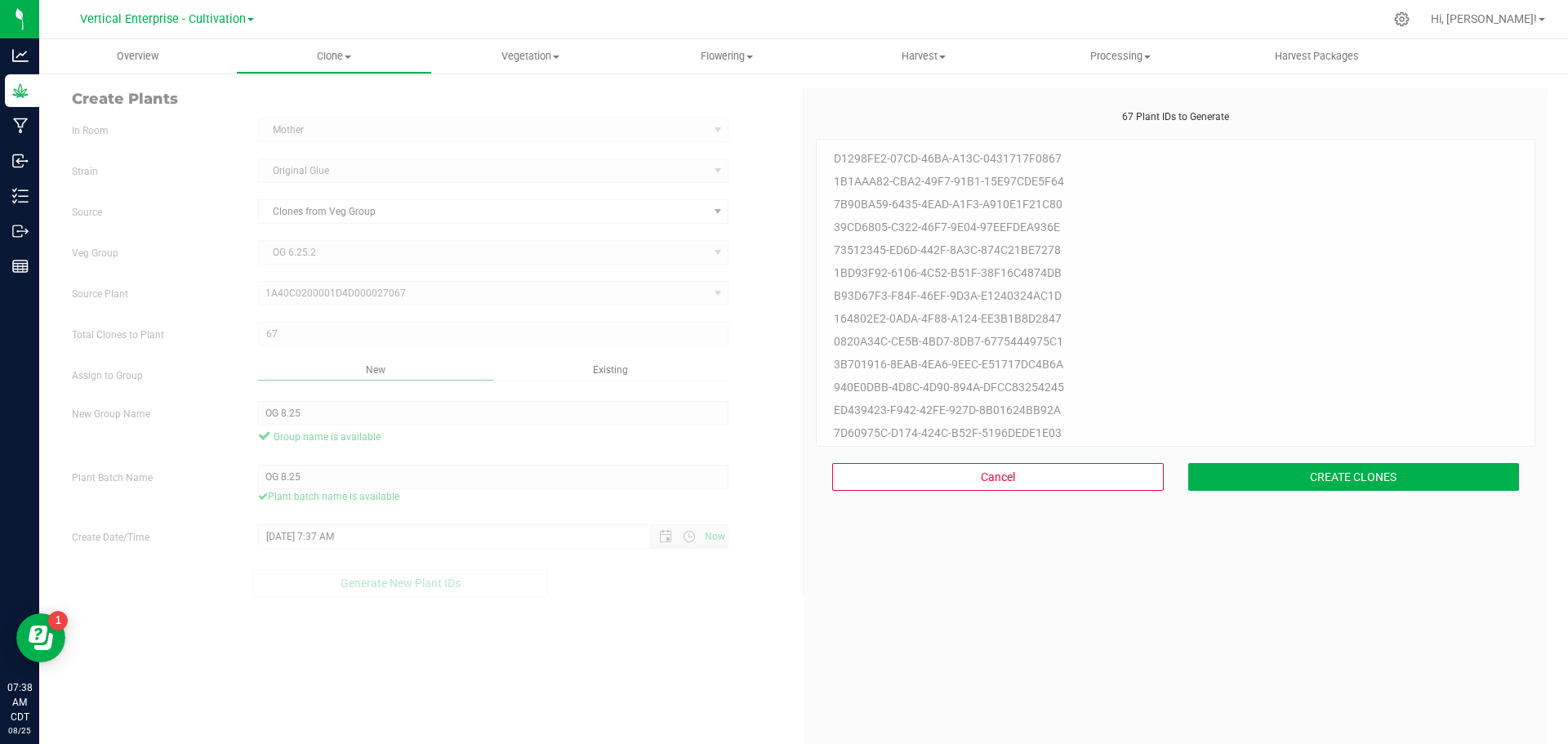
scroll to position [49, 0]
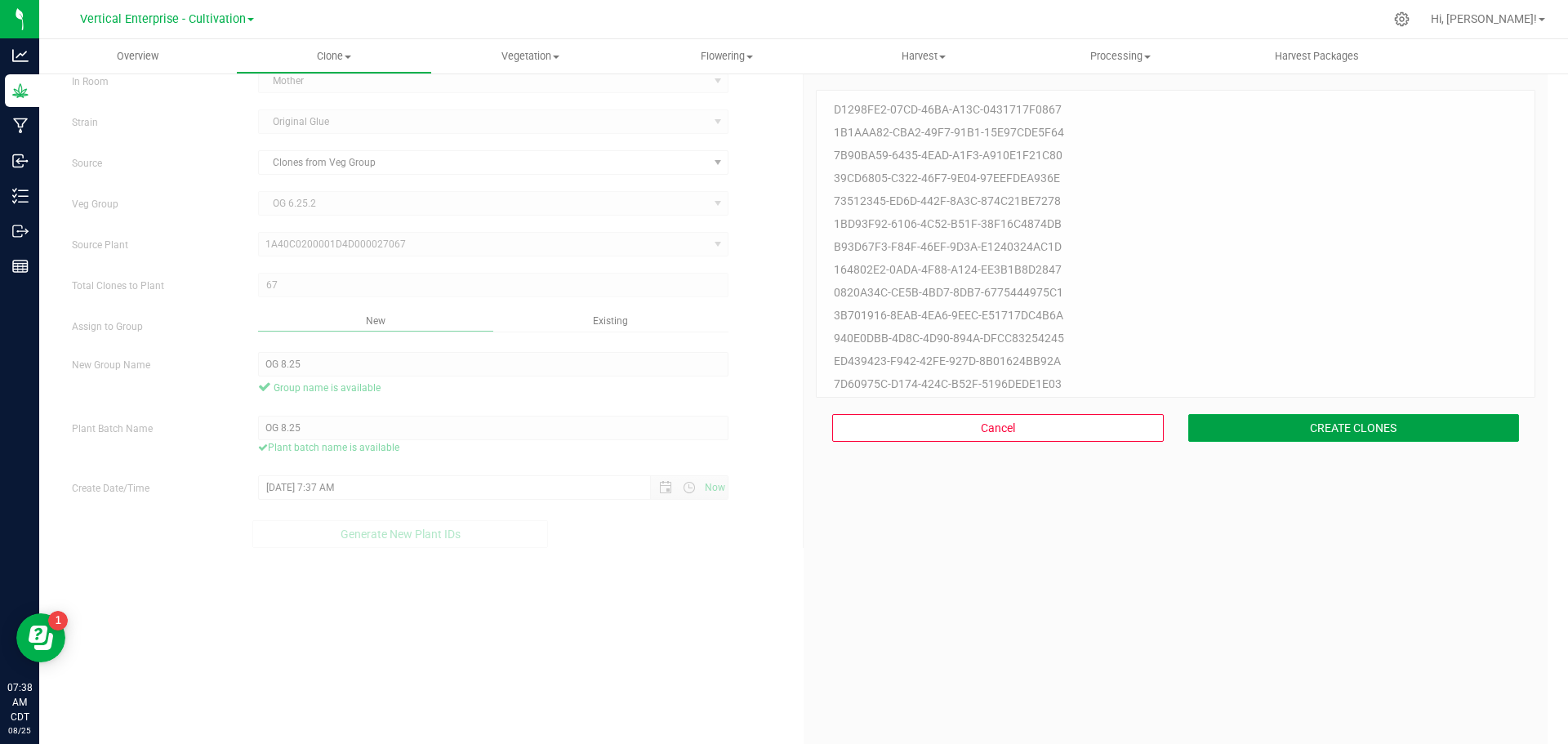
click at [1426, 430] on button "CREATE CLONES" at bounding box center [1353, 428] width 332 height 28
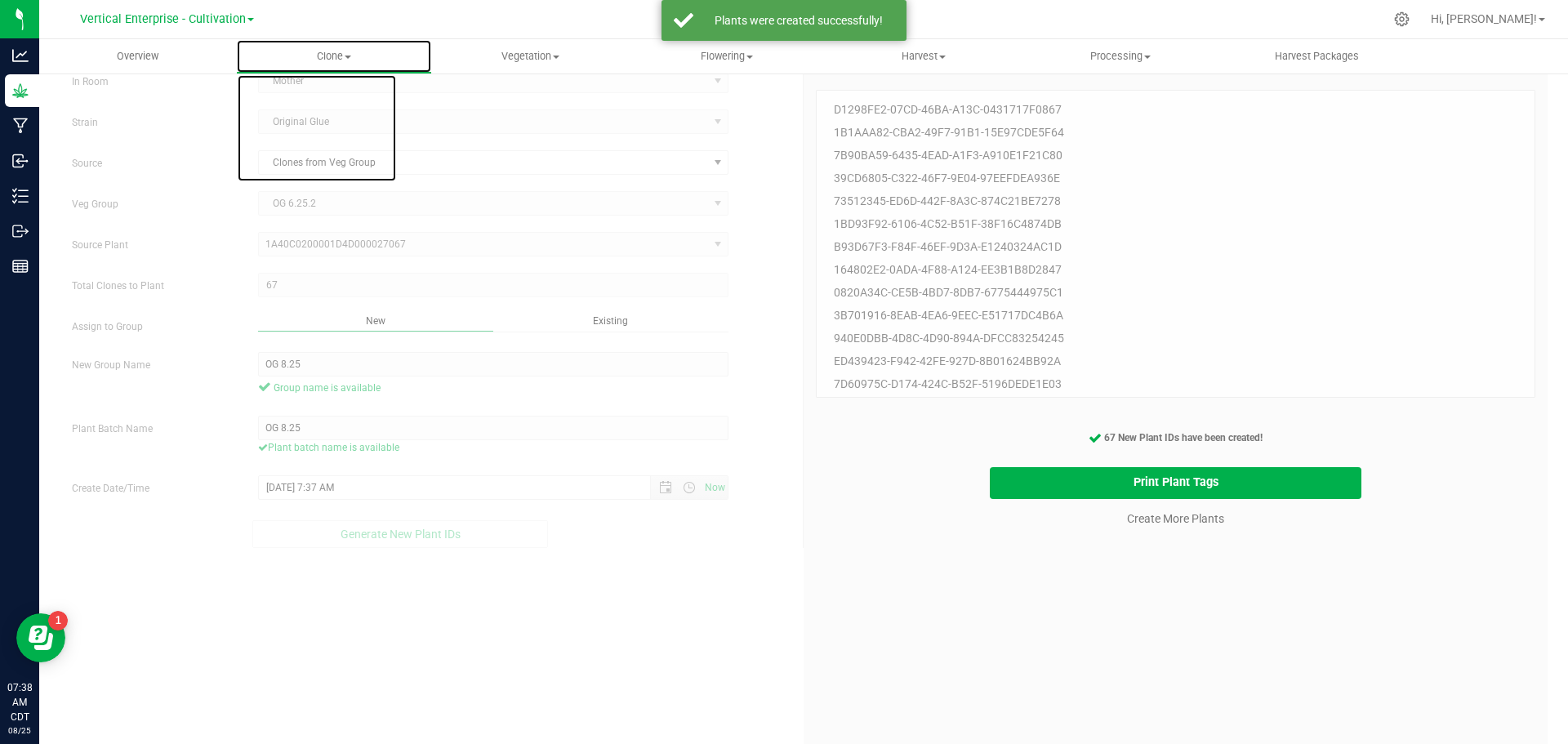
click at [346, 62] on span "Clone" at bounding box center [334, 56] width 195 height 15
click at [345, 112] on span "Cloning groups" at bounding box center [297, 118] width 123 height 14
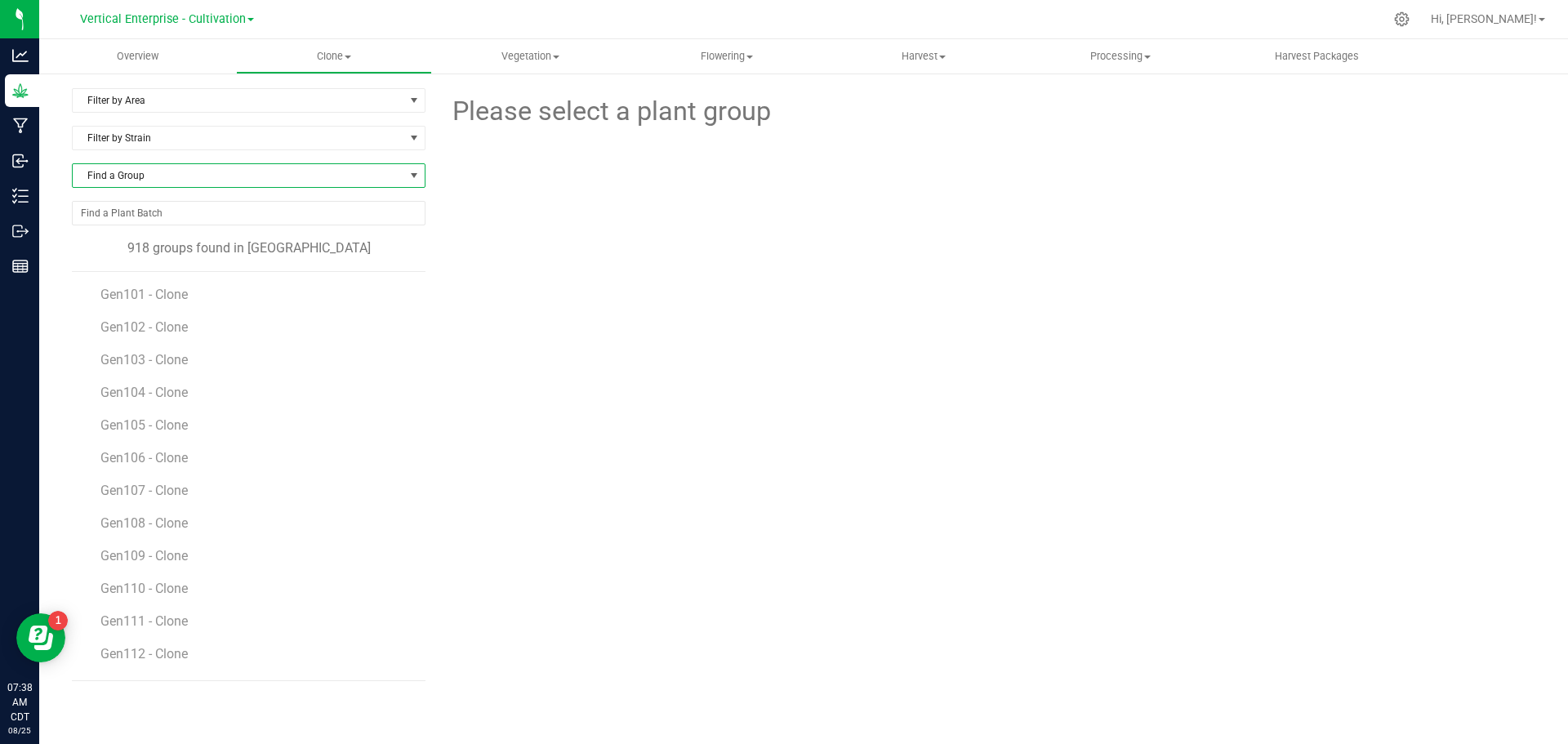
click at [145, 176] on span "Find a Group" at bounding box center [238, 176] width 332 height 23
type input "og"
click at [105, 251] on li "OG 8.25" at bounding box center [249, 244] width 352 height 23
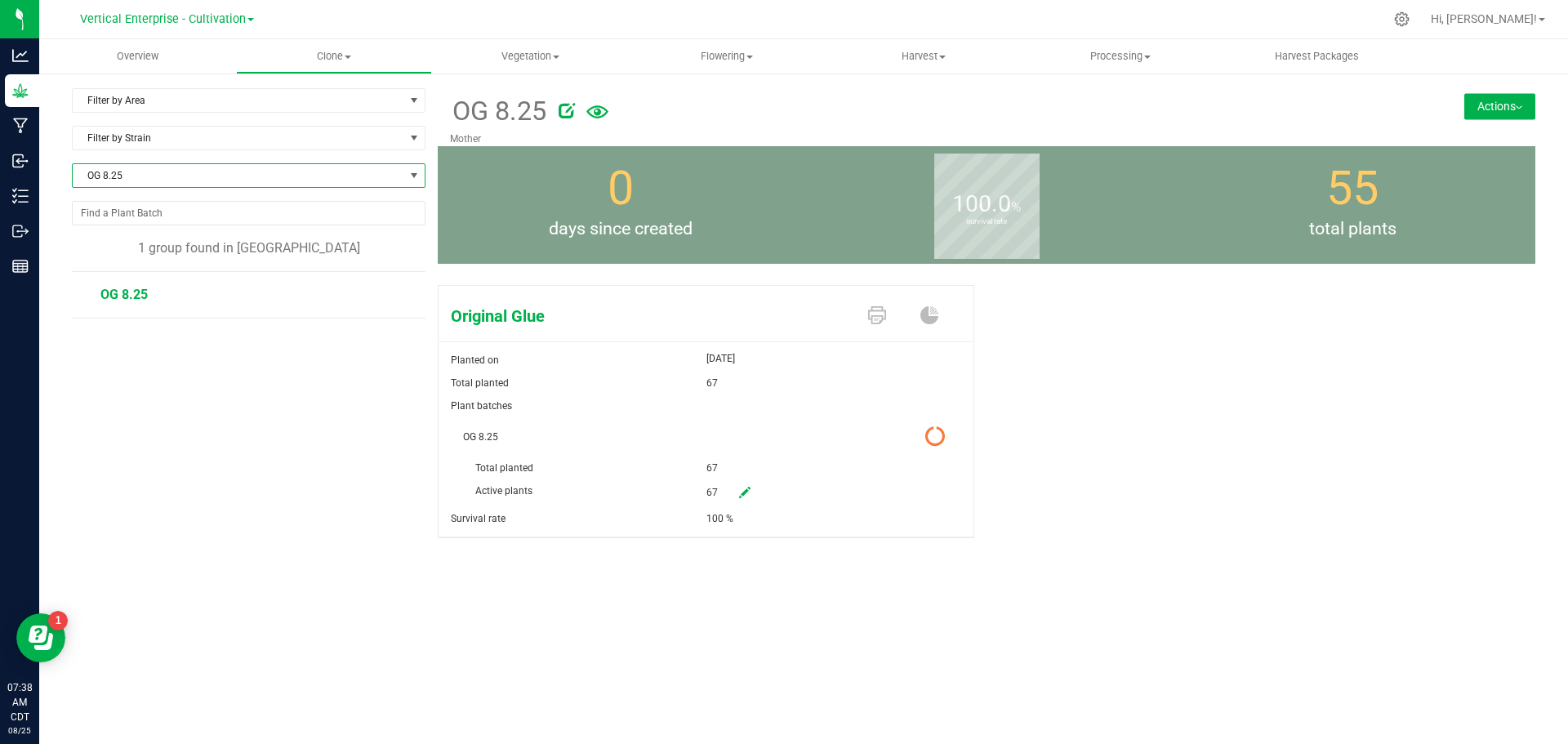
click at [1500, 108] on button "Actions" at bounding box center [1499, 106] width 71 height 26
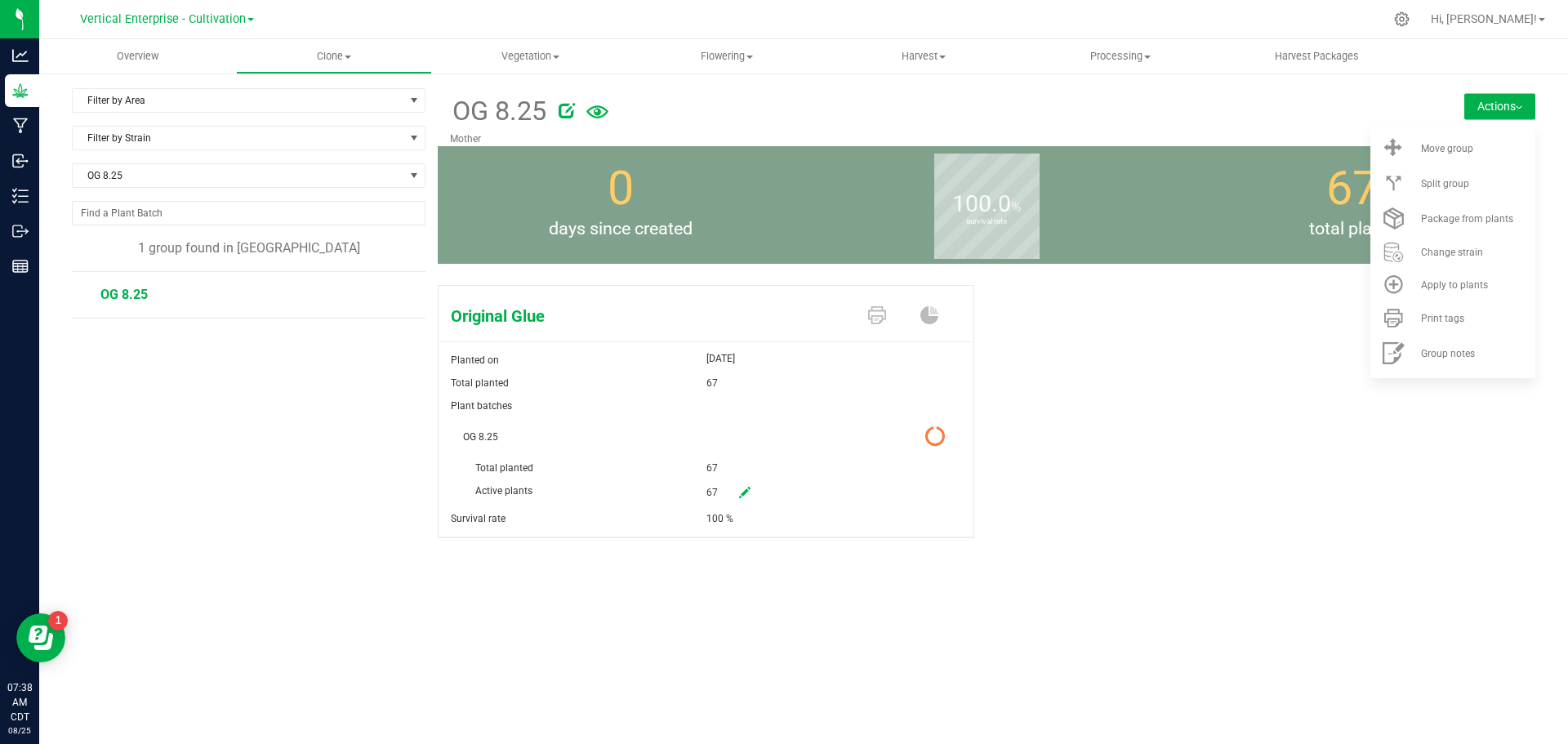
click at [1506, 144] on div "Move group" at bounding box center [1476, 148] width 111 height 11
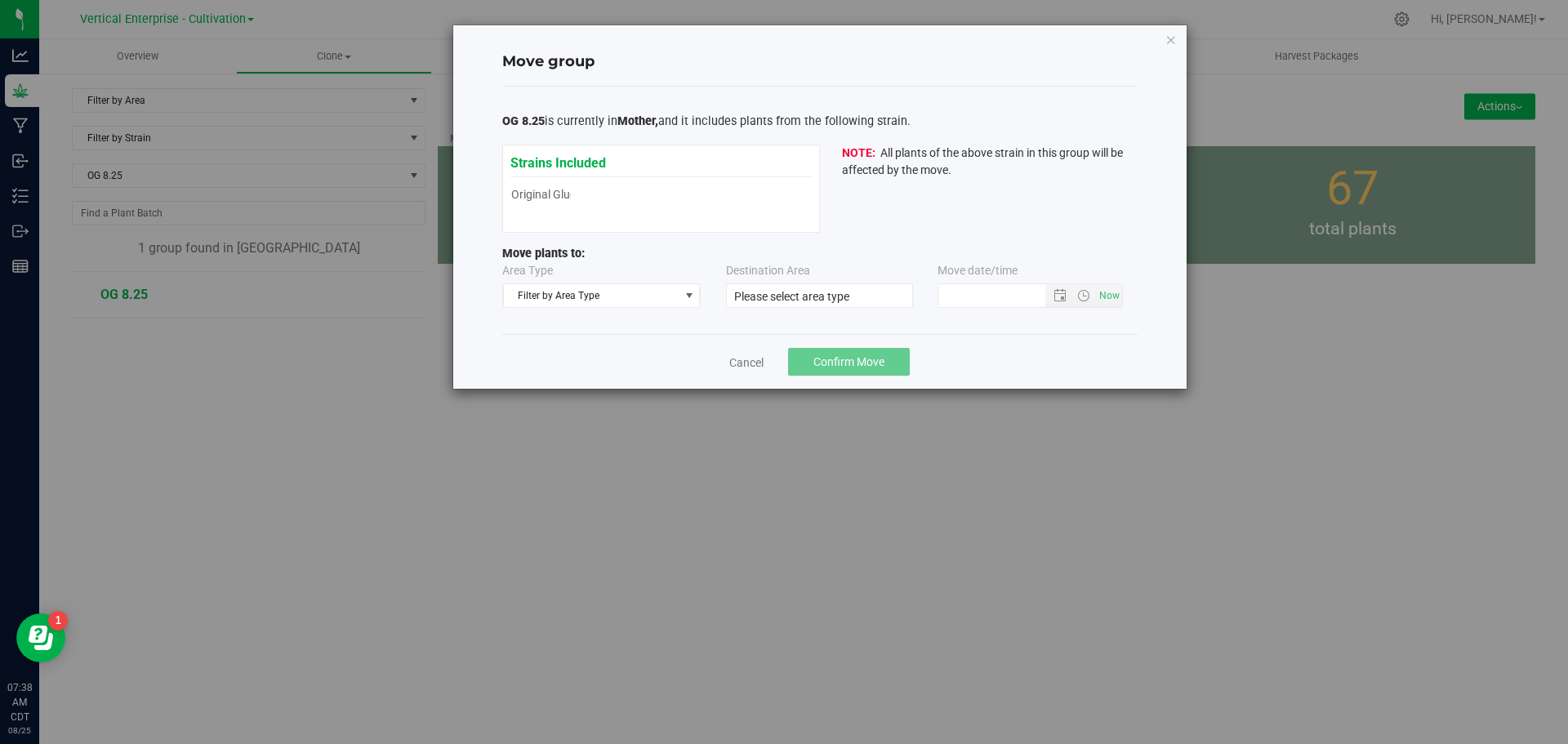
type input "[DATE] 7:37 AM"
click at [531, 295] on span "Filter by Area Type" at bounding box center [592, 295] width 176 height 23
click at [548, 369] on li "Vegetative" at bounding box center [602, 372] width 196 height 25
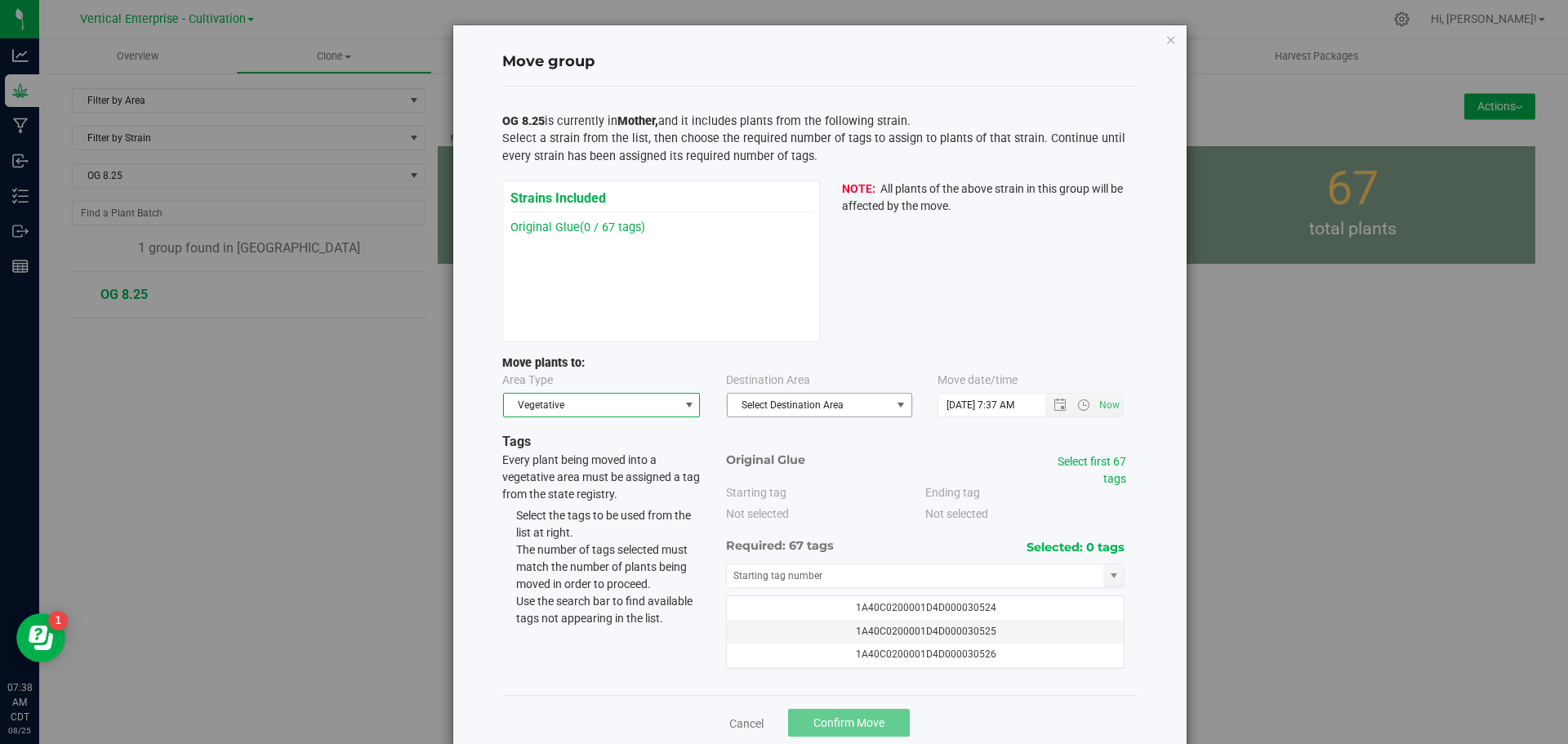
click at [779, 407] on span "Select Destination Area" at bounding box center [810, 405] width 164 height 23
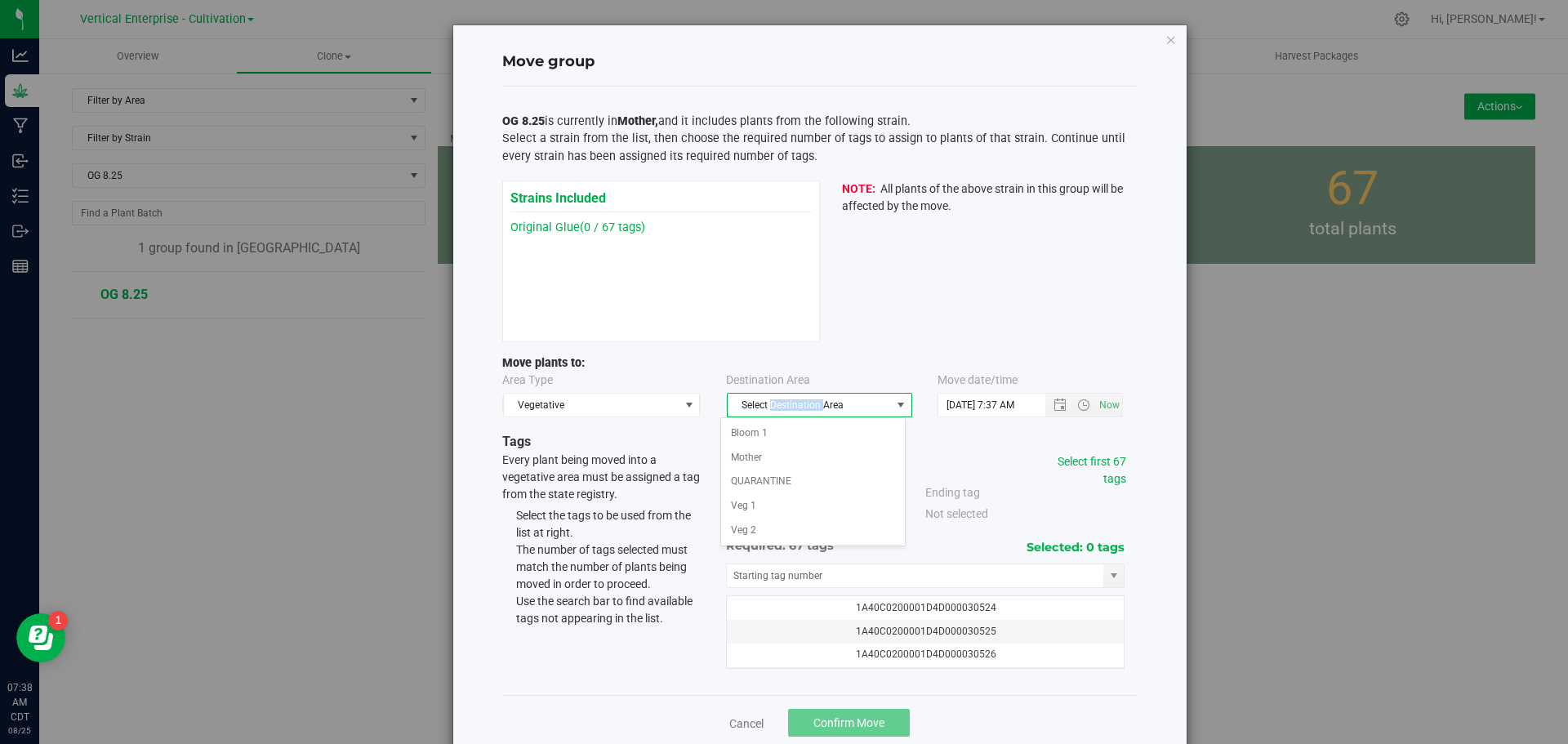
click at [779, 407] on span "Select Destination Area" at bounding box center [810, 405] width 164 height 23
click at [779, 399] on span "Select Destination Area" at bounding box center [810, 405] width 164 height 23
click at [768, 530] on li "Veg 2" at bounding box center [813, 530] width 184 height 25
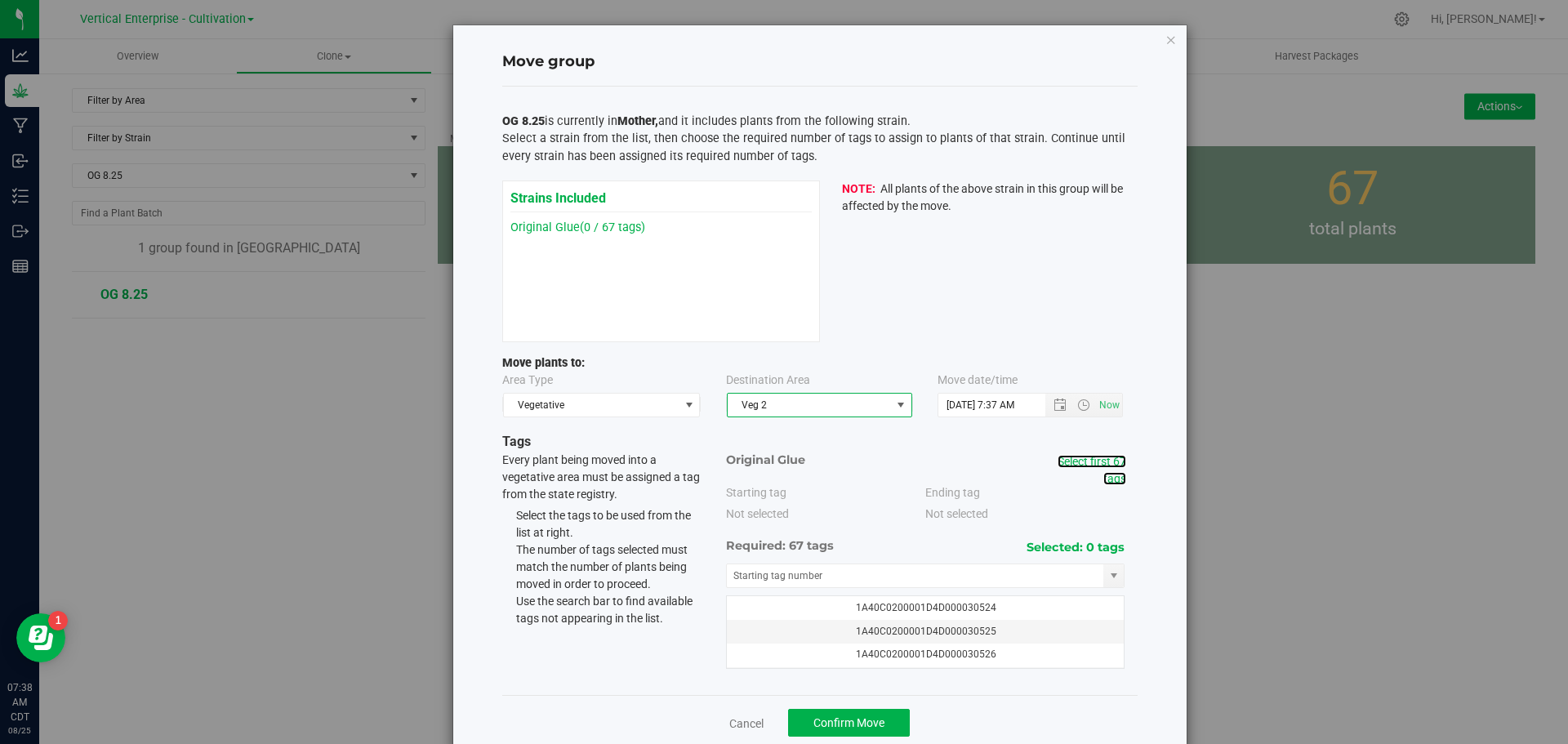
click at [1088, 467] on link "Select first 67 tags" at bounding box center [1092, 470] width 69 height 30
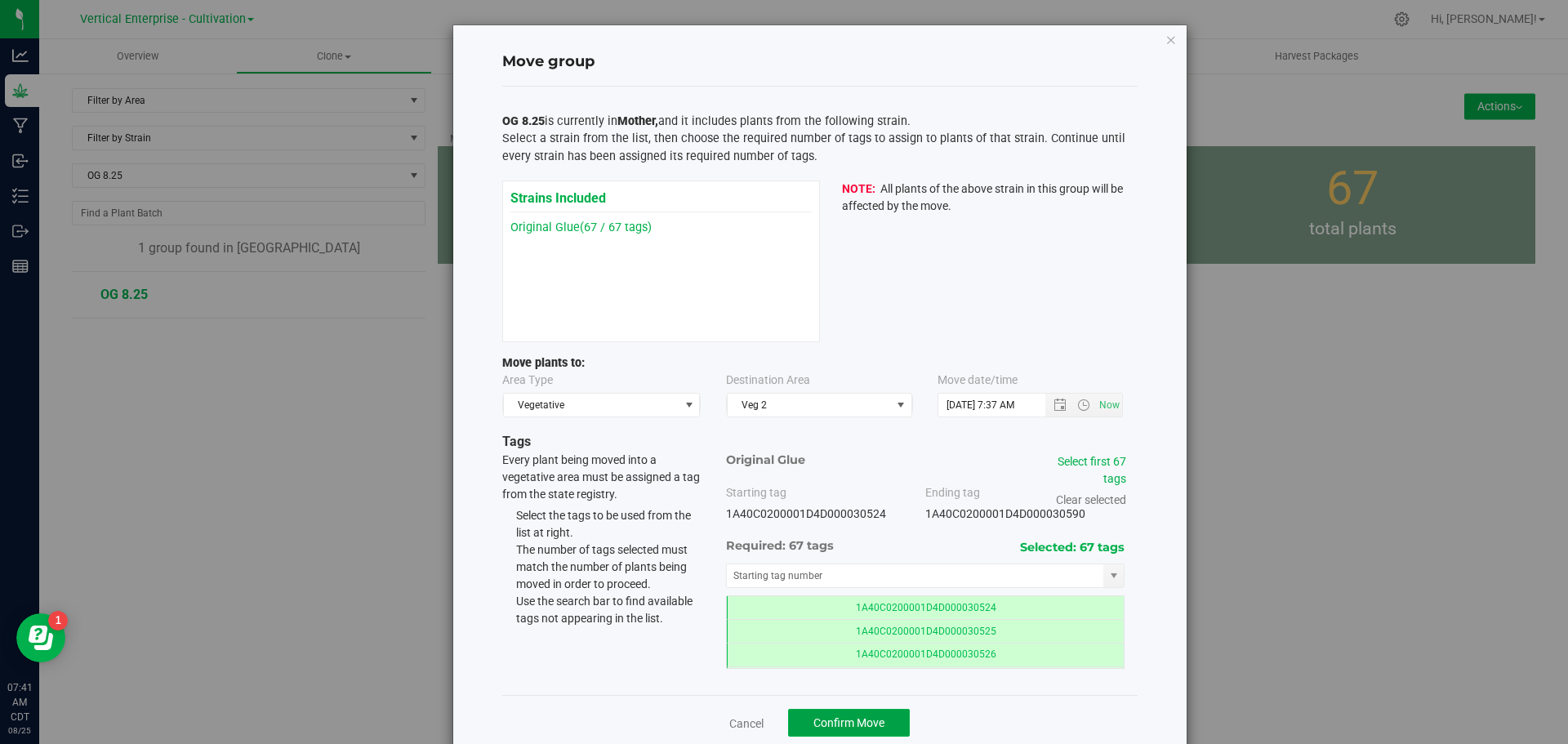
click at [861, 720] on span "Confirm Move" at bounding box center [848, 722] width 71 height 13
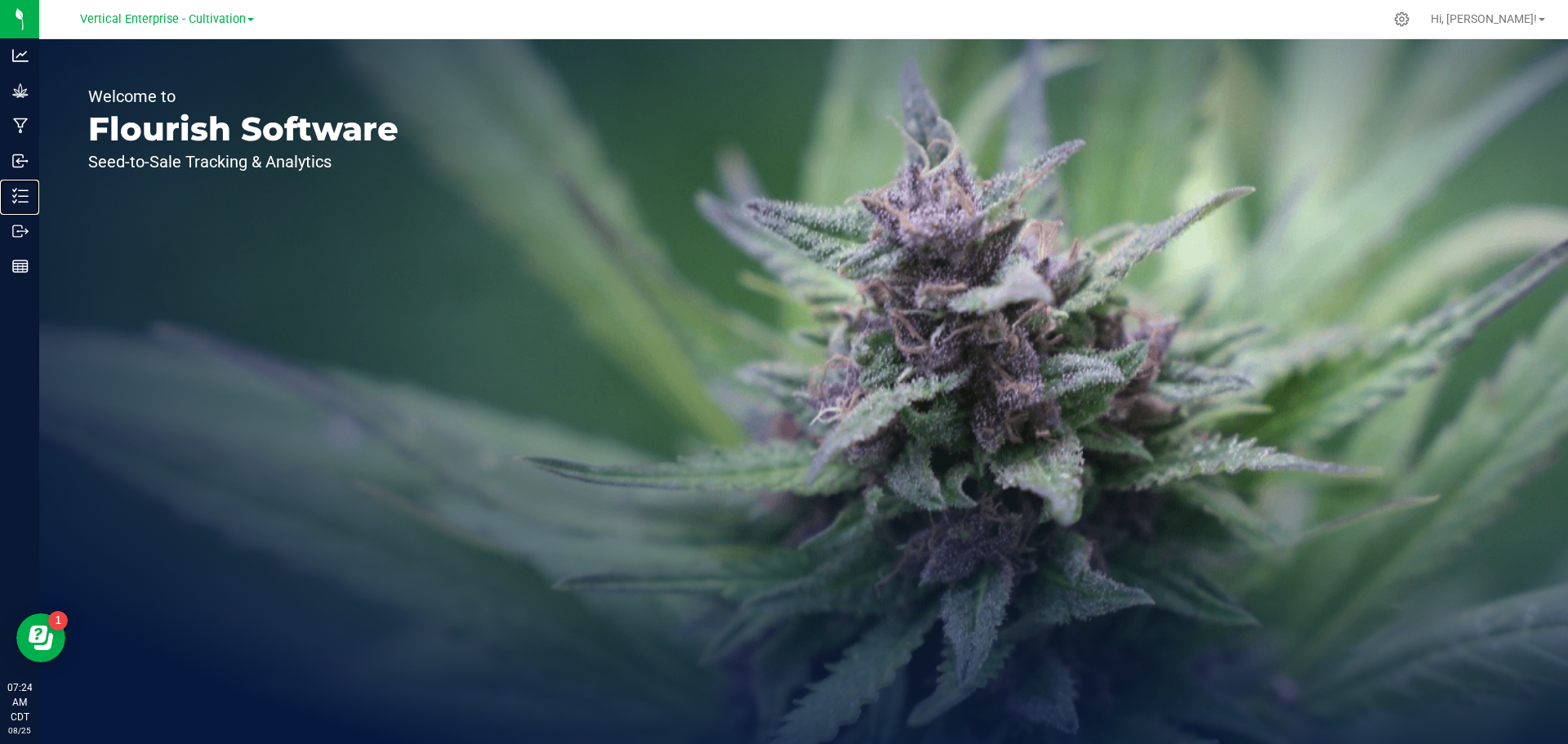
click at [0, 0] on p "Inventory" at bounding box center [0, 0] width 0 height 0
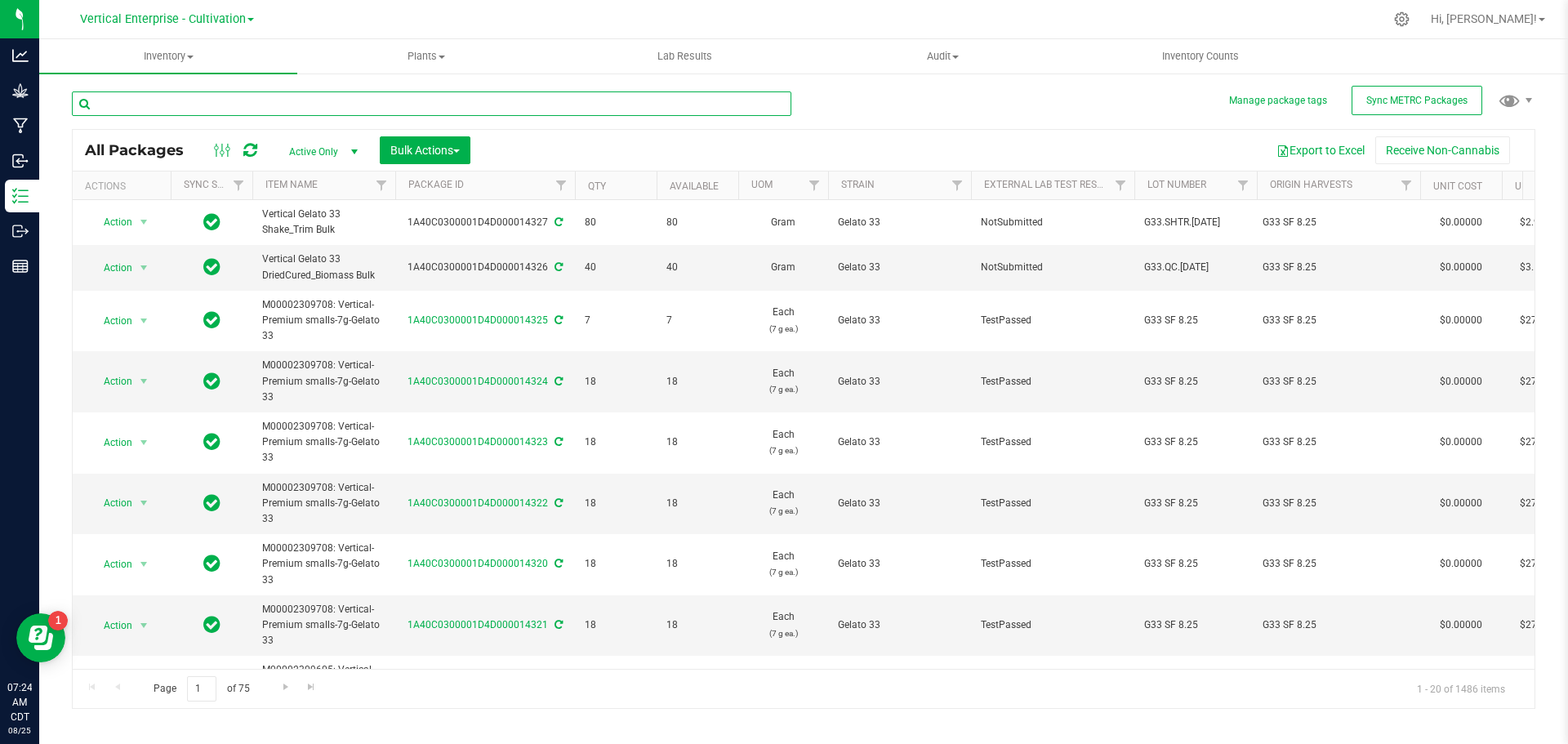
click at [127, 103] on input "text" at bounding box center [432, 104] width 720 height 25
click at [152, 20] on span "Vertical Enterprise - Cultivation" at bounding box center [163, 19] width 165 height 14
click at [153, 81] on link "Vertical Enterprise - Manufacturing" at bounding box center [166, 79] width 238 height 22
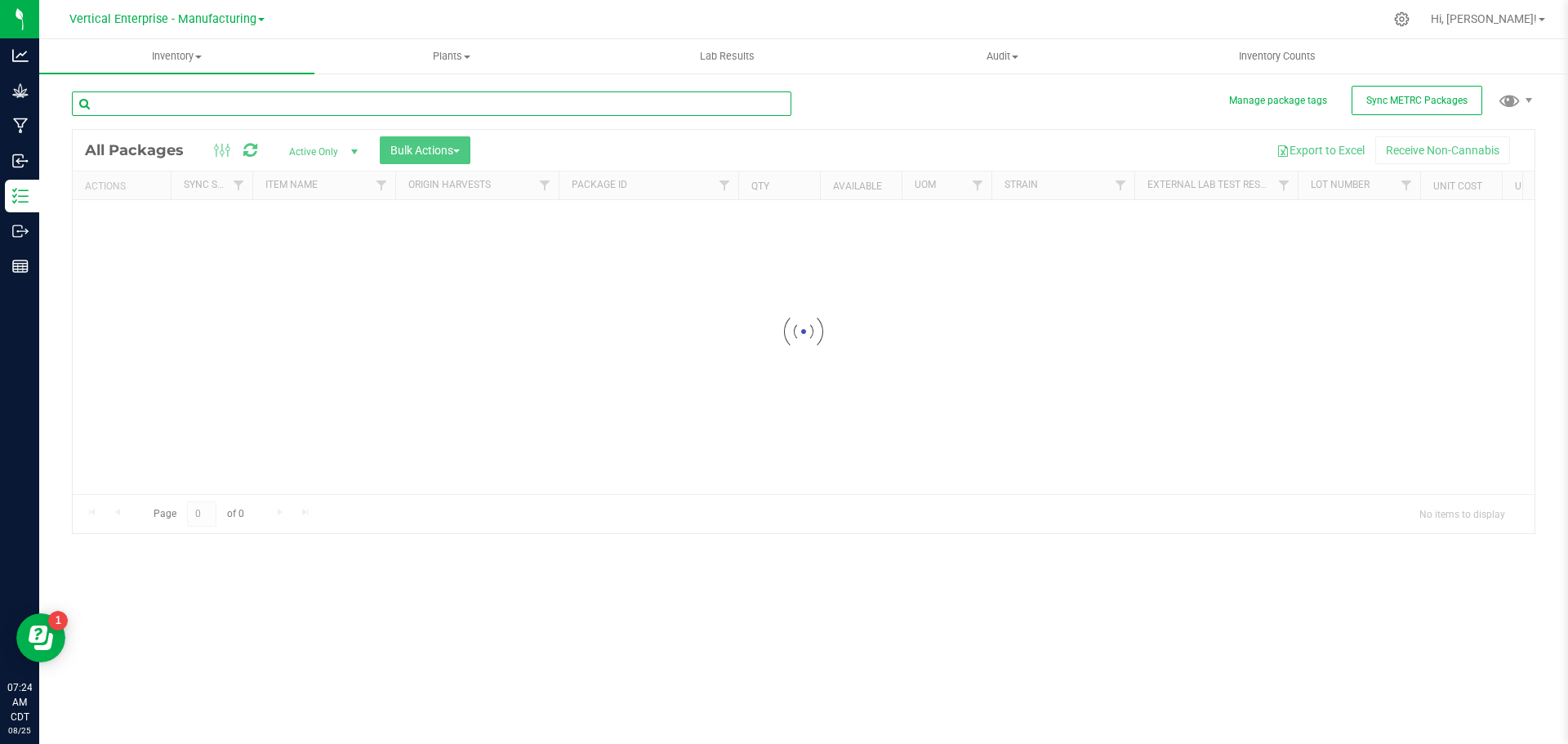
click at [142, 105] on input "text" at bounding box center [432, 104] width 720 height 25
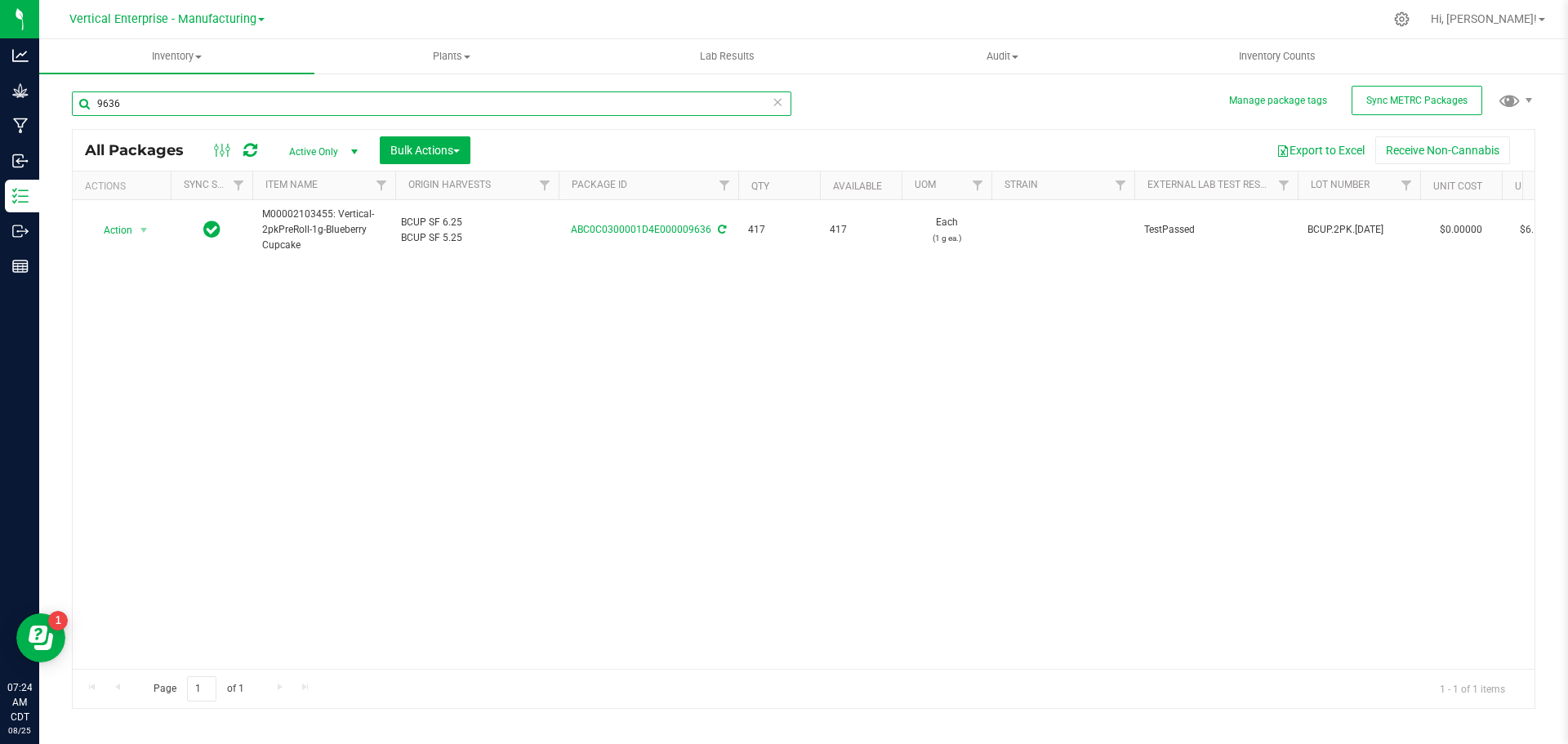
type input "9636"
click at [107, 226] on span "Action" at bounding box center [111, 230] width 44 height 23
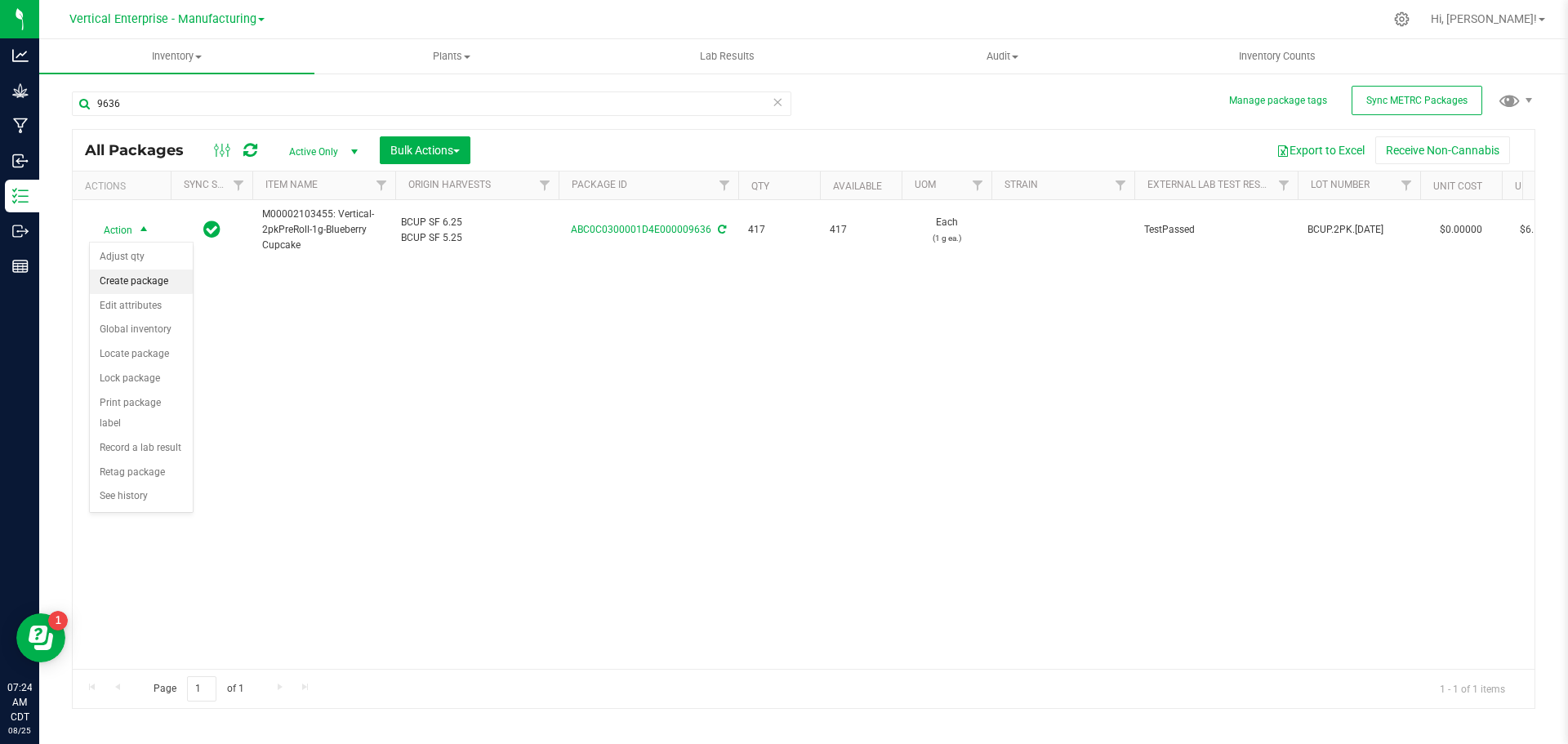
click at [126, 283] on li "Create package" at bounding box center [141, 281] width 103 height 25
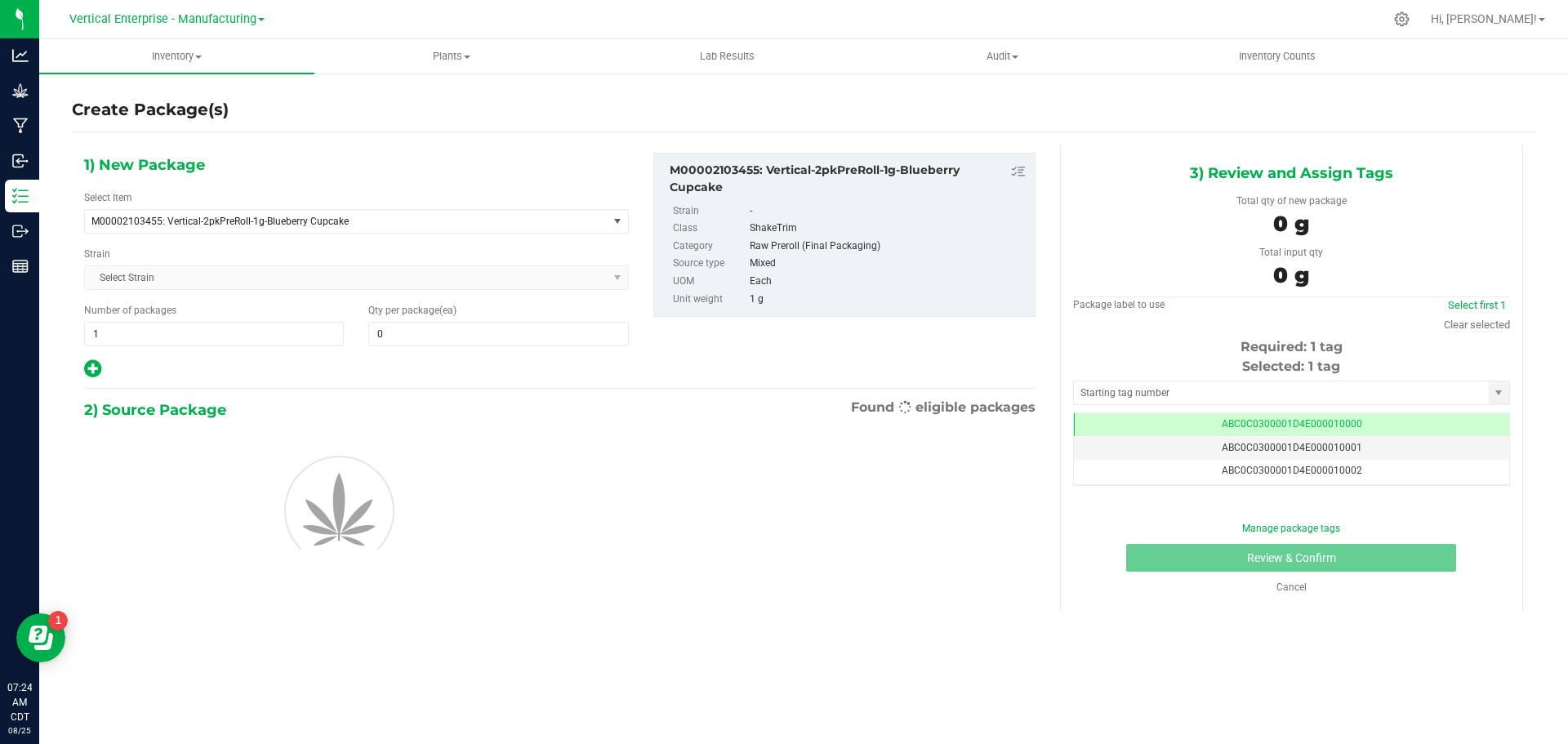
type input "0"
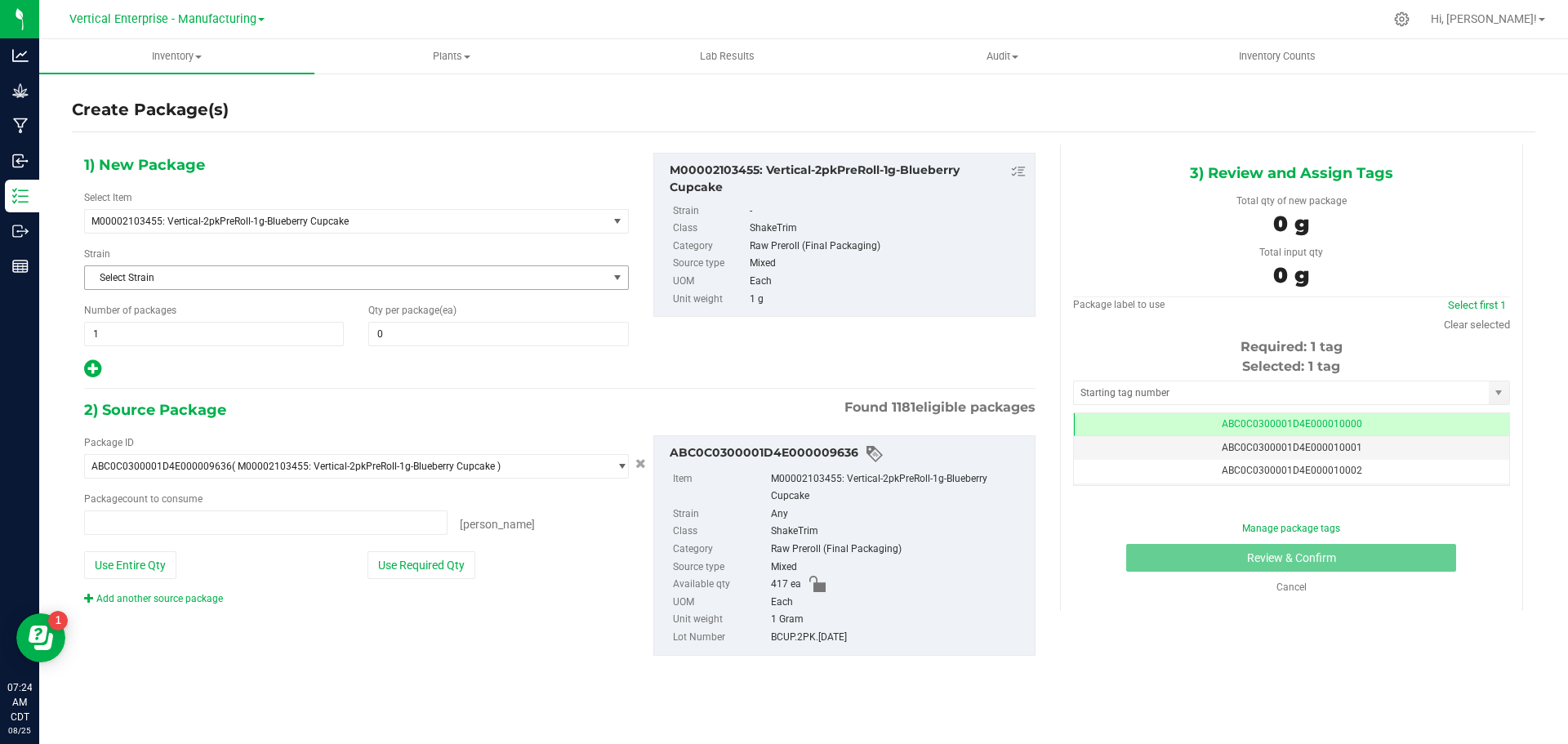
type input "0 ea"
click at [111, 337] on span "1 1" at bounding box center [214, 334] width 260 height 25
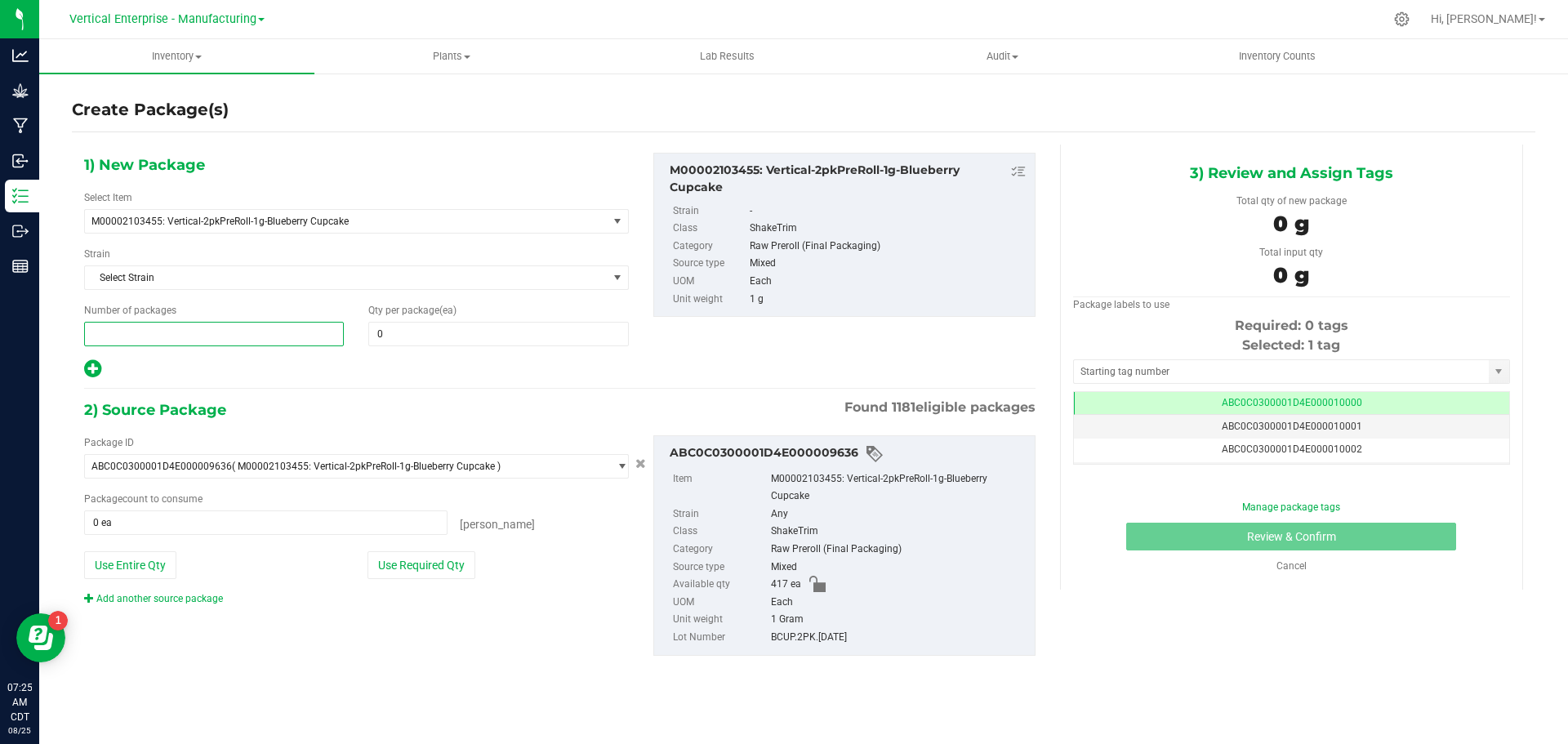
type input "2"
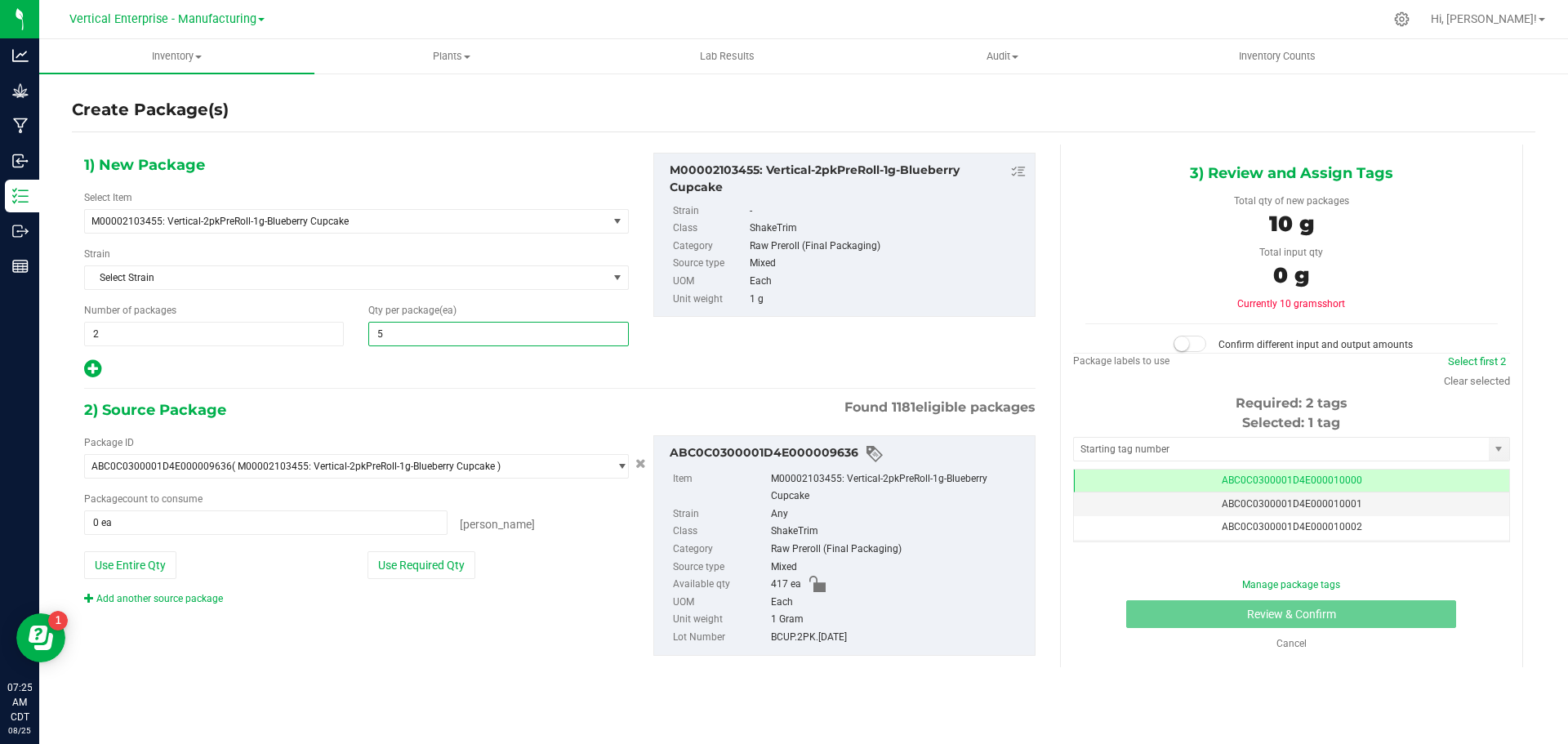
type input "50"
click at [430, 558] on button "Use Required Qty" at bounding box center [421, 565] width 108 height 28
type input "100 ea"
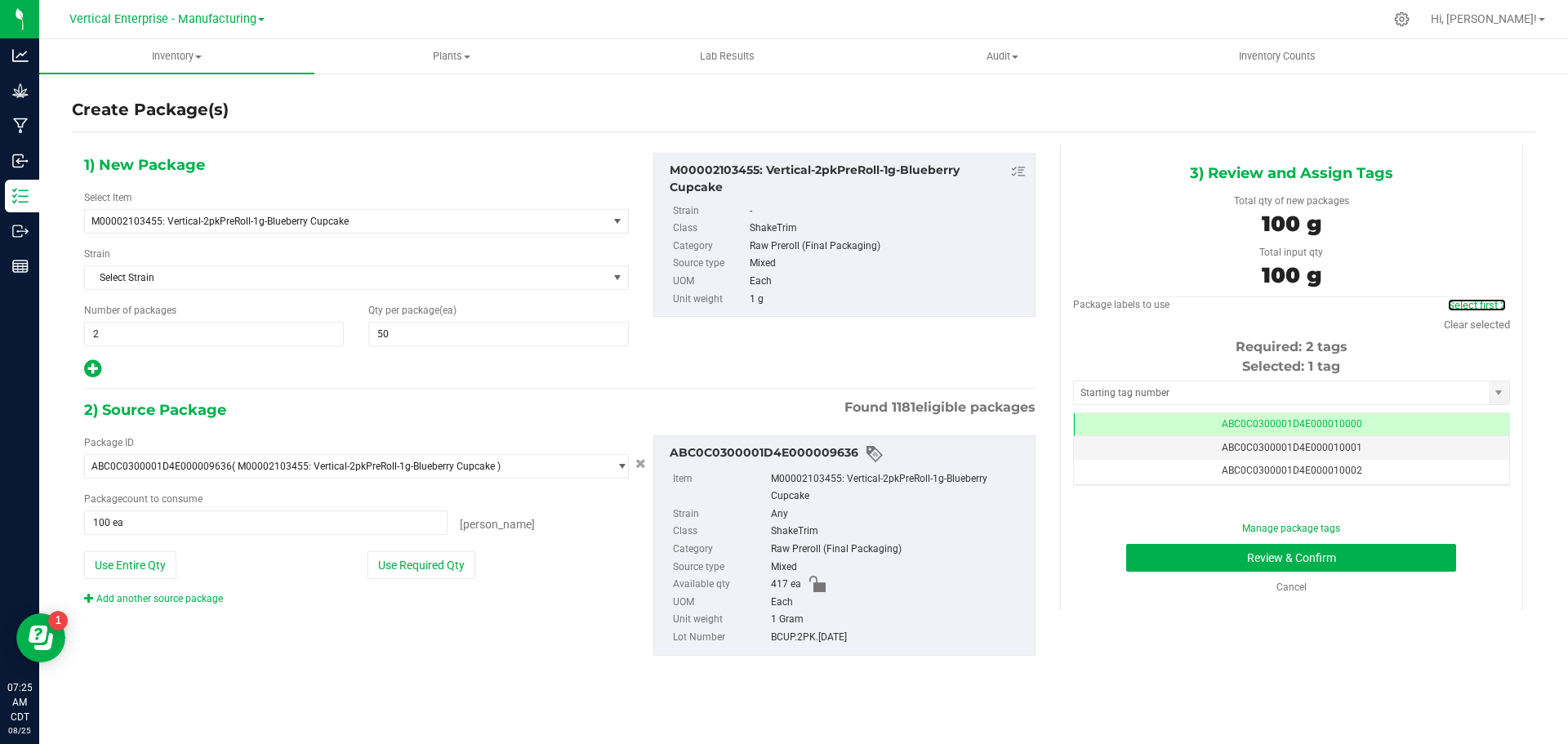
click at [1476, 304] on link "Select first 2" at bounding box center [1477, 305] width 58 height 12
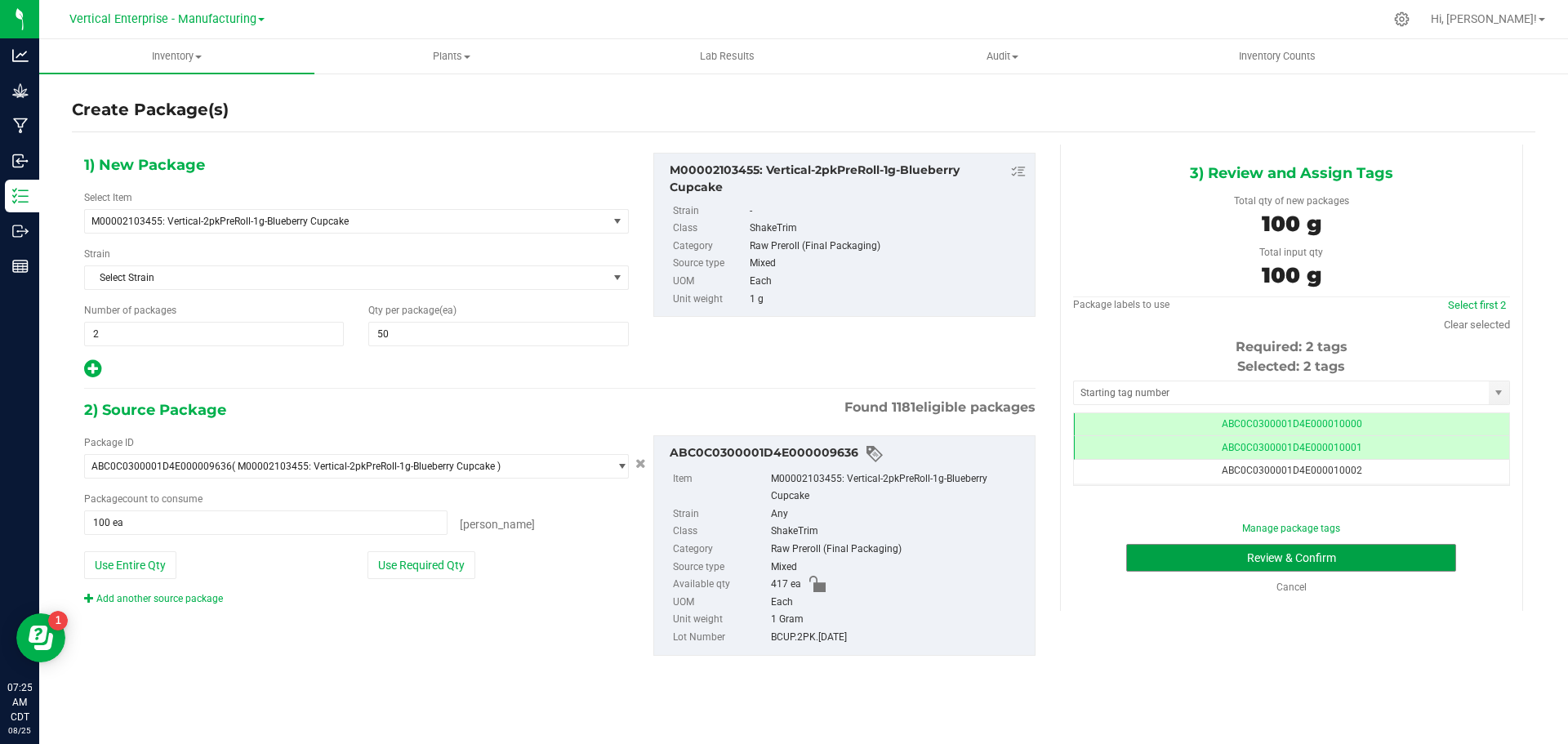
click at [1410, 563] on button "Review & Confirm" at bounding box center [1291, 558] width 330 height 28
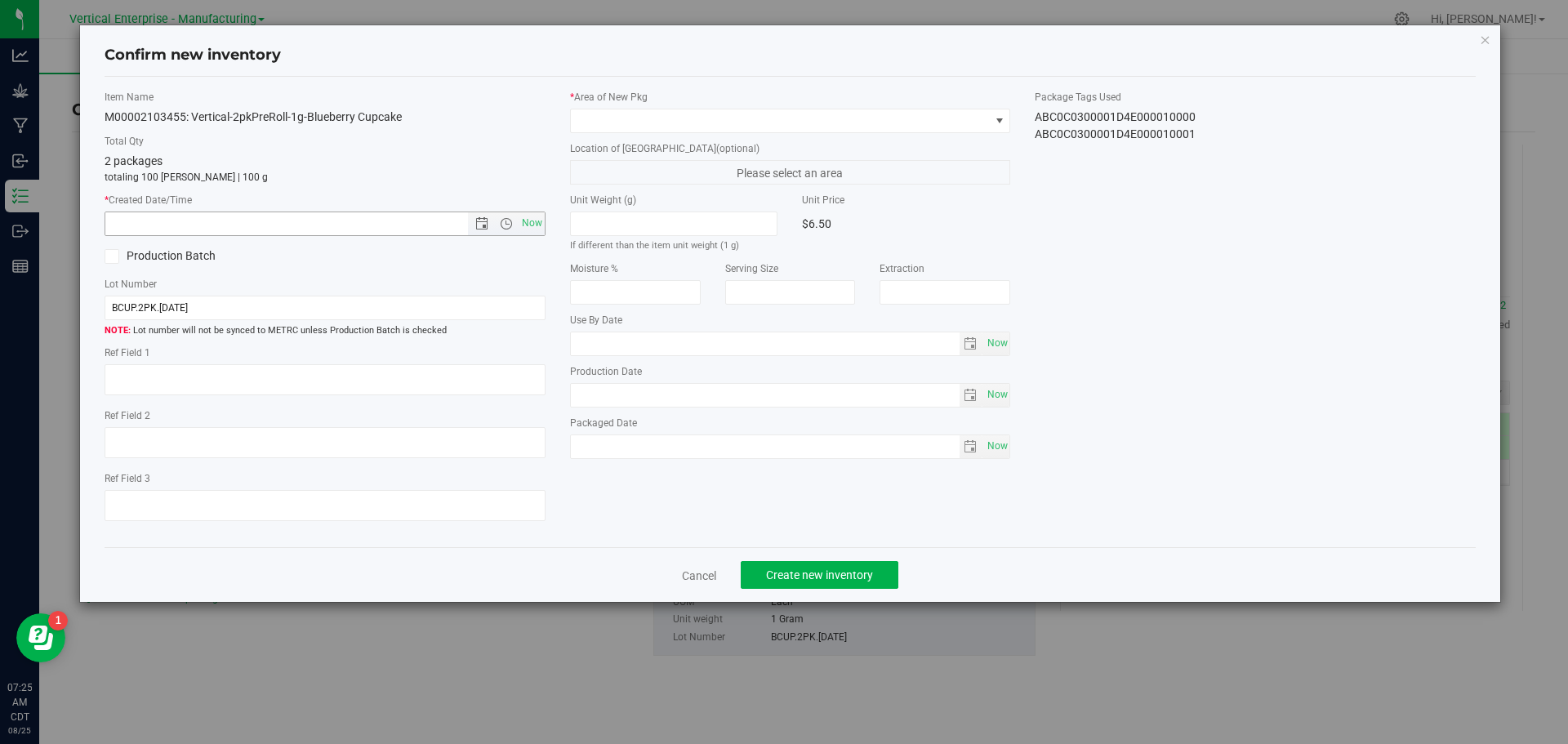
click at [532, 222] on span "Now" at bounding box center [531, 222] width 28 height 24
type input "8/25/2025 7:25 AM"
click at [631, 120] on span at bounding box center [780, 120] width 419 height 23
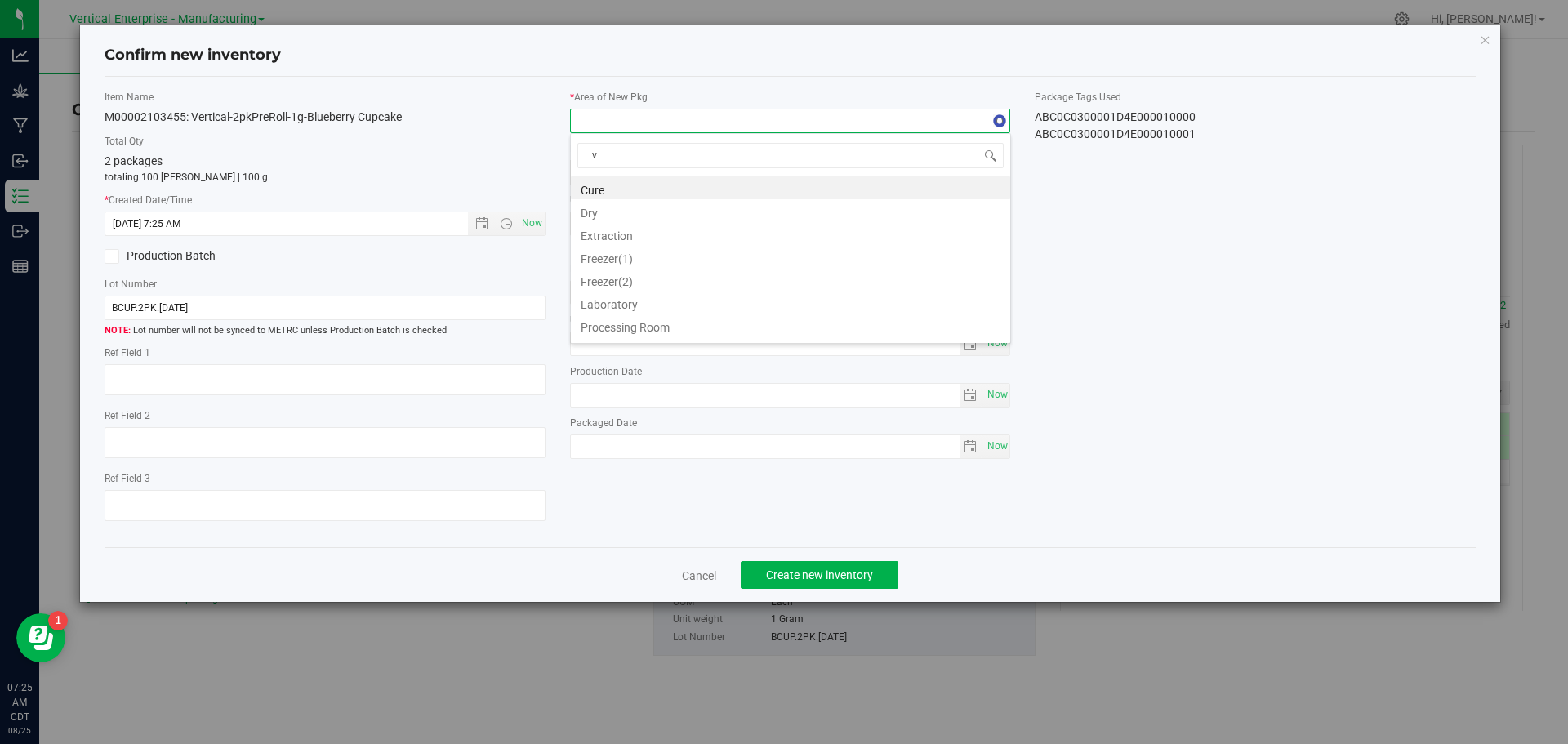
type input "va"
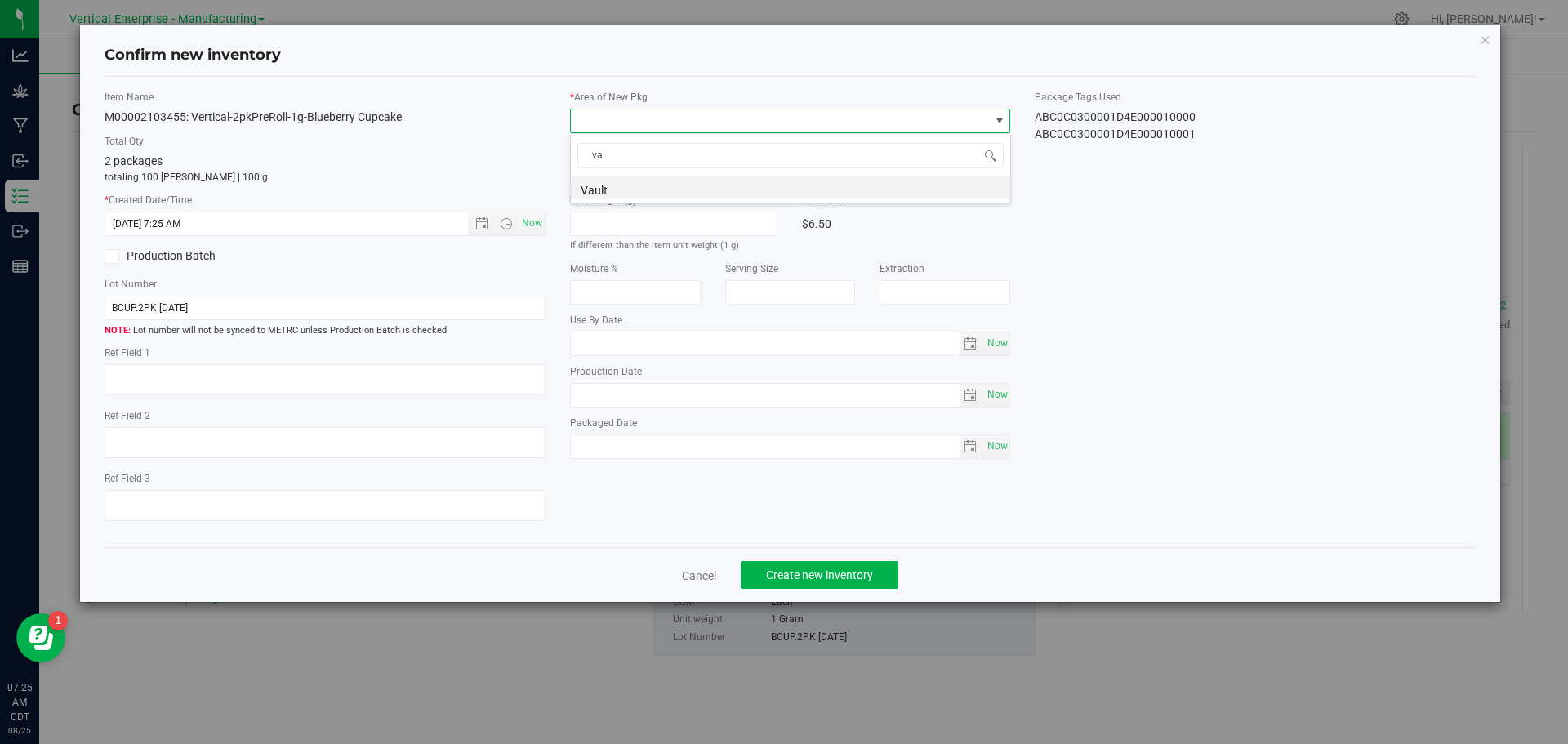
click at [644, 187] on li "Vault" at bounding box center [790, 187] width 439 height 23
click at [831, 559] on div "Cancel Create new inventory" at bounding box center [790, 574] width 1372 height 55
click at [835, 563] on button "Create new inventory" at bounding box center [819, 575] width 158 height 28
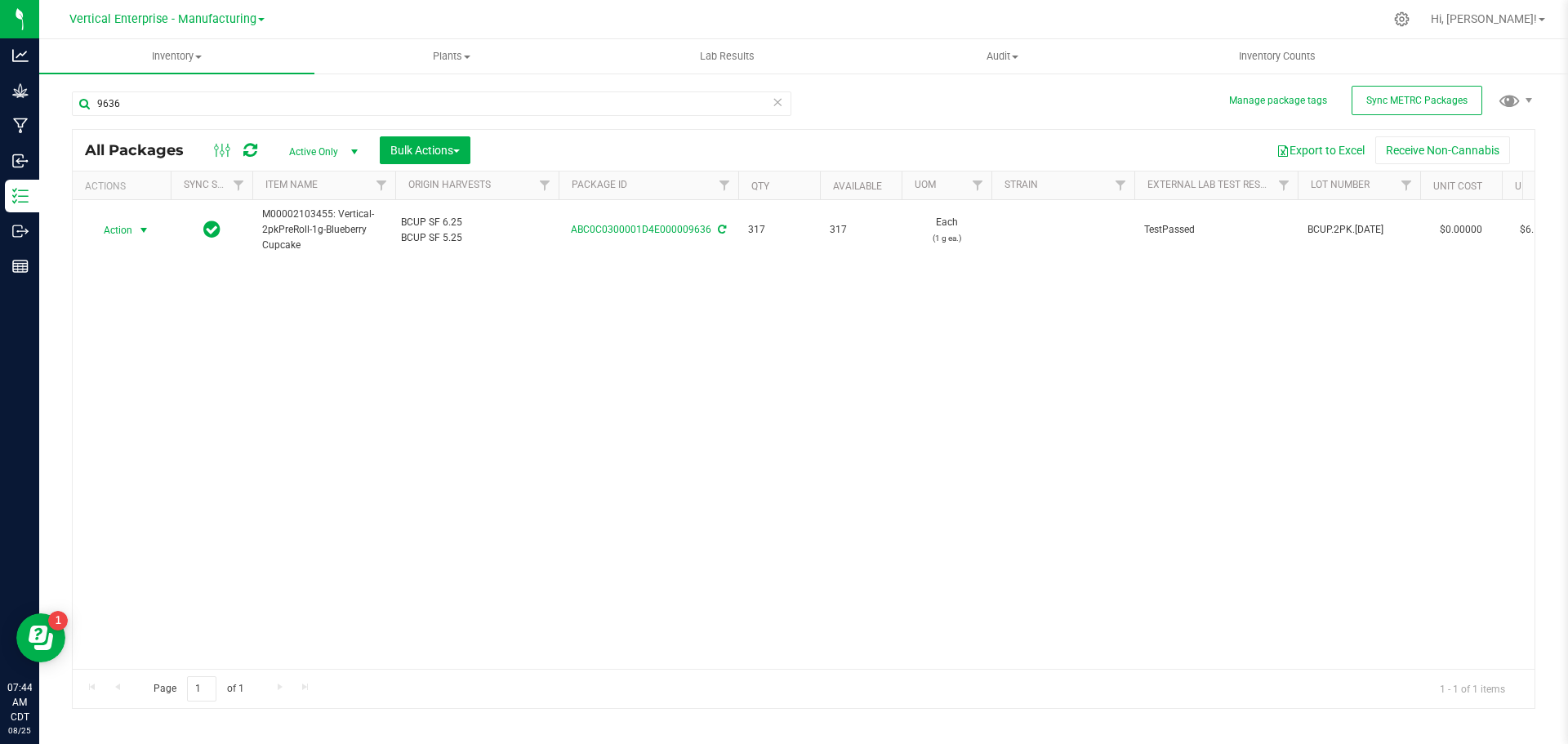
click at [119, 237] on span "Action" at bounding box center [111, 230] width 44 height 23
click at [130, 281] on li "Create package" at bounding box center [141, 281] width 103 height 25
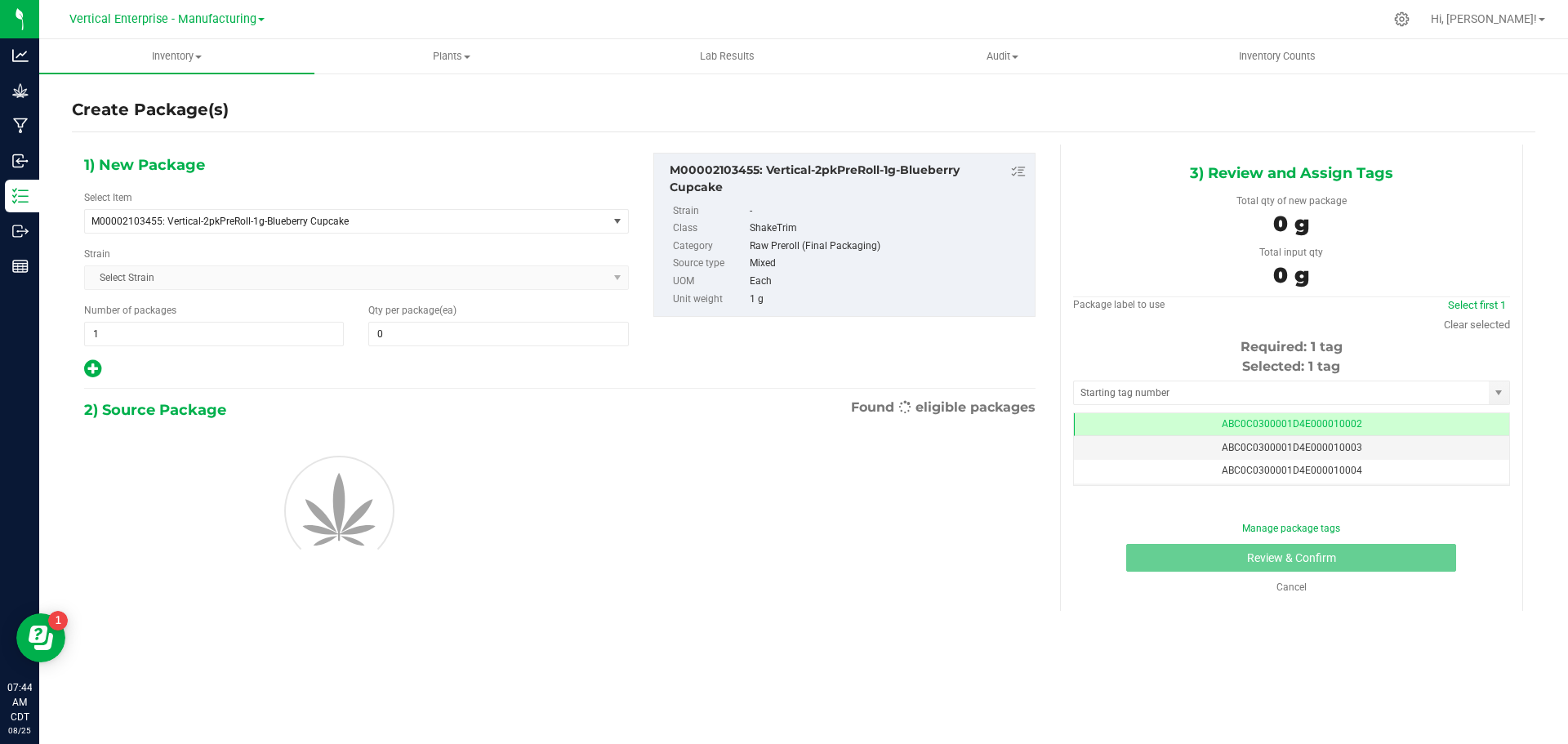
type input "0"
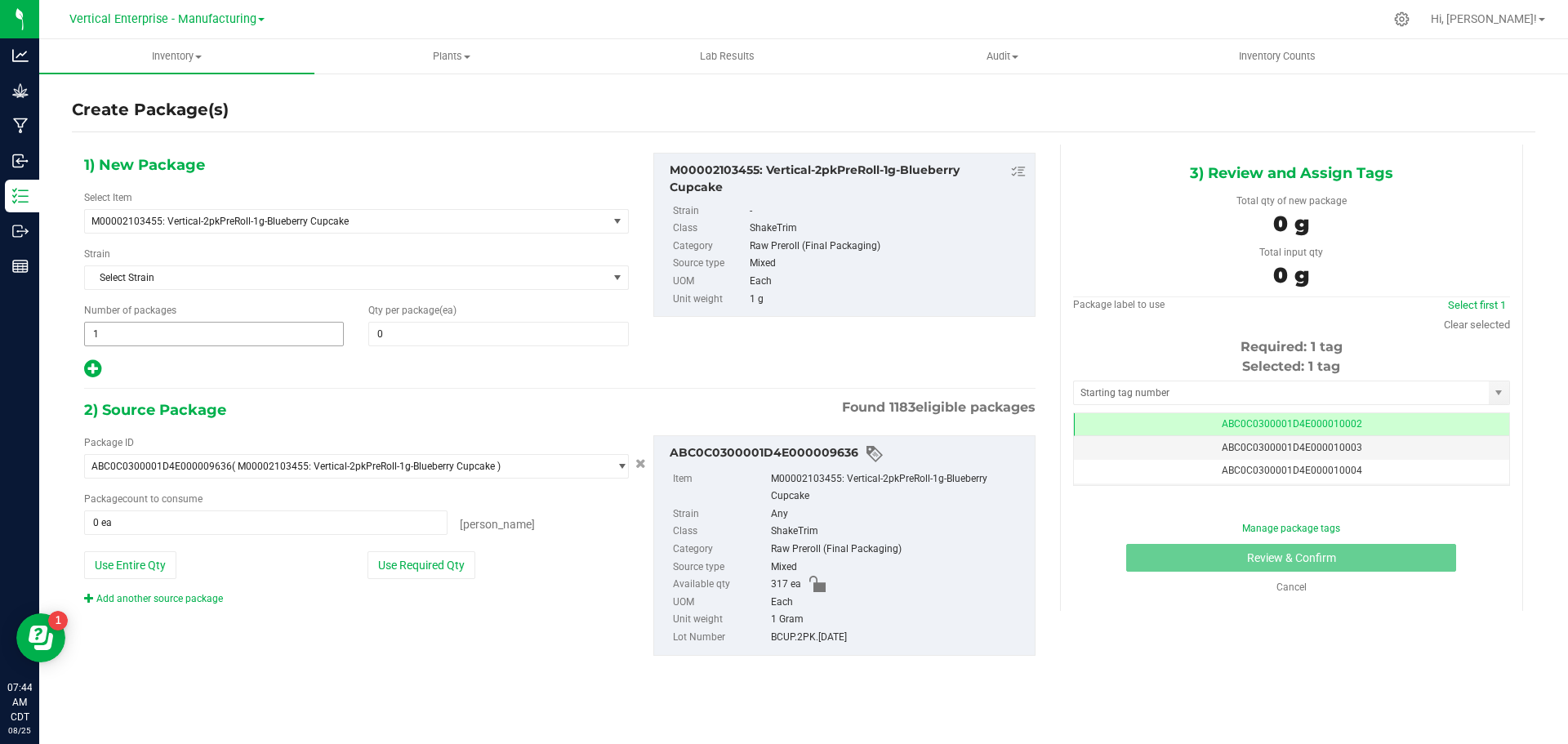
click at [130, 337] on span "1 1" at bounding box center [214, 334] width 260 height 25
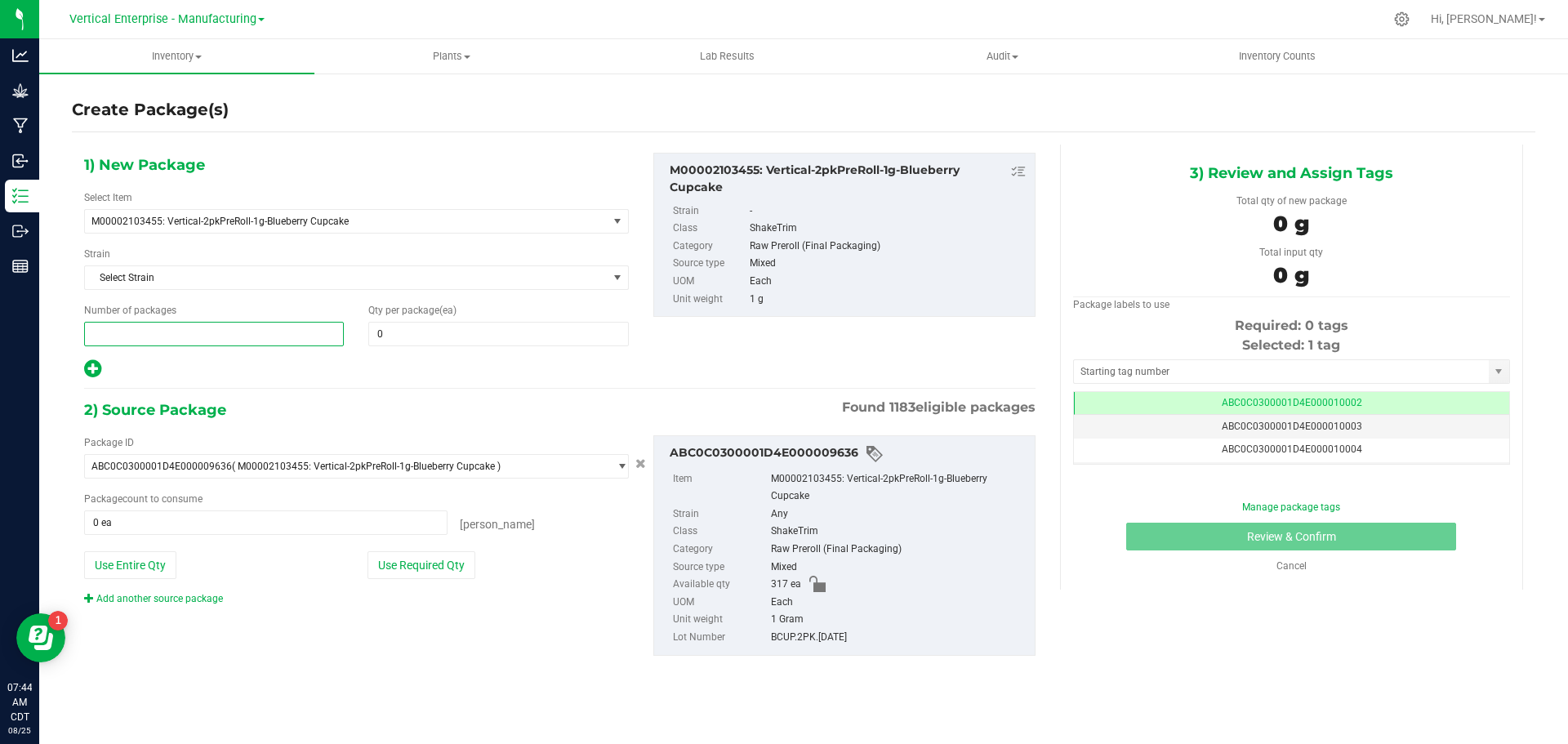
type input "2"
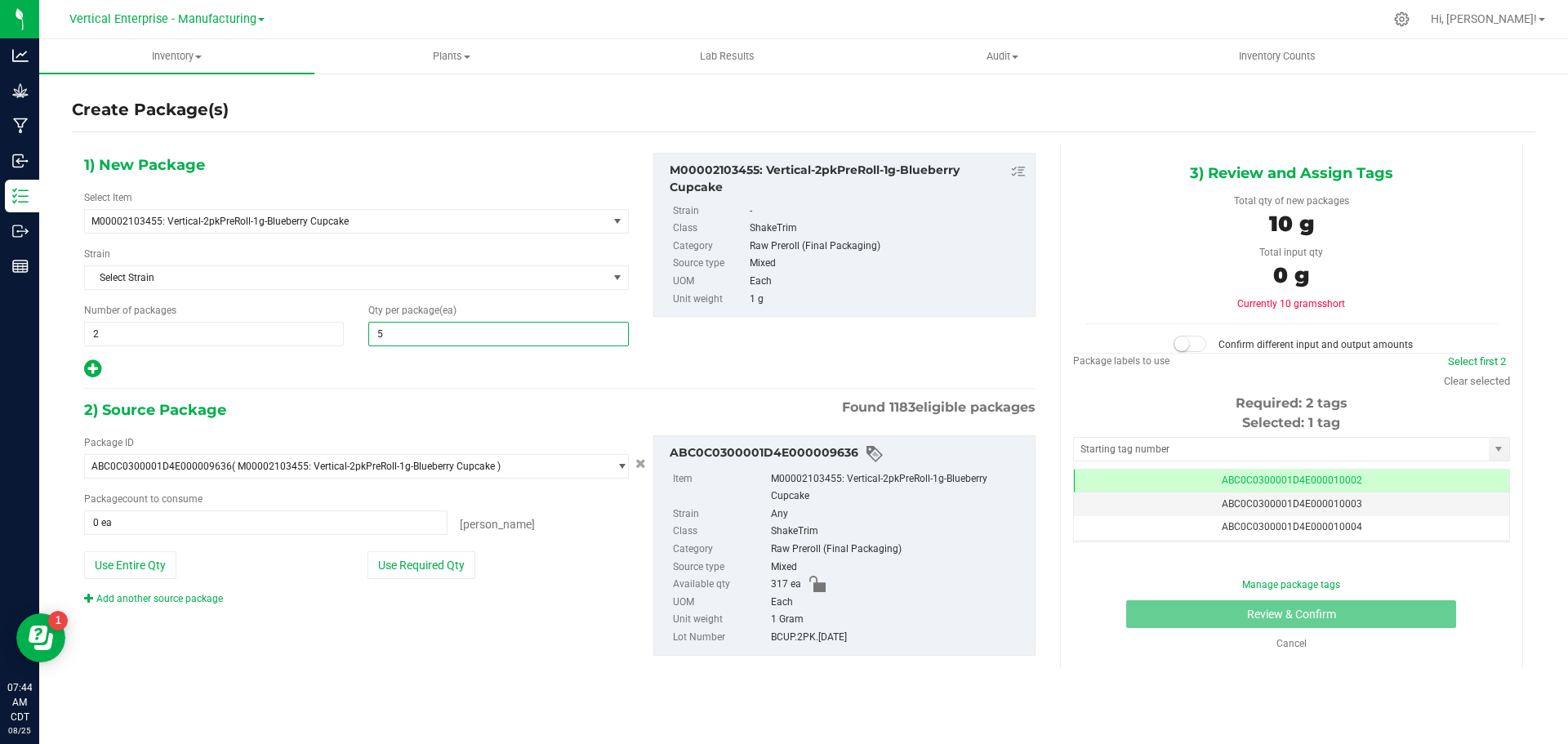
type input "50"
click at [427, 558] on button "Use Required Qty" at bounding box center [421, 565] width 108 height 28
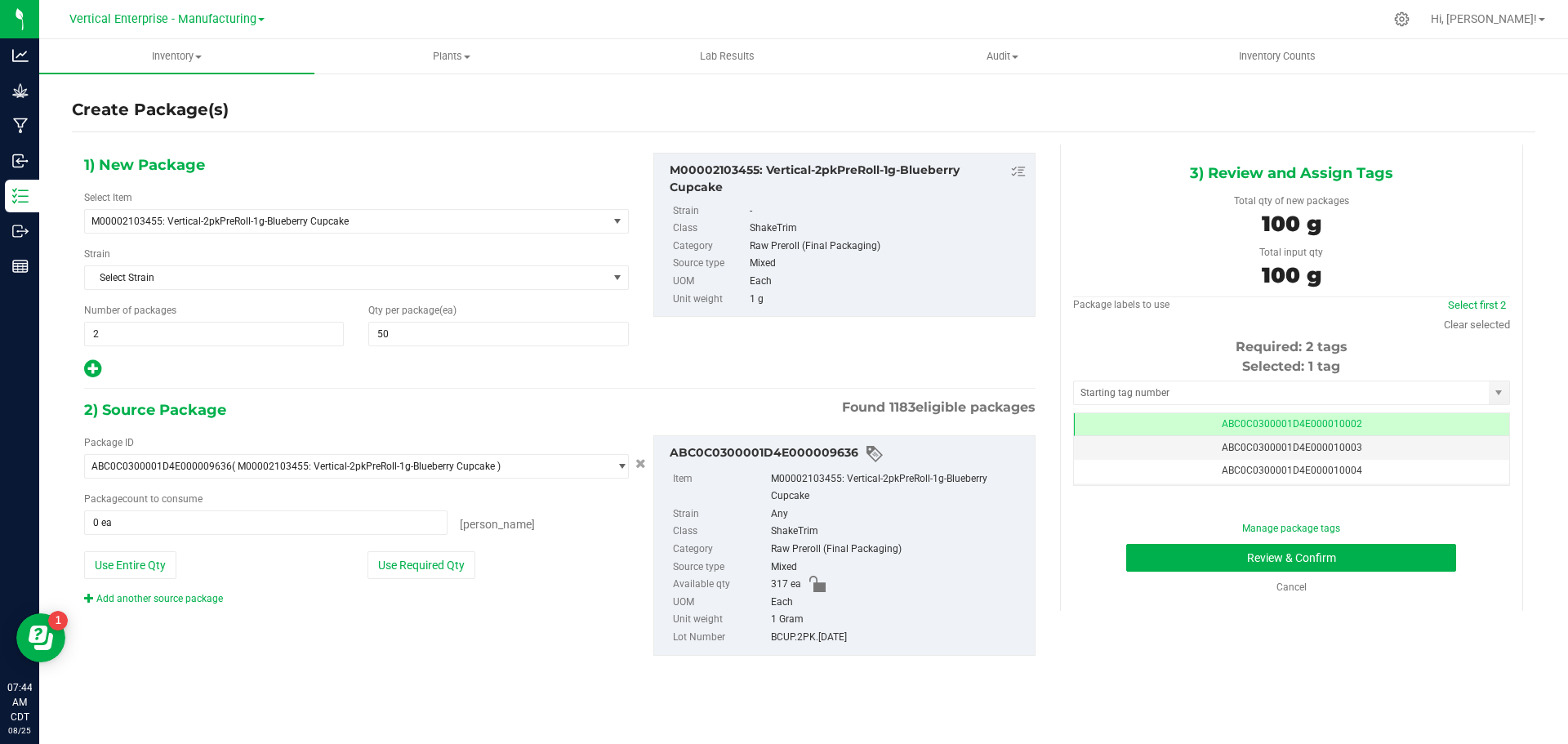
type input "100 ea"
click at [1488, 302] on link "Select first 2" at bounding box center [1477, 305] width 58 height 12
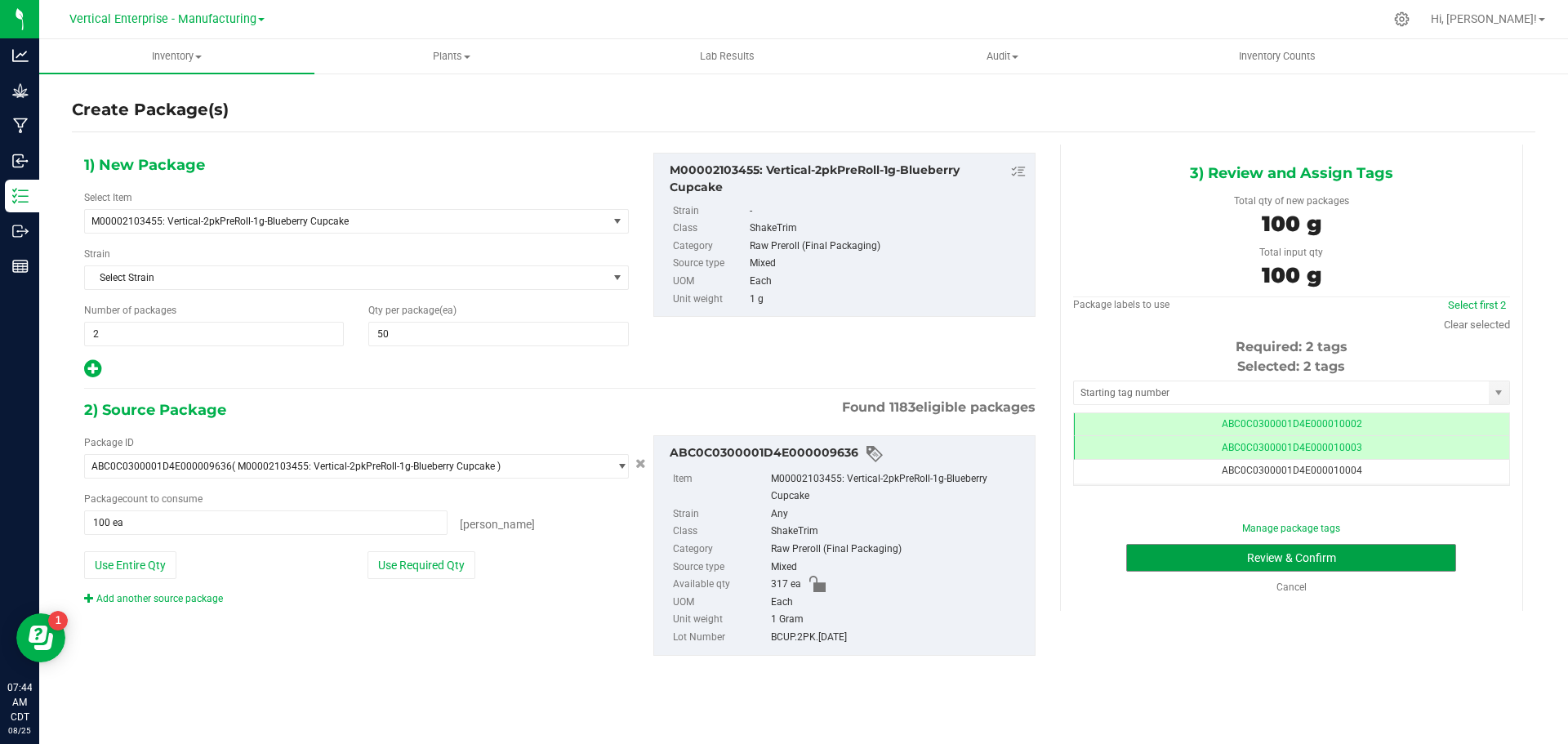
click at [1346, 553] on button "Review & Confirm" at bounding box center [1291, 558] width 330 height 28
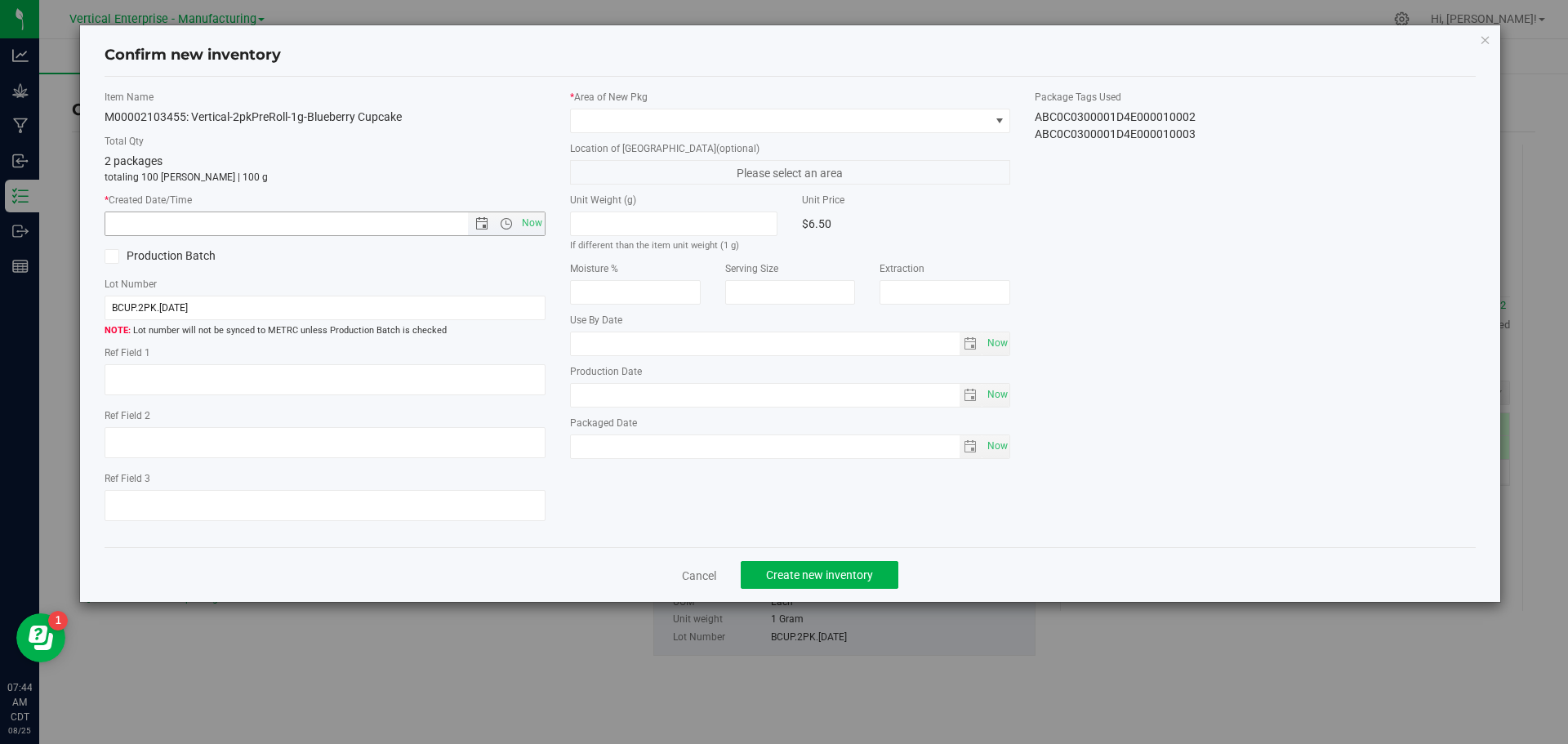
click at [524, 221] on span "Now" at bounding box center [531, 222] width 28 height 24
type input "8/25/2025 7:44 AM"
click at [641, 116] on span at bounding box center [780, 120] width 419 height 23
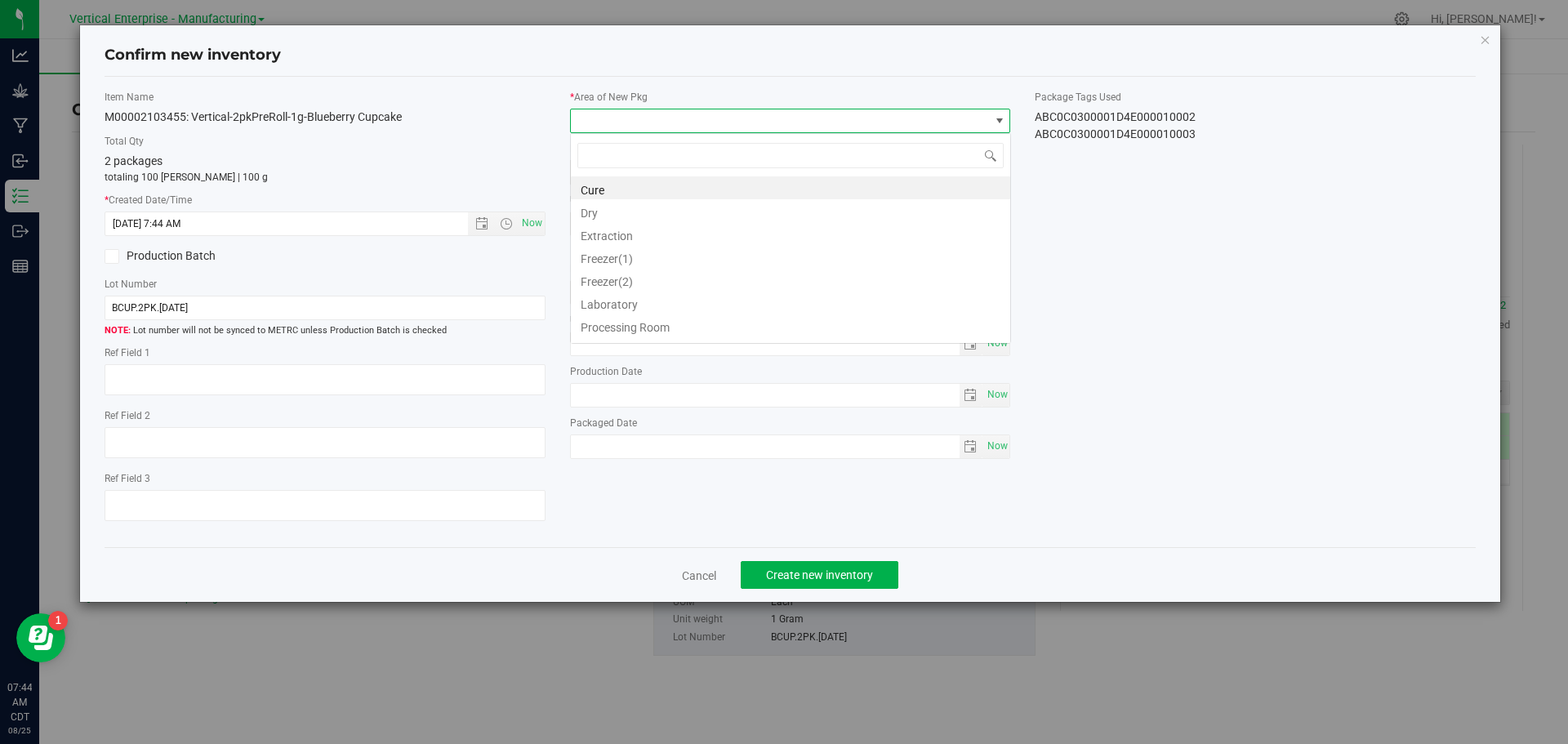
scroll to position [25, 441]
type input "va"
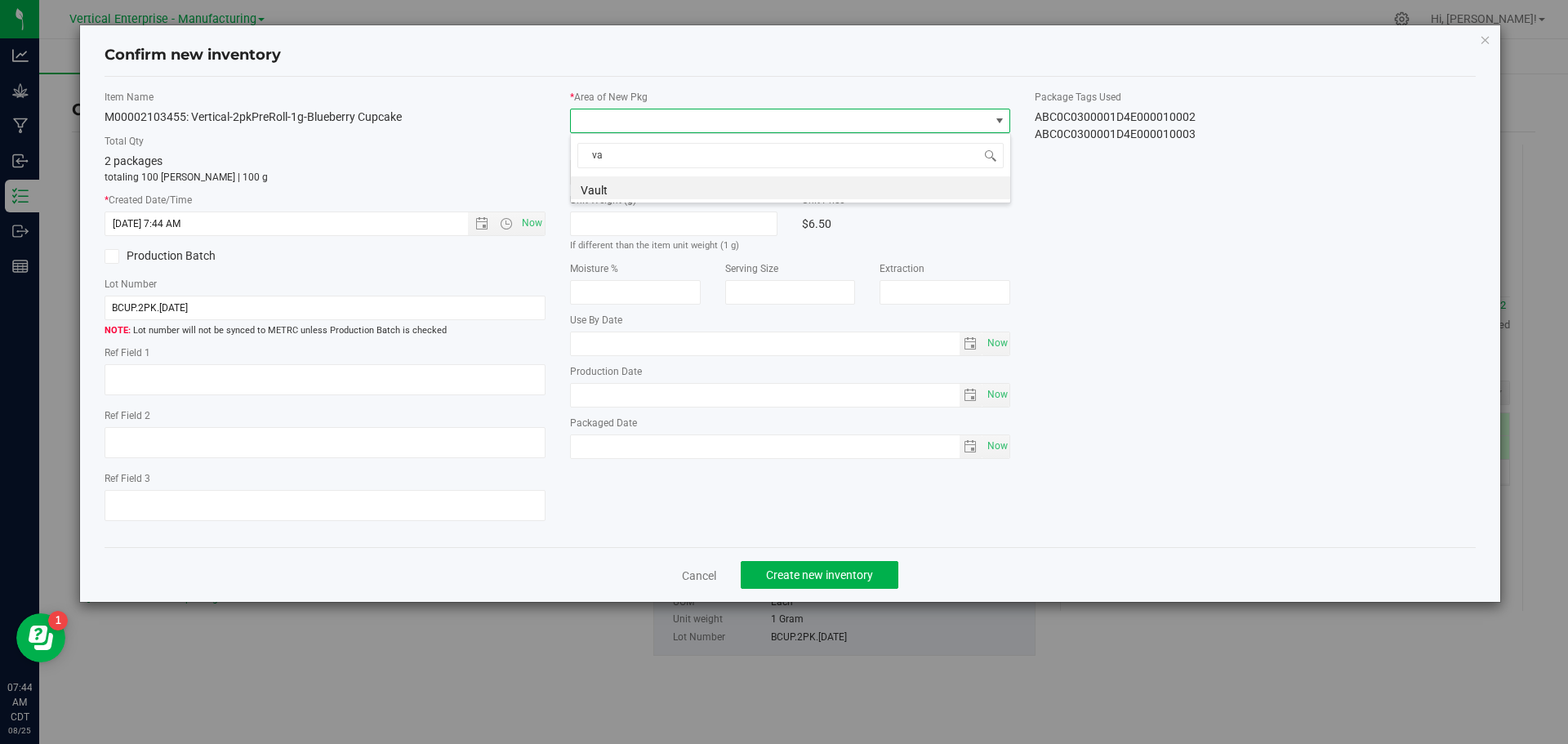
click at [651, 185] on li "Vault" at bounding box center [790, 187] width 439 height 23
click at [855, 571] on span "Create new inventory" at bounding box center [820, 574] width 107 height 13
